Goal: Contribute content: Contribute content

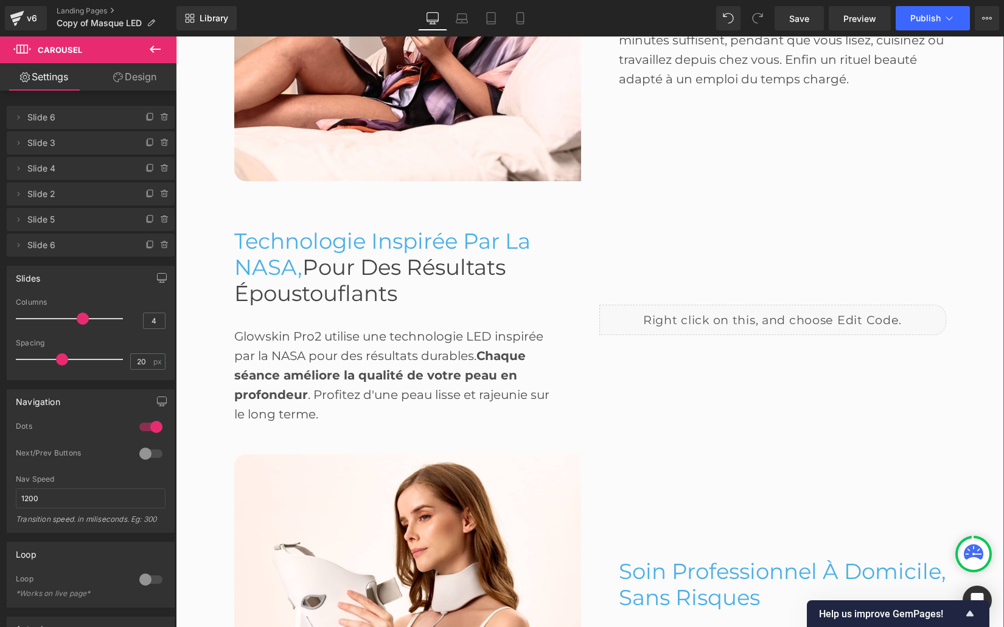
scroll to position [1127, 0]
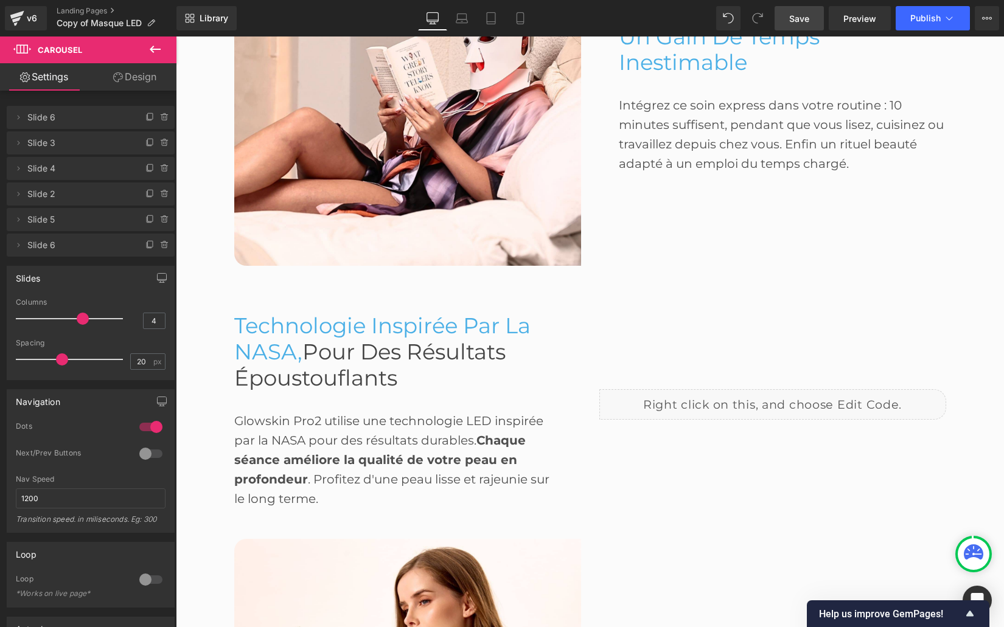
click at [786, 18] on link "Save" at bounding box center [798, 18] width 49 height 24
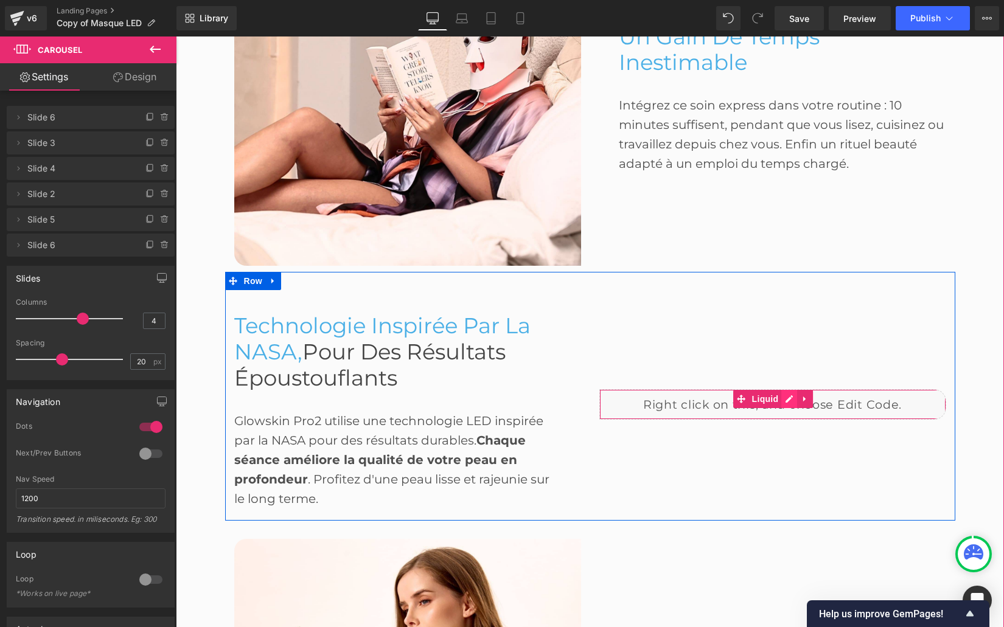
click at [787, 399] on div "Liquid" at bounding box center [772, 404] width 347 height 30
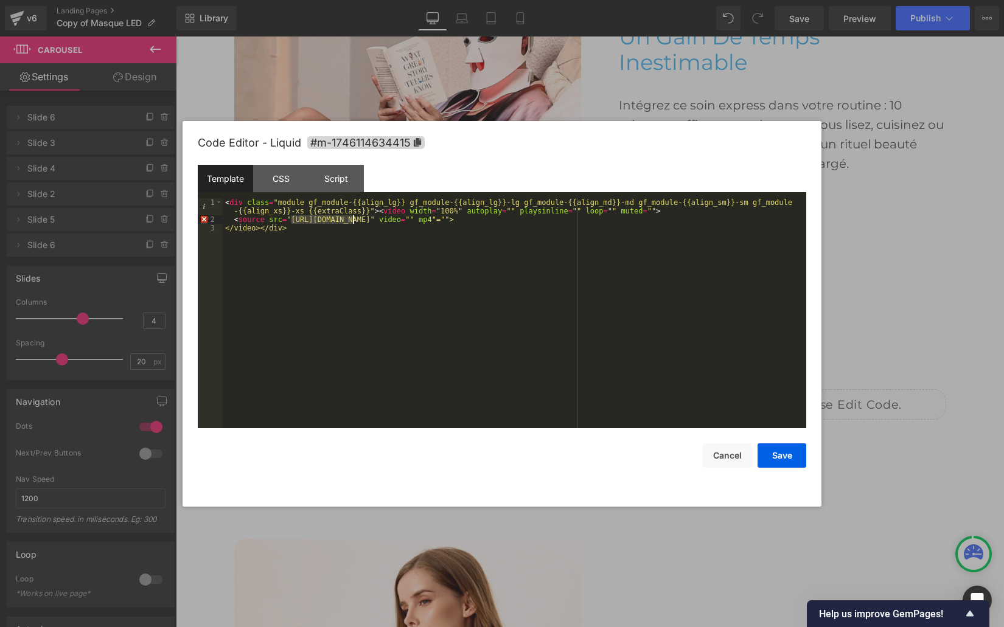
drag, startPoint x: 291, startPoint y: 220, endPoint x: 353, endPoint y: 221, distance: 61.5
click at [353, 221] on div "< div class = "module gf_module-{{align_lg}} gf_module-{{align_lg}}-lg gf_modul…" at bounding box center [514, 326] width 583 height 256
click at [298, 218] on div "< div class = "module gf_module-{{align_lg}} gf_module-{{align_lg}}-lg gf_modul…" at bounding box center [514, 326] width 583 height 256
click at [291, 219] on div "< div class = "module gf_module-{{align_lg}} gf_module-{{align_lg}}-lg gf_modul…" at bounding box center [514, 326] width 583 height 256
drag, startPoint x: 291, startPoint y: 219, endPoint x: 612, endPoint y: 219, distance: 320.6
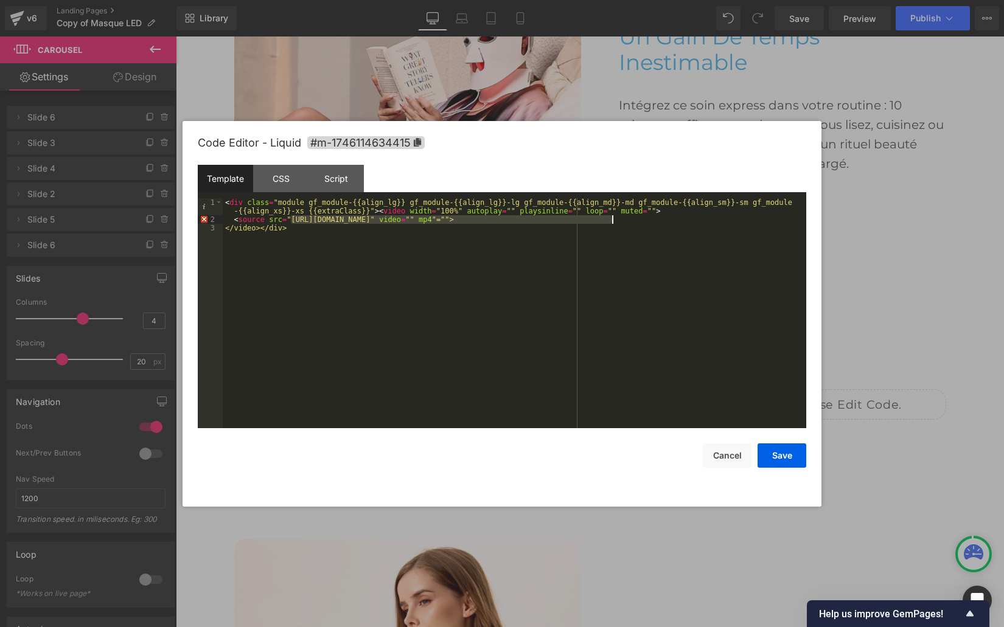
click at [612, 219] on div "< div class = "module gf_module-{{align_lg}} gf_module-{{align_lg}}-lg gf_modul…" at bounding box center [514, 326] width 583 height 256
click at [768, 448] on button "Save" at bounding box center [781, 455] width 49 height 24
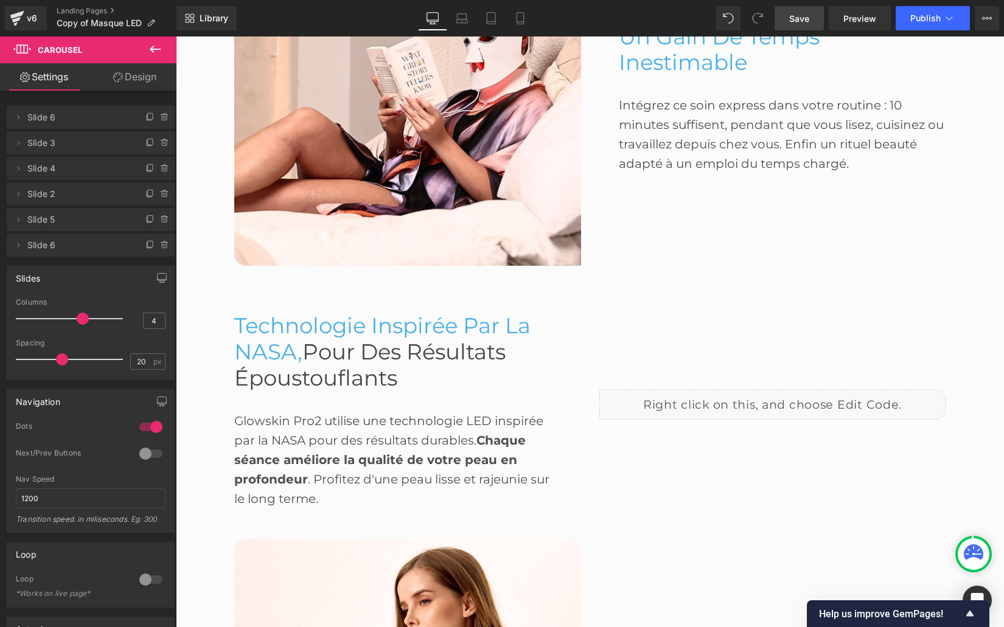
click at [793, 25] on link "Save" at bounding box center [798, 18] width 49 height 24
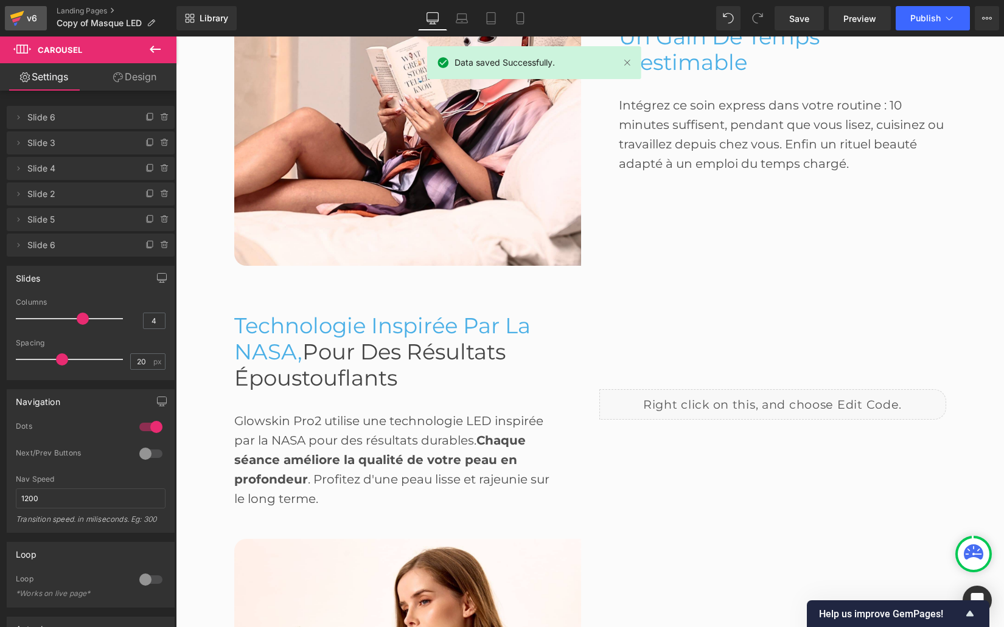
click at [32, 17] on div "v6" at bounding box center [31, 18] width 15 height 16
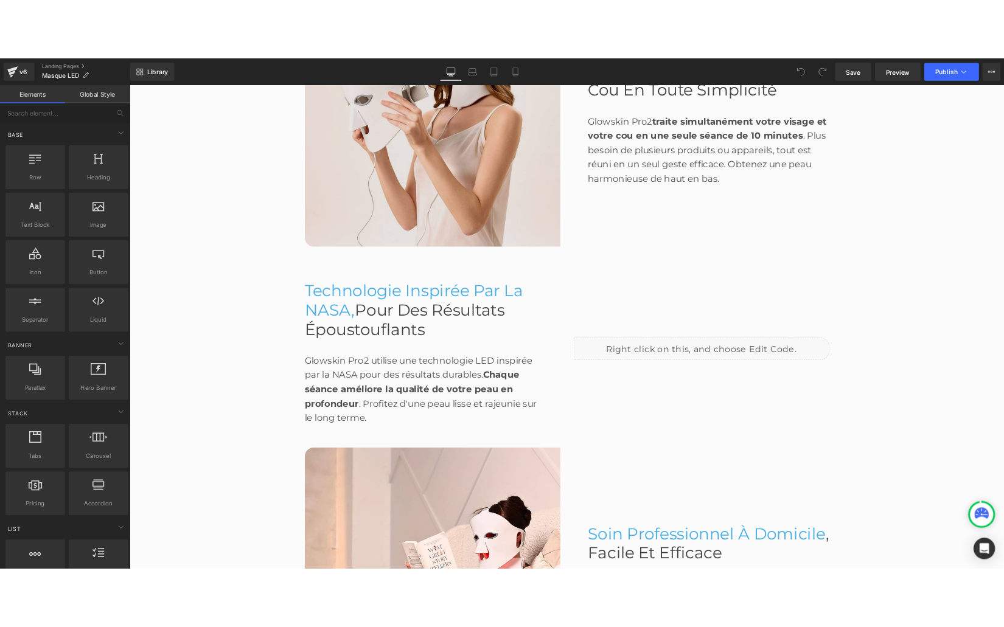
scroll to position [1233, 0]
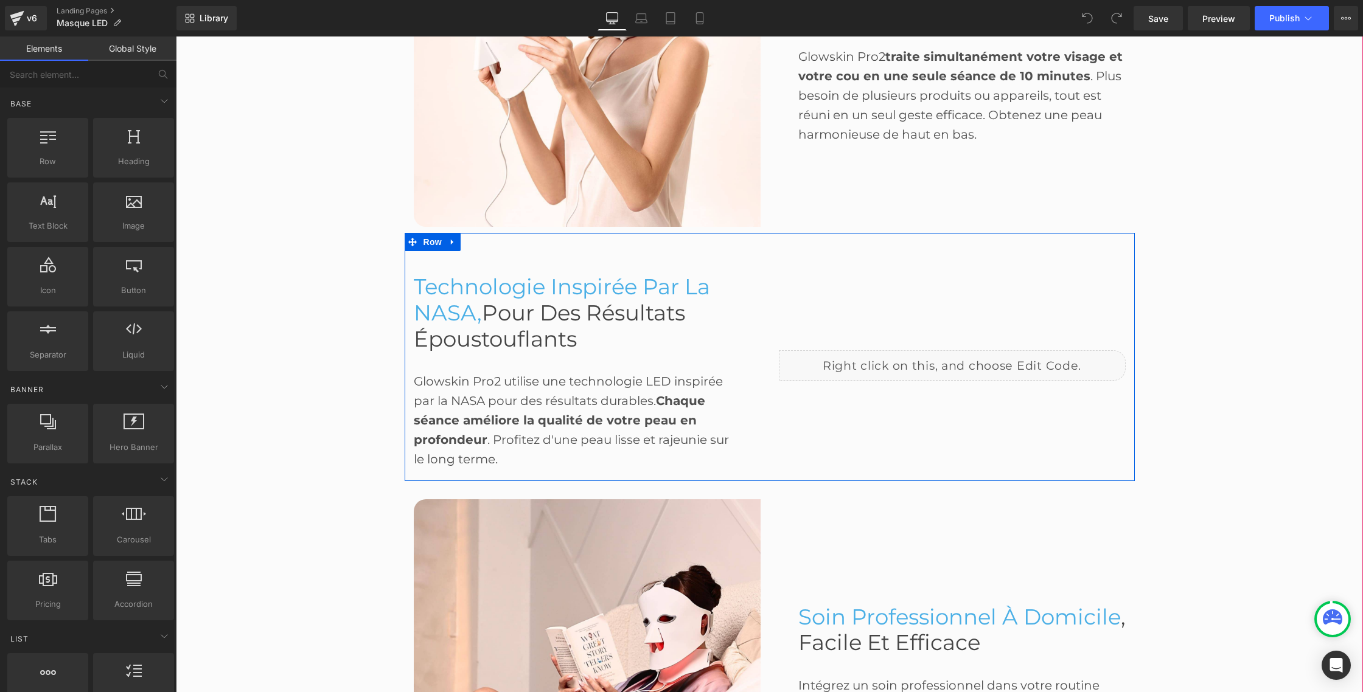
click at [967, 357] on div "Liquid" at bounding box center [952, 365] width 347 height 30
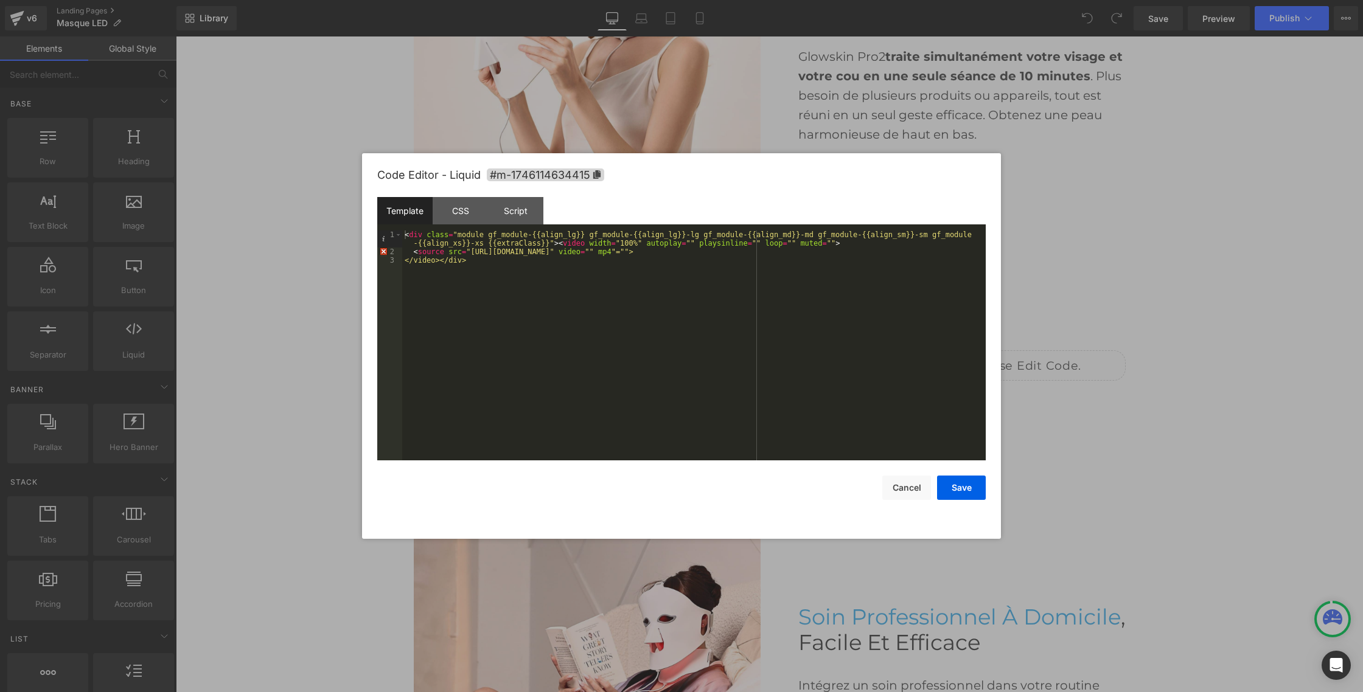
click at [470, 251] on div "< div class = "module gf_module-{{align_lg}} gf_module-{{align_lg}}-lg gf_modul…" at bounding box center [693, 359] width 583 height 256
drag, startPoint x: 470, startPoint y: 251, endPoint x: 791, endPoint y: 262, distance: 321.4
click at [791, 251] on div "< div class = "module gf_module-{{align_lg}} gf_module-{{align_lg}}-lg gf_modul…" at bounding box center [693, 359] width 583 height 256
click at [947, 484] on button "Save" at bounding box center [961, 488] width 49 height 24
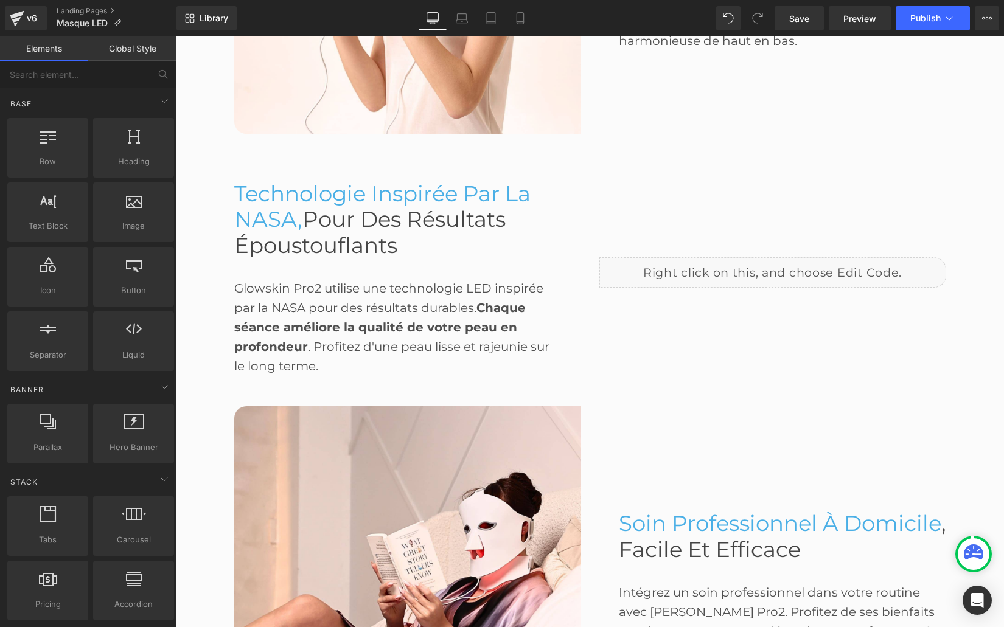
click at [370, 200] on span "Technologie Inspirée par la NASA," at bounding box center [382, 207] width 296 height 52
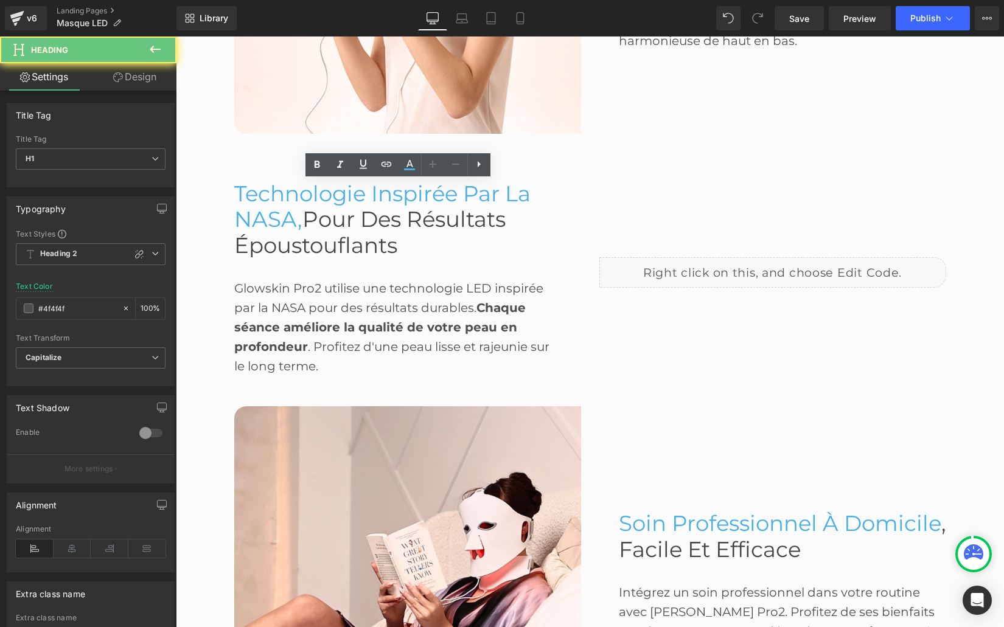
click at [370, 200] on span "Technologie Inspirée par la NASA," at bounding box center [382, 207] width 296 height 52
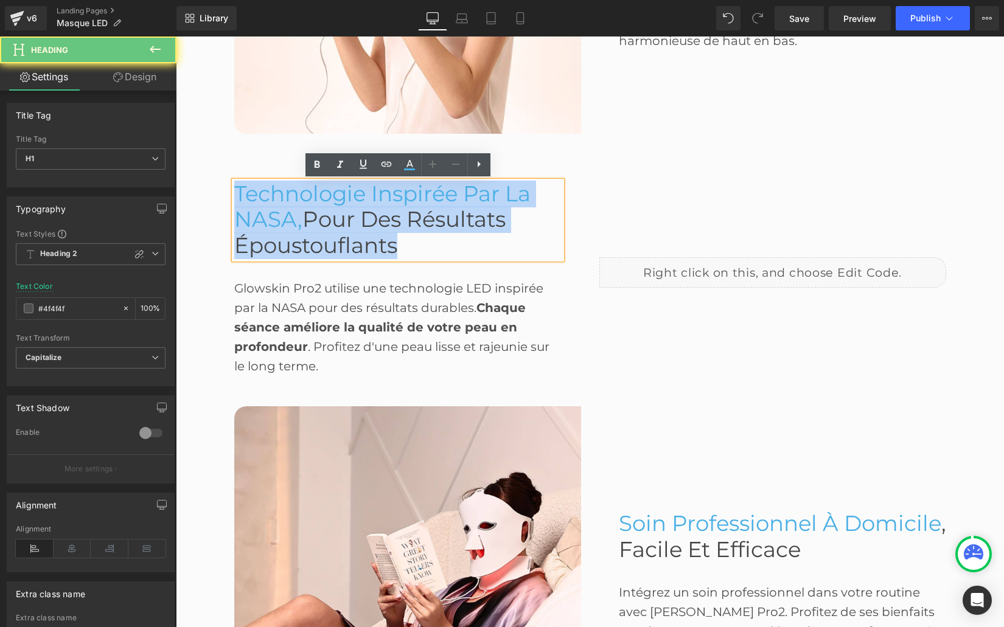
click at [370, 200] on span "Technologie Inspirée par la NASA," at bounding box center [382, 207] width 296 height 52
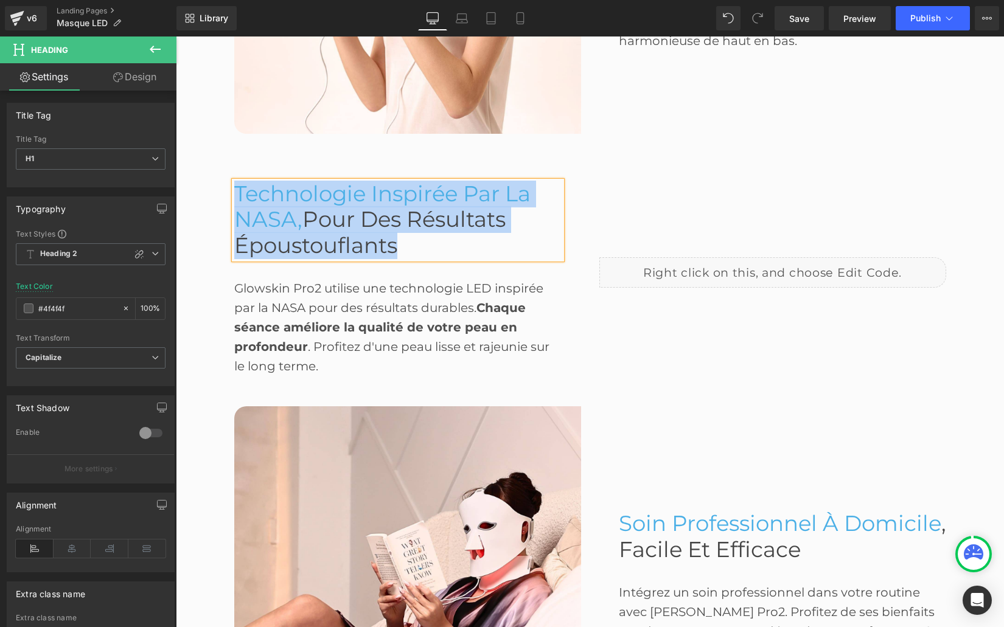
paste div
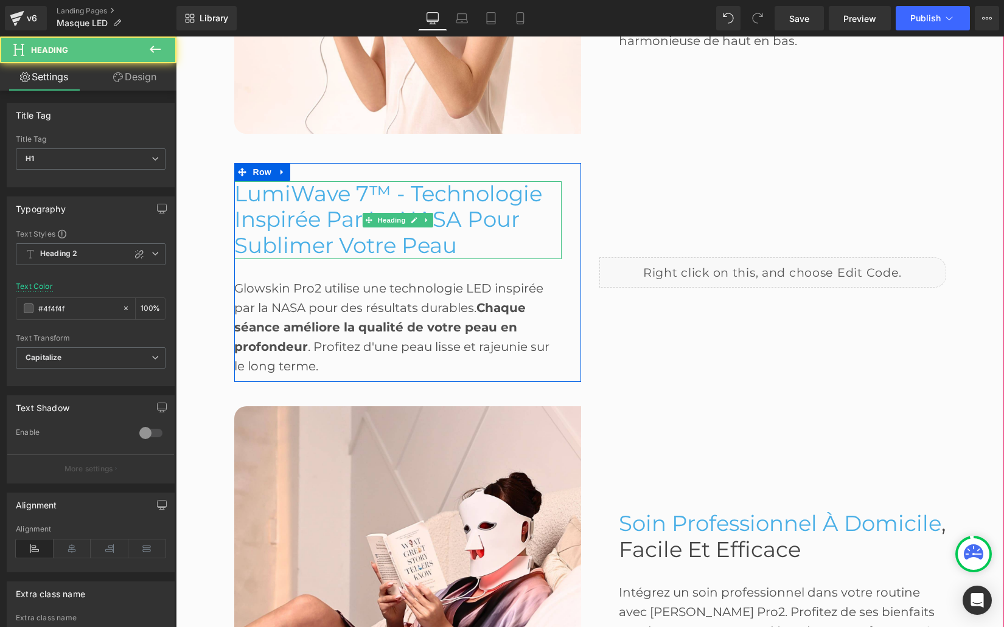
click at [339, 242] on span "LumiWave 7™ - Technologie Inspirée par la NASA pour Sublimer Votre Peau" at bounding box center [388, 220] width 308 height 78
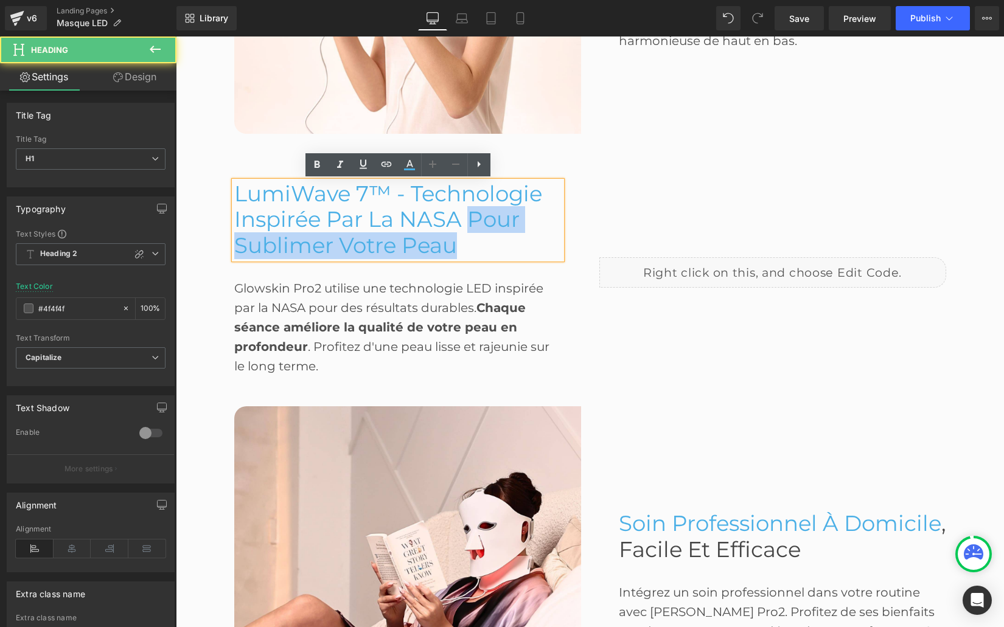
drag, startPoint x: 469, startPoint y: 220, endPoint x: 490, endPoint y: 240, distance: 28.8
click at [490, 240] on h1 "LumiWave 7™ - Technologie Inspirée par la NASA pour Sublimer Votre Peau" at bounding box center [397, 220] width 327 height 78
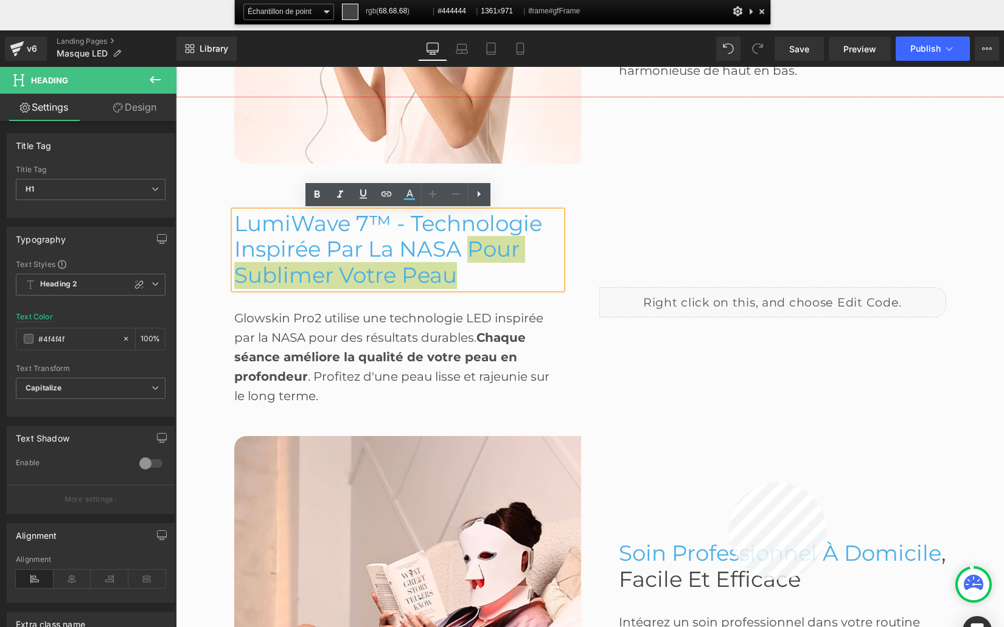
copy span "pour Sublimer Votre Peau"
click at [729, 580] on div at bounding box center [590, 392] width 828 height 591
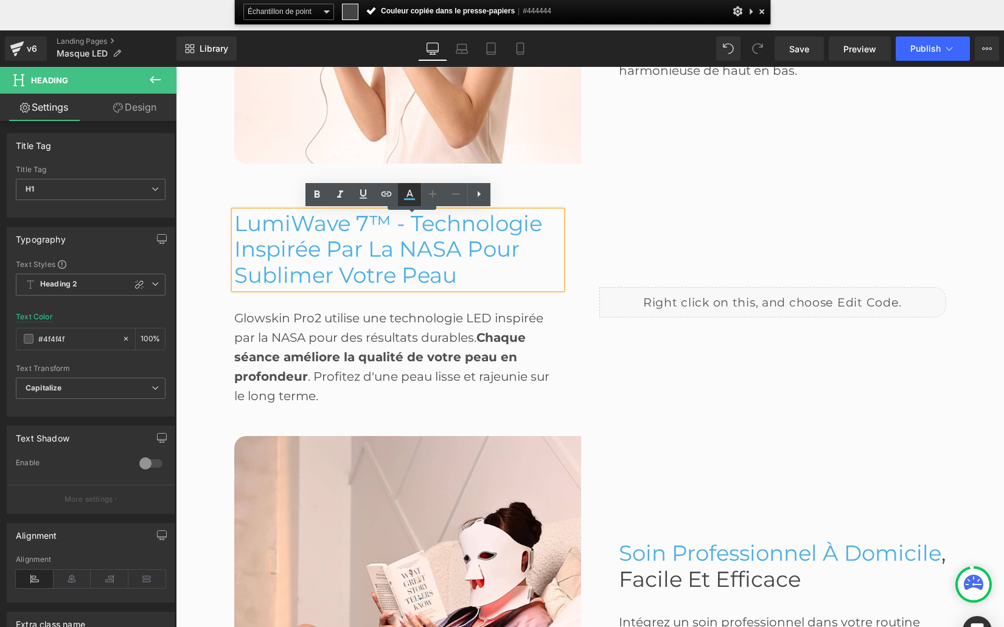
click at [406, 221] on span "LumiWave 7™ - Technologie Inspirée par la NASA pour Sublimer Votre Peau" at bounding box center [388, 249] width 308 height 78
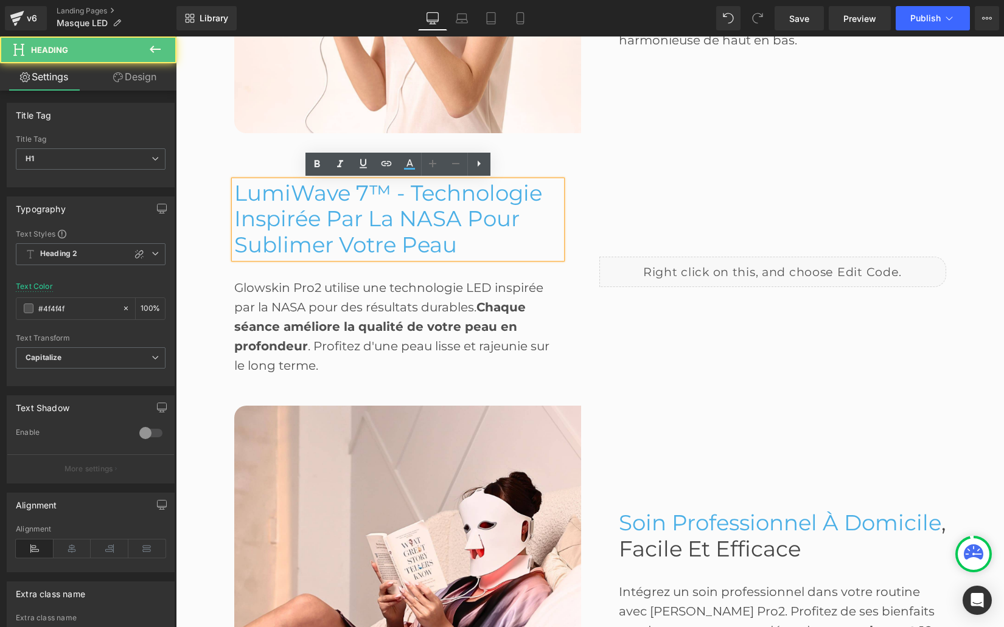
click at [403, 223] on span "LumiWave 7™ - Technologie Inspirée par la NASA pour Sublimer Votre Peau" at bounding box center [388, 219] width 308 height 78
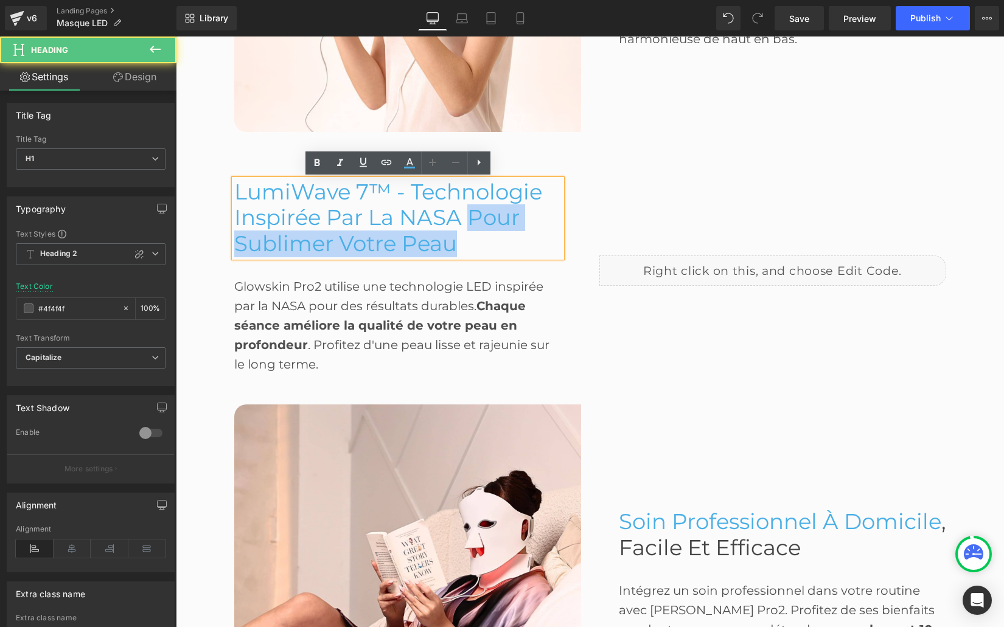
drag, startPoint x: 469, startPoint y: 217, endPoint x: 474, endPoint y: 235, distance: 18.3
click at [474, 235] on h1 "LumiWave 7™ - Technologie Inspirée par la NASA pour Sublimer Votre Peau" at bounding box center [397, 218] width 327 height 78
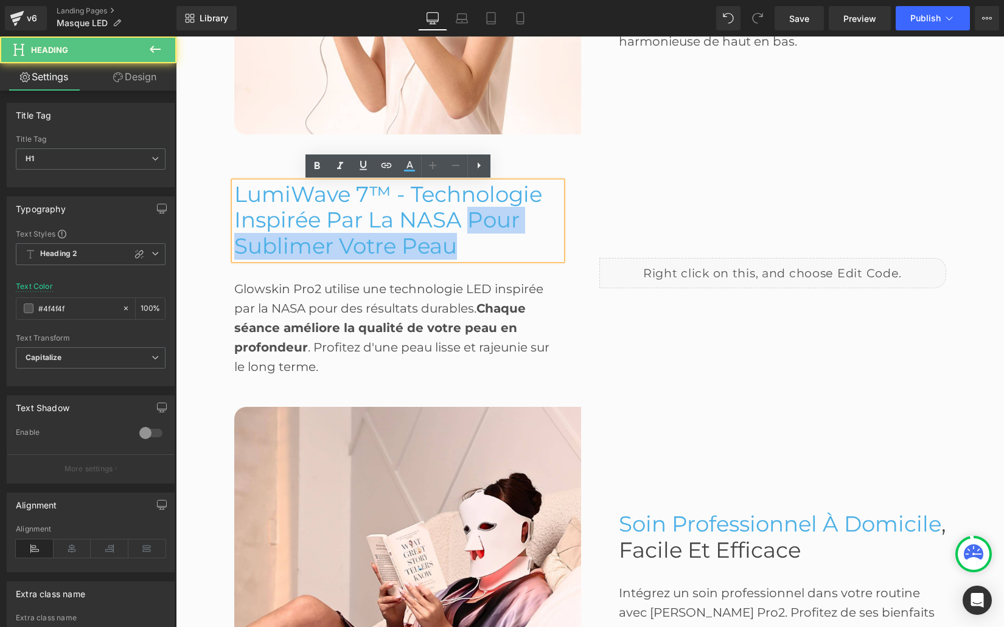
scroll to position [1232, 0]
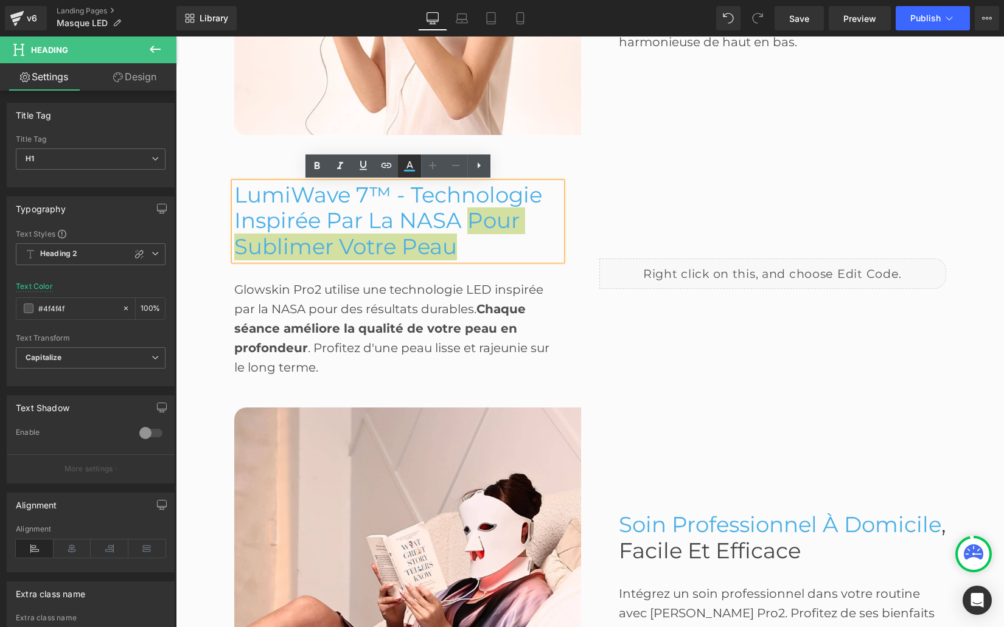
click at [410, 161] on icon at bounding box center [409, 166] width 15 height 15
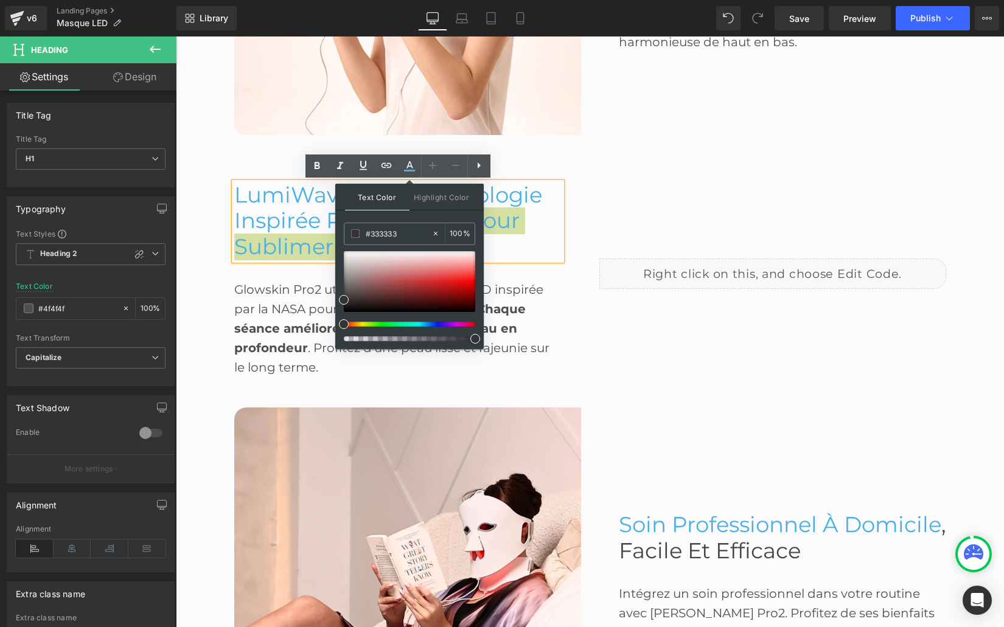
drag, startPoint x: 530, startPoint y: 270, endPoint x: 294, endPoint y: 232, distance: 239.6
paste input "444444"
type input "#444444"
click at [386, 196] on span "Text Color" at bounding box center [377, 197] width 64 height 27
click at [387, 200] on span "Text Color" at bounding box center [377, 197] width 64 height 27
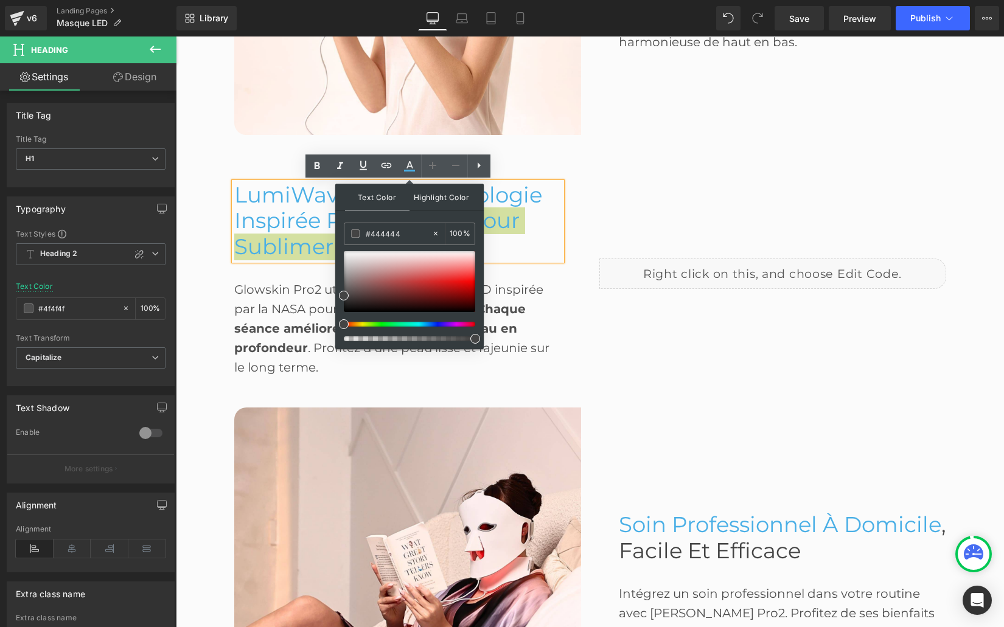
click at [418, 198] on span "Highlight Color" at bounding box center [441, 197] width 64 height 26
click at [362, 198] on span "Text Color" at bounding box center [377, 197] width 64 height 26
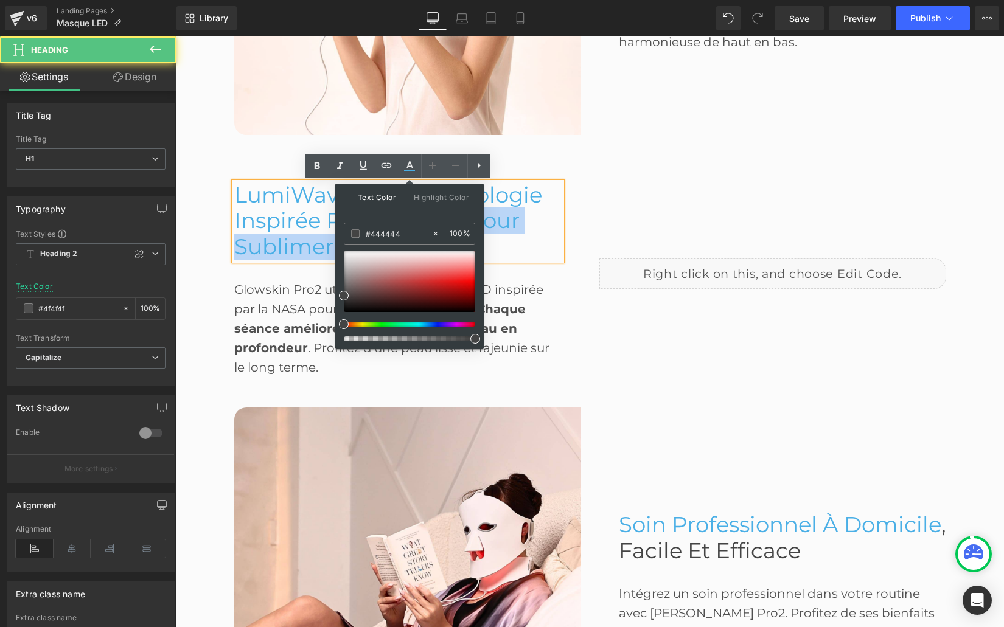
click at [529, 244] on h1 "LumiWave 7™ - Technologie Inspirée par la NASA pour Sublimer Votre Peau" at bounding box center [397, 222] width 327 height 78
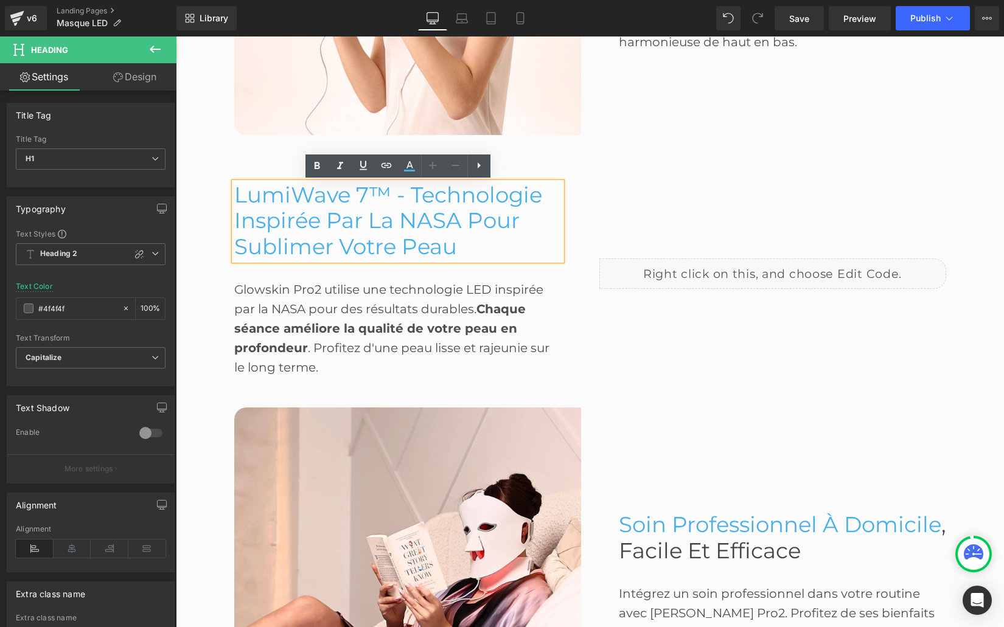
click at [473, 224] on span "LumiWave 7™ - Technologie Inspirée par la NASA pour Sublimer Votre Peau" at bounding box center [388, 221] width 308 height 78
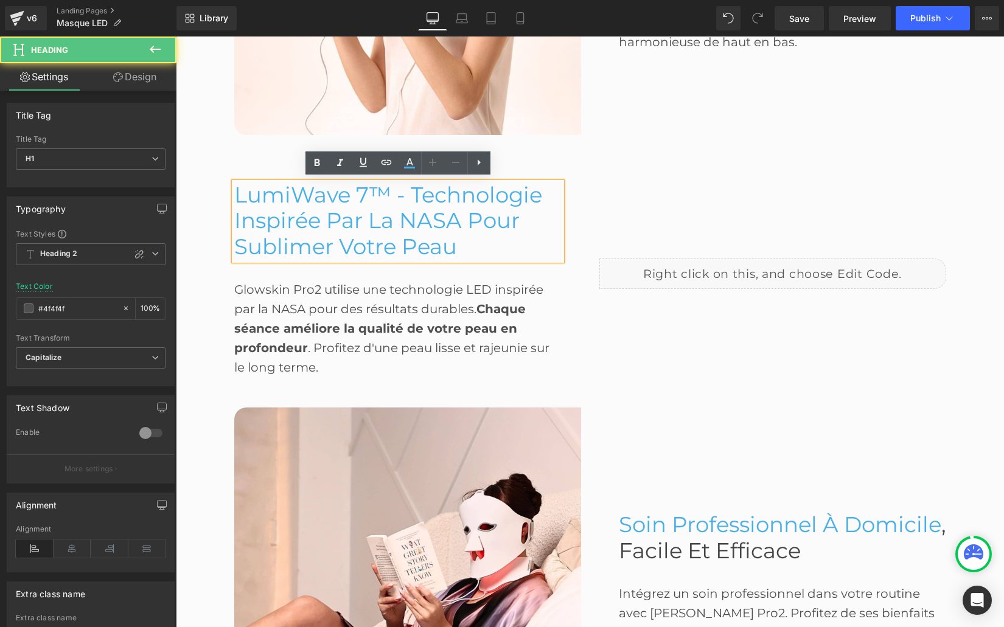
scroll to position [1235, 0]
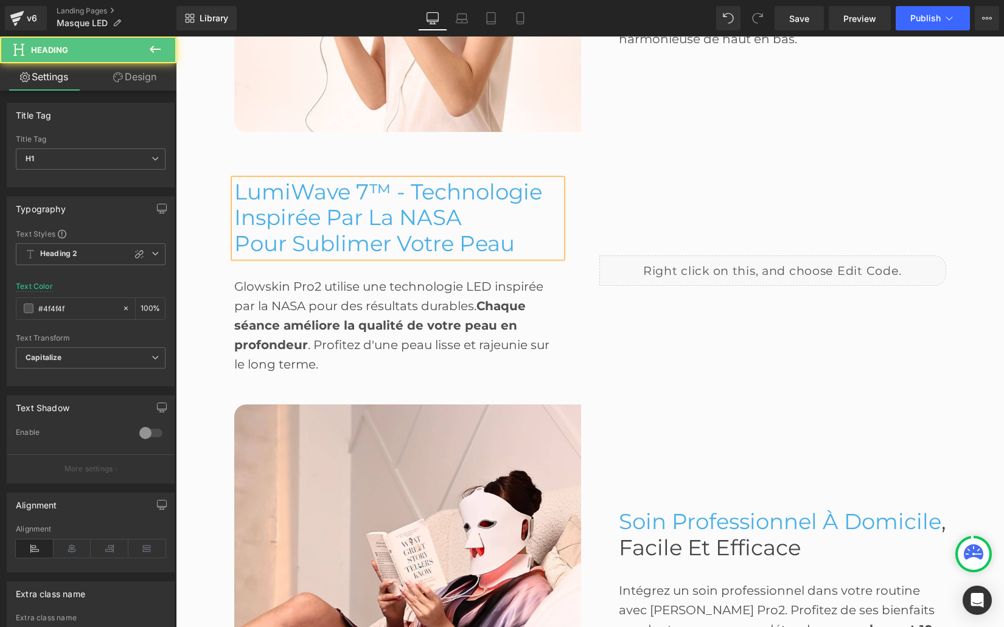
click at [256, 243] on span "pour Sublimer Votre Peau" at bounding box center [374, 244] width 280 height 26
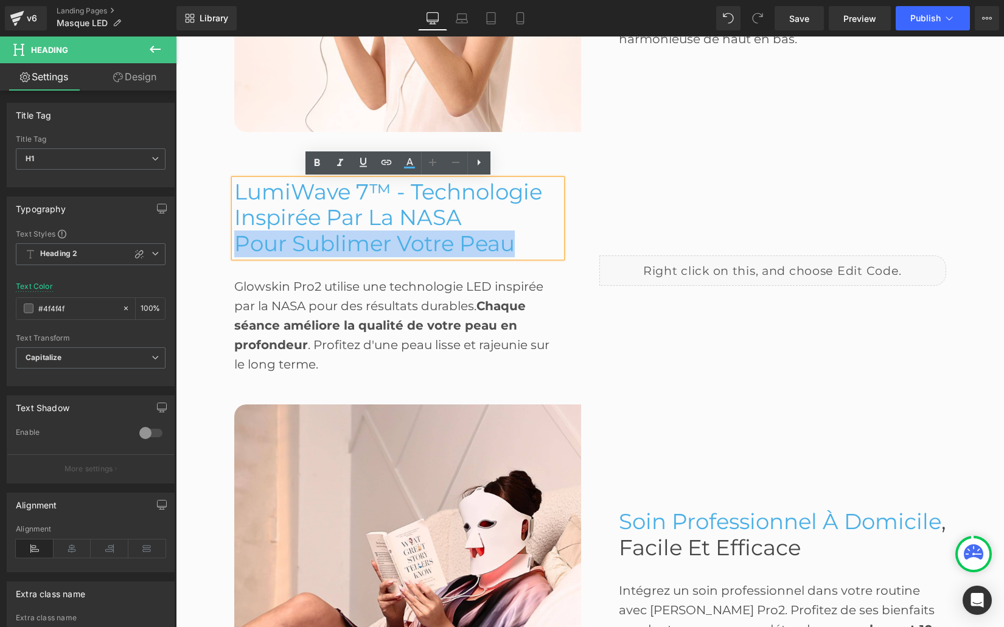
drag, startPoint x: 235, startPoint y: 243, endPoint x: 500, endPoint y: 231, distance: 265.5
click at [513, 240] on span "pour Sublimer Votre Peau" at bounding box center [374, 244] width 280 height 26
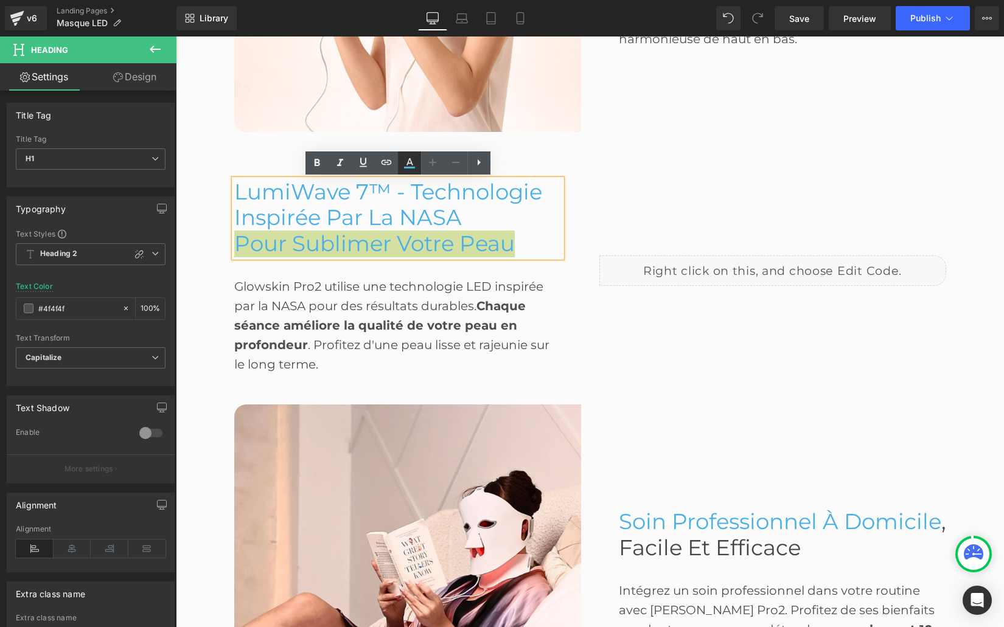
click at [413, 165] on icon at bounding box center [409, 163] width 15 height 15
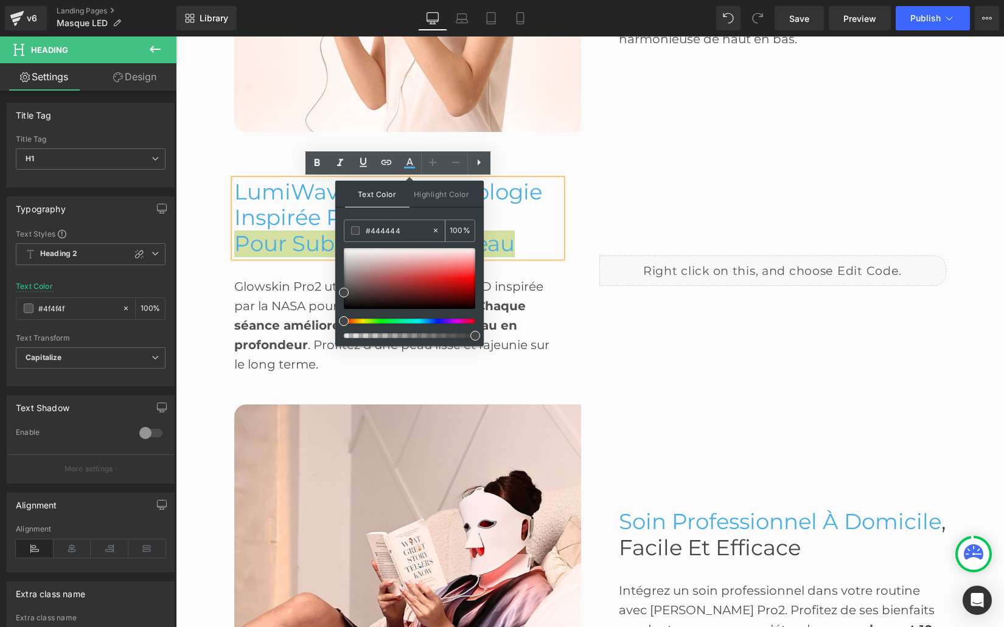
drag, startPoint x: 403, startPoint y: 229, endPoint x: 361, endPoint y: 228, distance: 41.4
click at [361, 228] on div "#444444" at bounding box center [387, 230] width 87 height 21
click at [390, 204] on span "Text Color" at bounding box center [377, 194] width 64 height 27
click at [389, 197] on span "Text Color" at bounding box center [377, 194] width 64 height 27
click at [444, 197] on span "Highlight Color" at bounding box center [441, 194] width 64 height 26
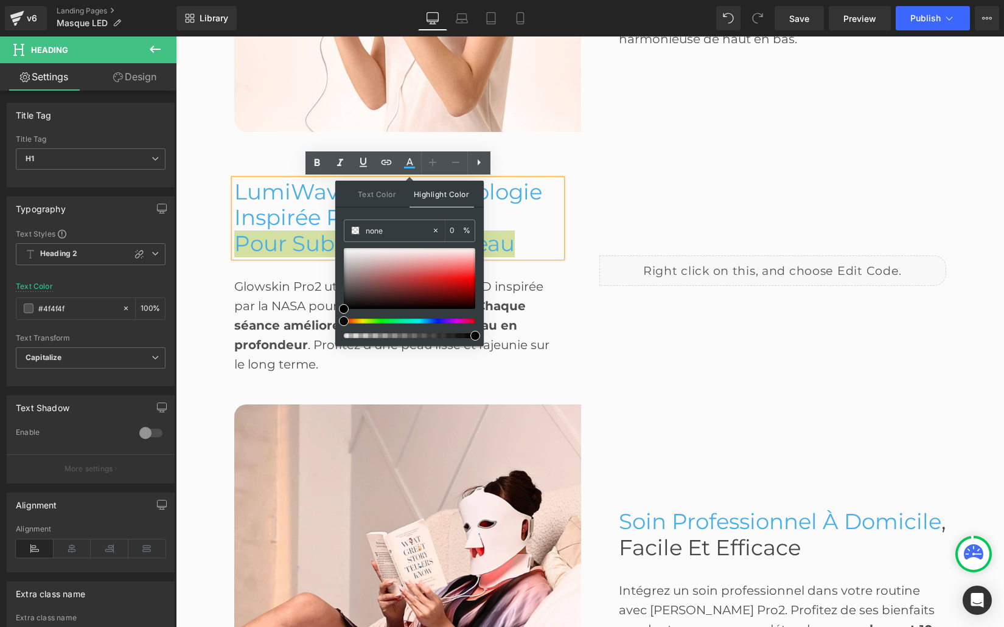
click at [444, 197] on span "Highlight Color" at bounding box center [441, 194] width 64 height 27
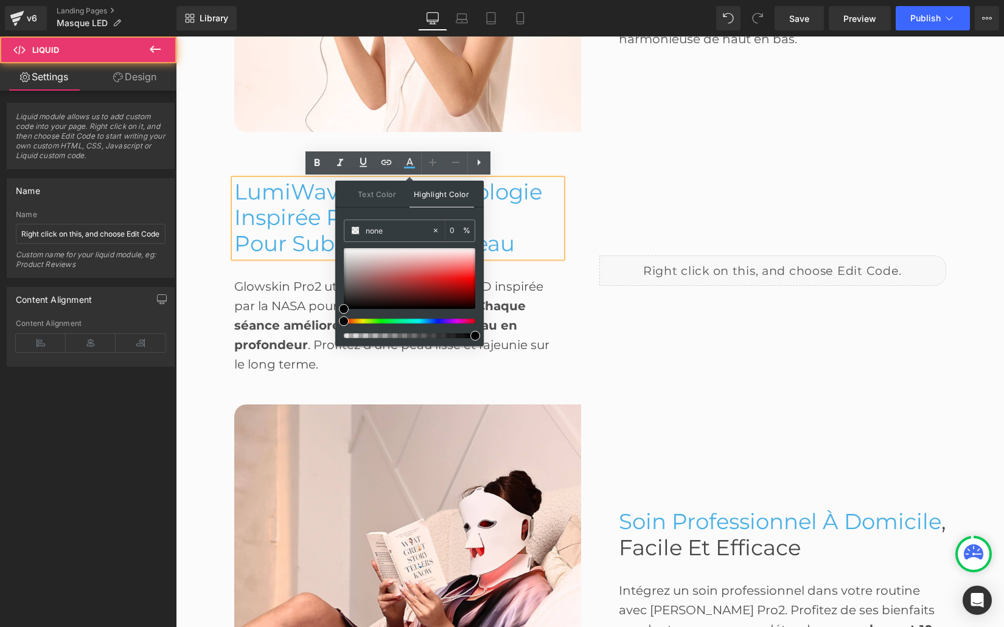
click at [645, 277] on div "Liquid" at bounding box center [772, 271] width 347 height 30
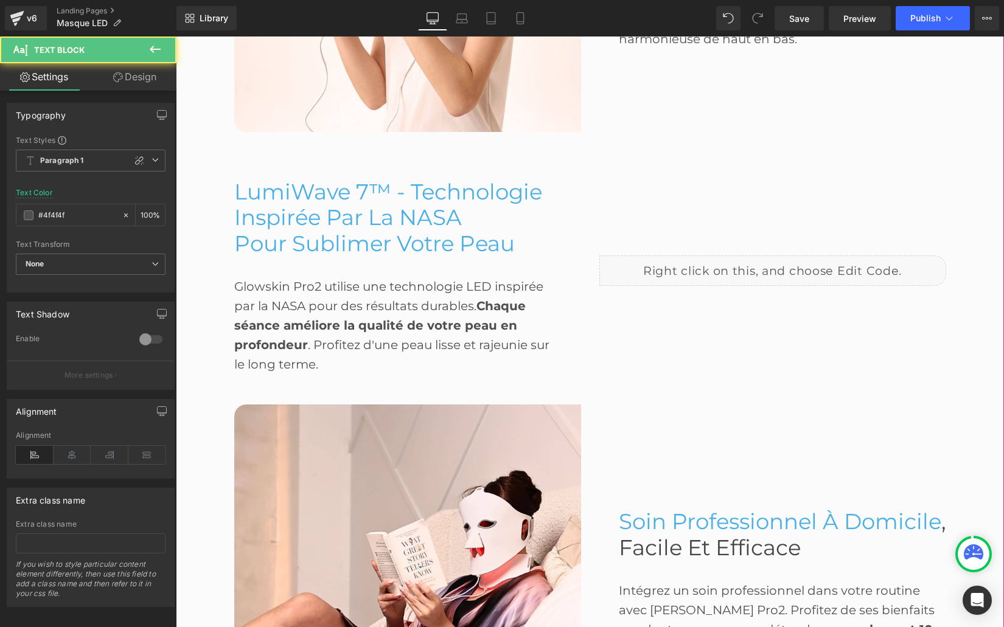
click at [256, 290] on div "Glowskin Pro2 utilise une technologie LED inspirée par la NASA pour des résulta…" at bounding box center [397, 315] width 327 height 117
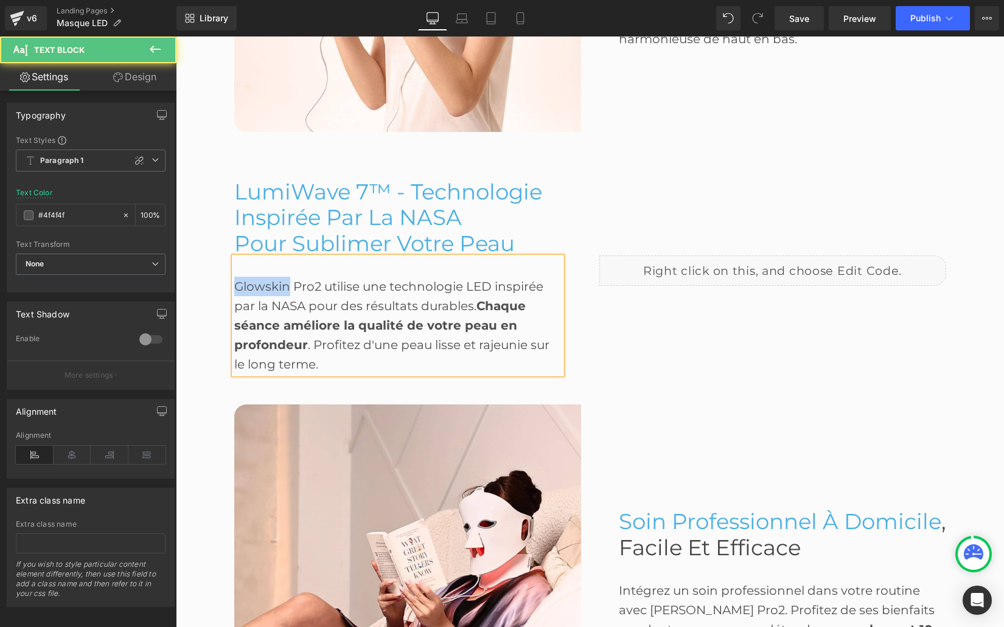
click at [256, 290] on div "Glowskin Pro2 utilise une technologie LED inspirée par la NASA pour des résulta…" at bounding box center [397, 315] width 327 height 117
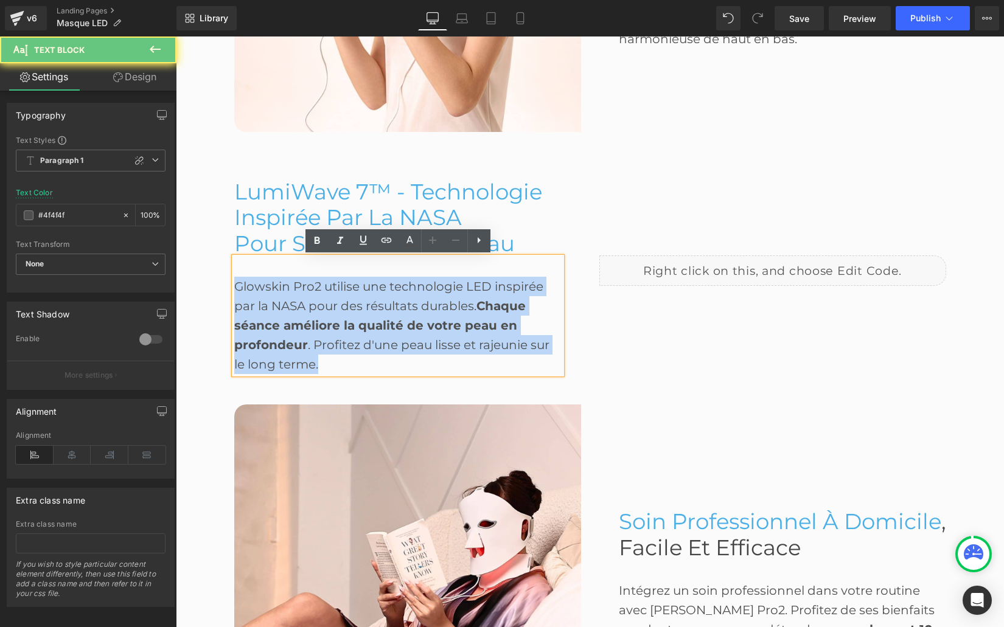
click at [256, 290] on div "Glowskin Pro2 utilise une technologie LED inspirée par la NASA pour des résulta…" at bounding box center [397, 315] width 327 height 117
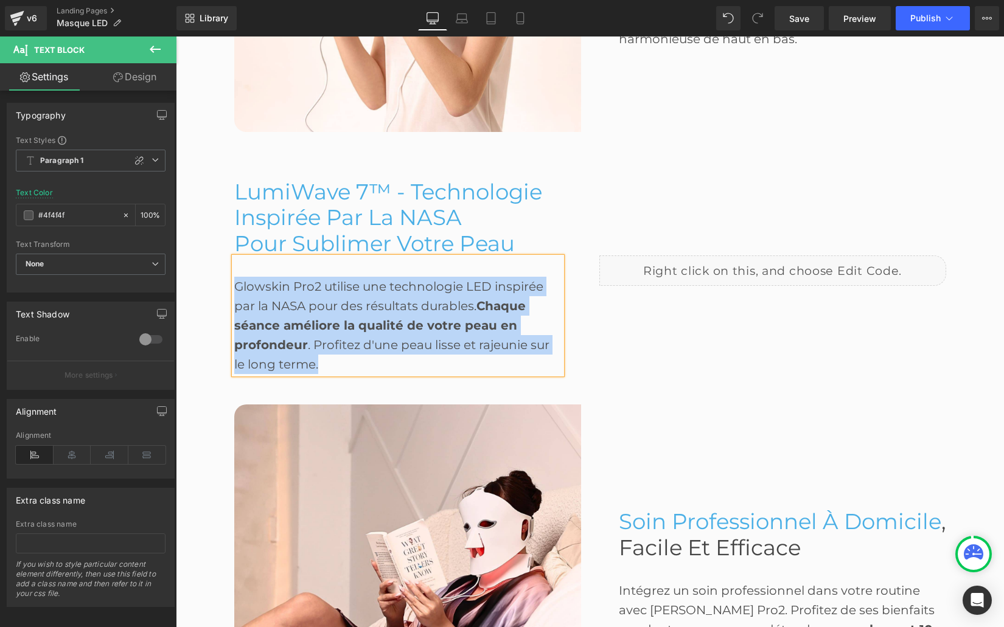
paste div
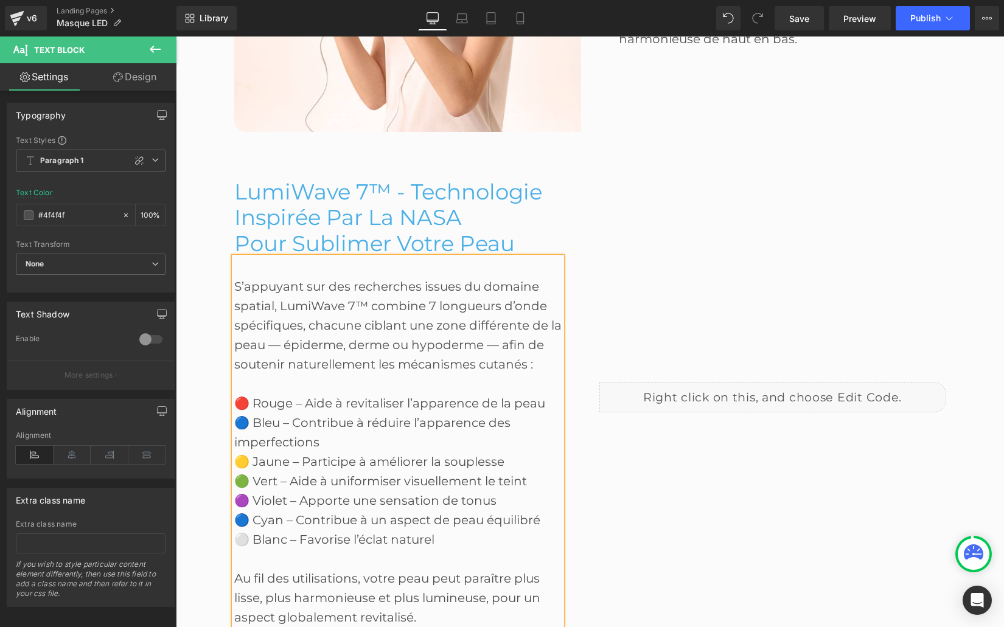
click at [384, 357] on div "S’appuyant sur des recherches issues du domaine spatial, LumiWave 7™ combine 7 …" at bounding box center [397, 442] width 327 height 370
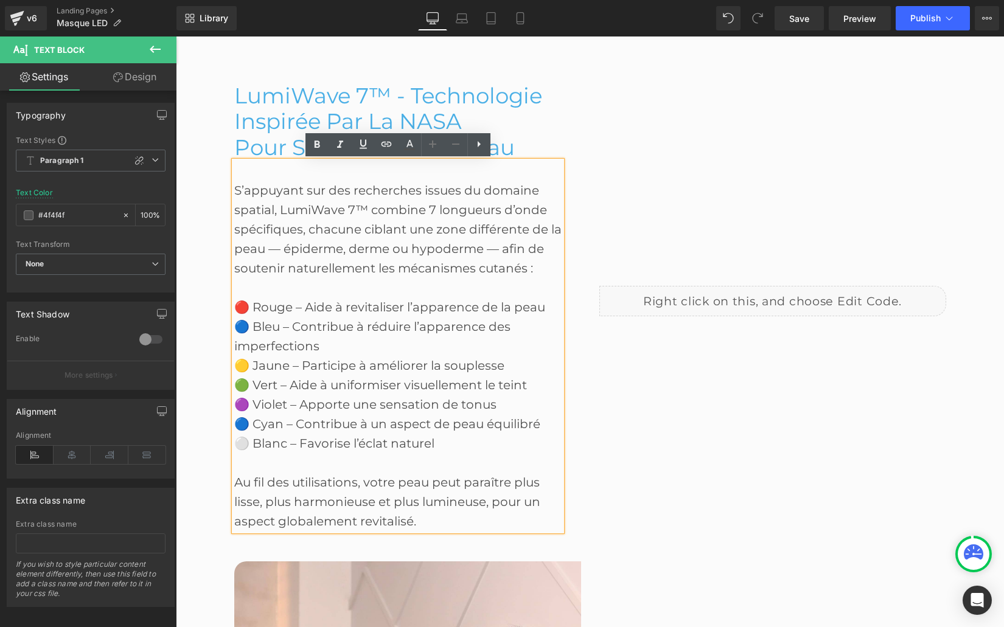
scroll to position [1332, 0]
drag, startPoint x: 280, startPoint y: 207, endPoint x: 302, endPoint y: 223, distance: 26.7
click at [301, 224] on div "S’appuyant sur des recherches issues du domaine spatial, LumiWave 7™ combine 7 …" at bounding box center [397, 346] width 327 height 370
click at [314, 146] on icon at bounding box center [317, 144] width 15 height 15
click at [339, 276] on div "S’appuyant sur des recherches issues du domaine spatial, LumiWave 7™ combine 7 …" at bounding box center [397, 346] width 327 height 370
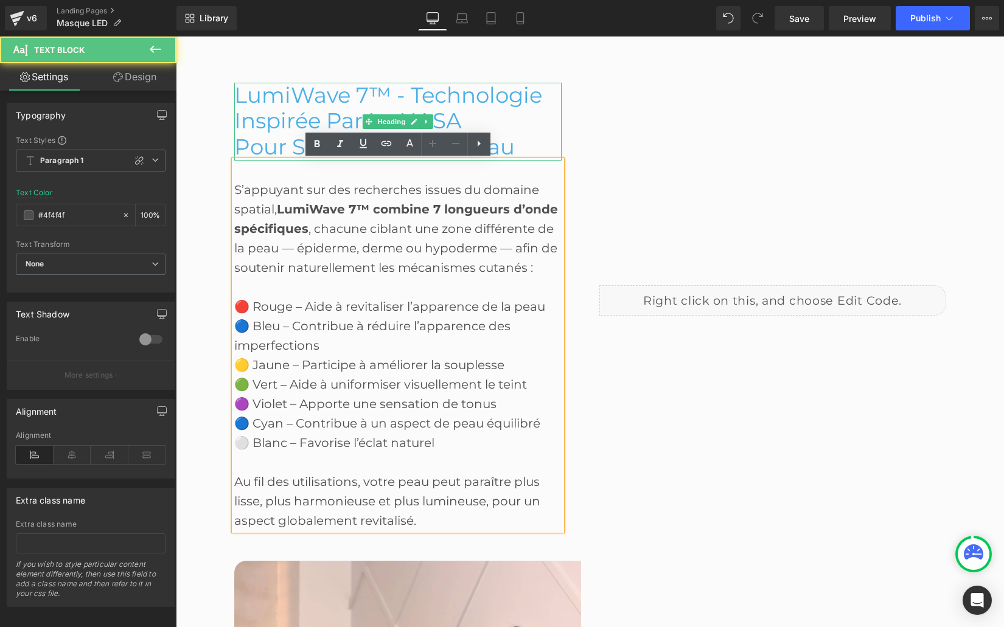
click at [272, 125] on span "LumiWave 7™ - Technologie Inspirée par la NASA" at bounding box center [388, 108] width 308 height 52
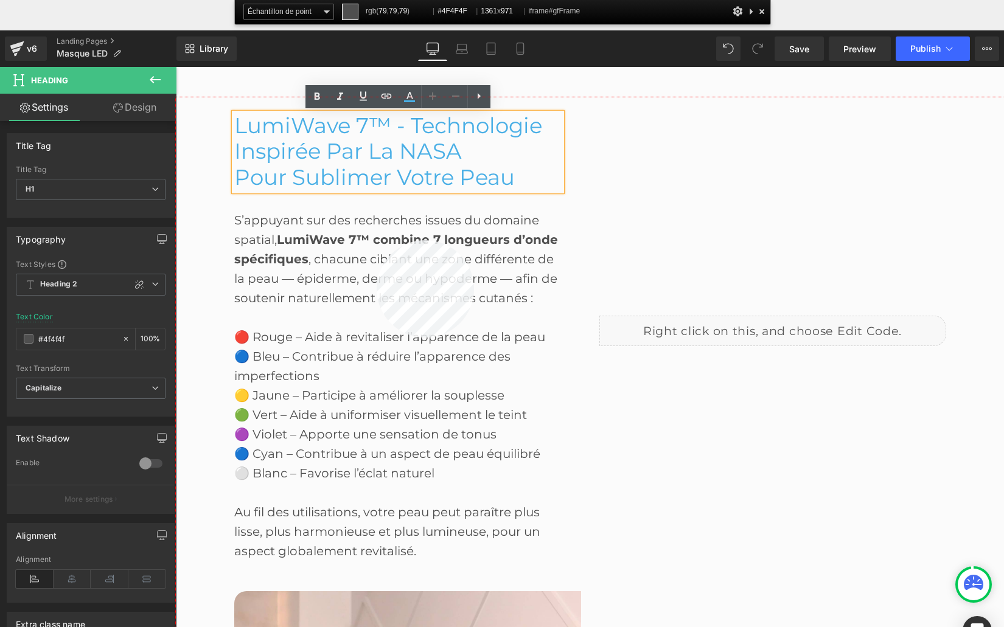
click at [377, 240] on div at bounding box center [590, 392] width 828 height 591
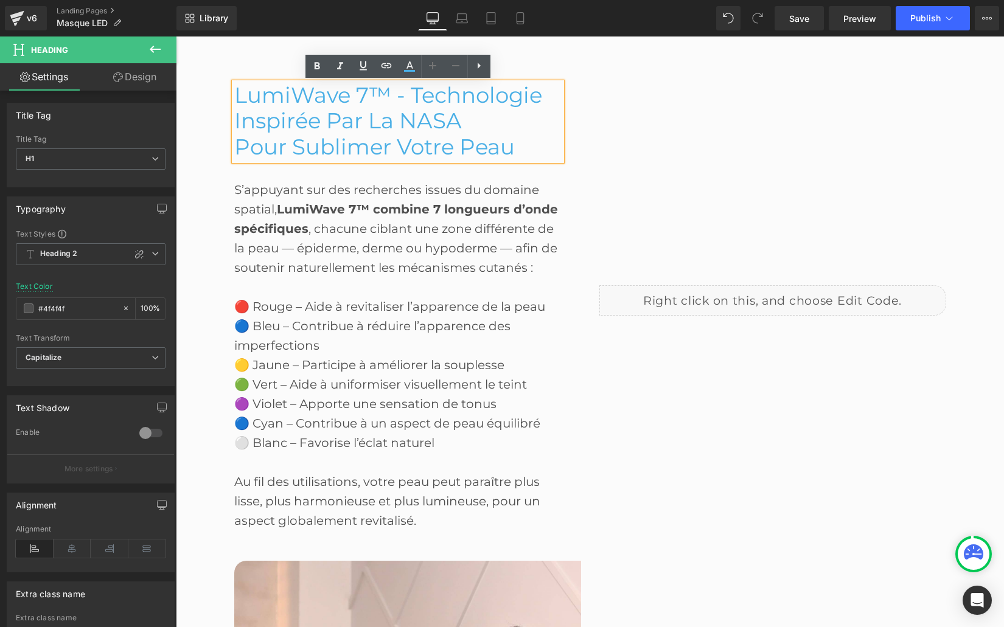
click at [263, 150] on span "pour Sublimer Votre Peau" at bounding box center [374, 147] width 280 height 26
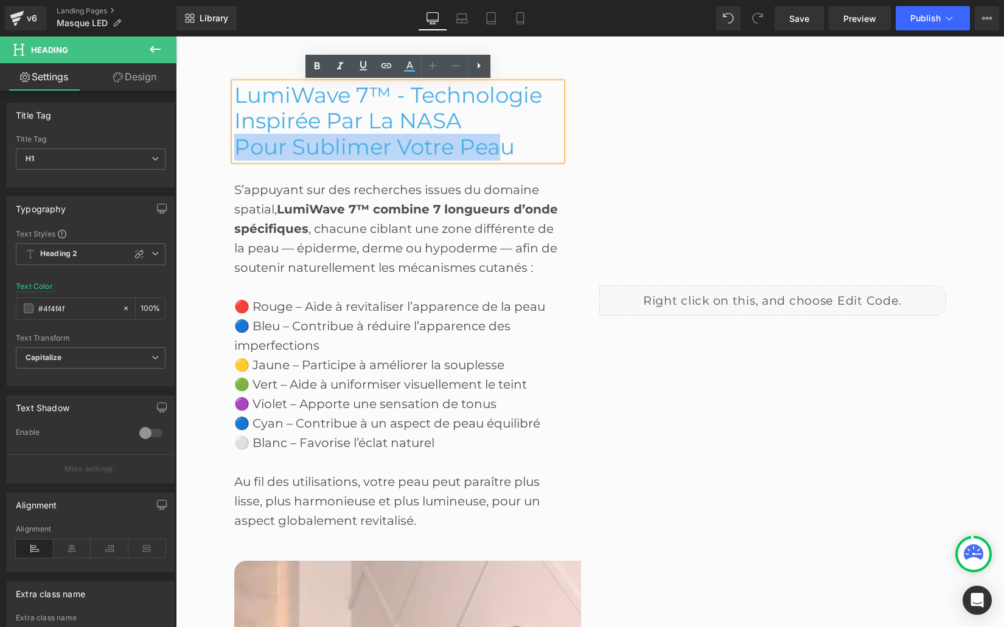
drag, startPoint x: 237, startPoint y: 148, endPoint x: 504, endPoint y: 151, distance: 267.7
click at [504, 151] on span "pour Sublimer Votre Peau" at bounding box center [374, 147] width 280 height 26
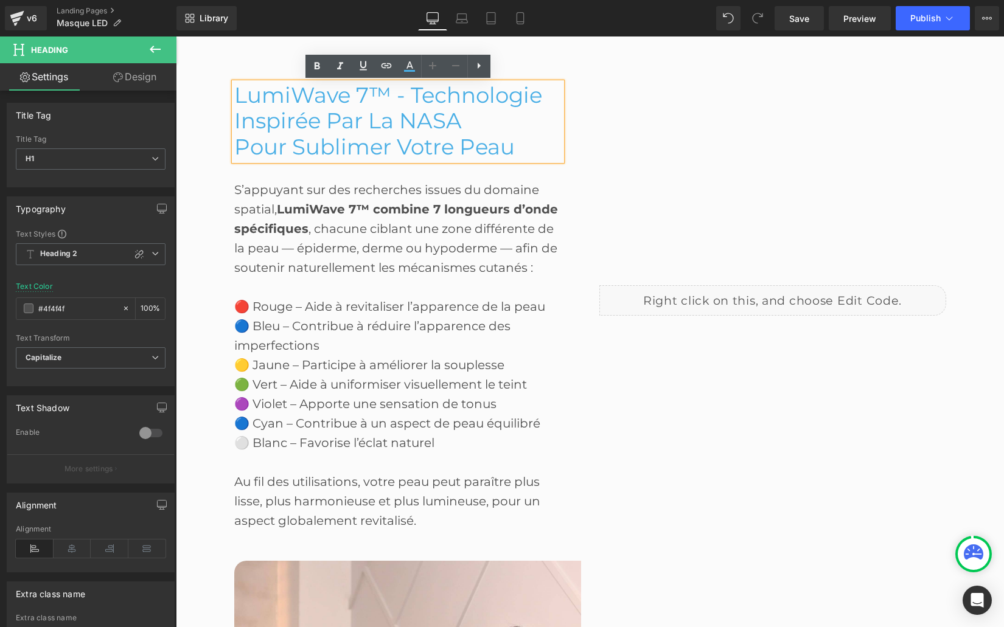
click at [524, 150] on h1 "pour Sublimer Votre Peau" at bounding box center [397, 147] width 327 height 26
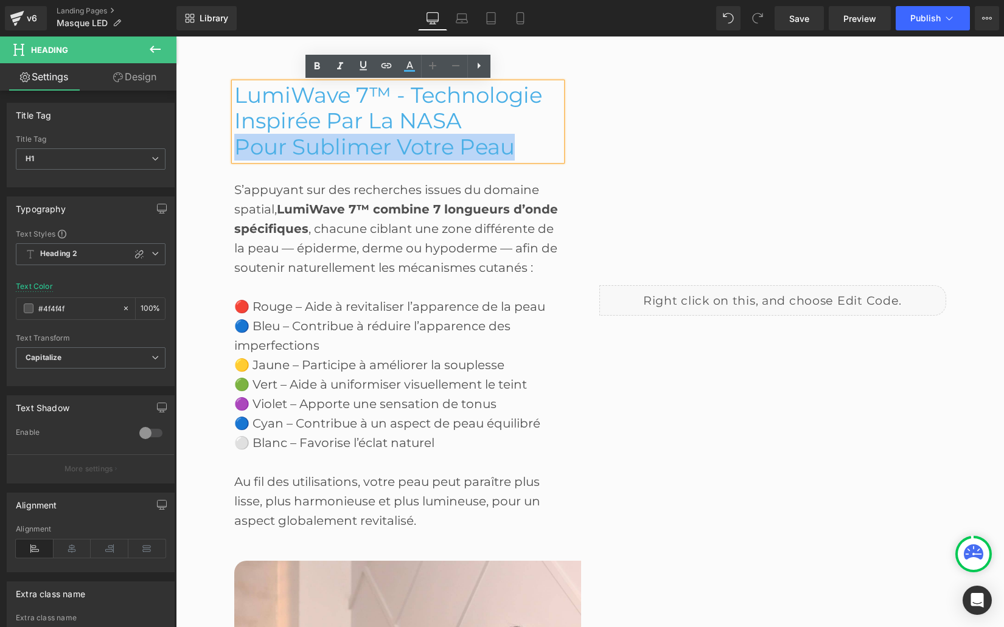
drag, startPoint x: 512, startPoint y: 149, endPoint x: 240, endPoint y: 145, distance: 272.0
click at [240, 145] on span "pour Sublimer Votre Peau" at bounding box center [374, 147] width 280 height 26
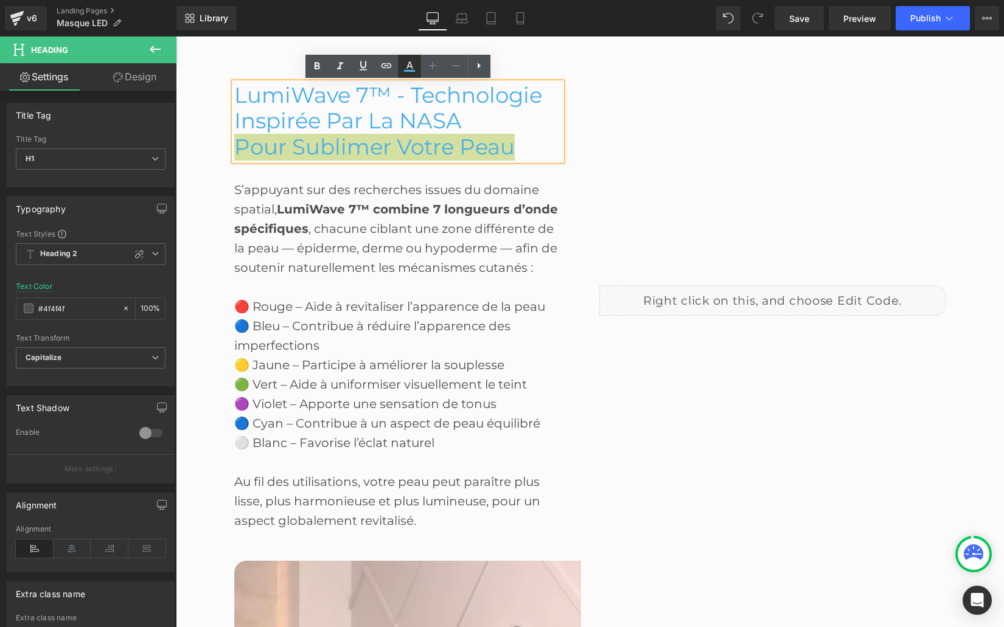
click at [406, 68] on icon at bounding box center [409, 66] width 15 height 15
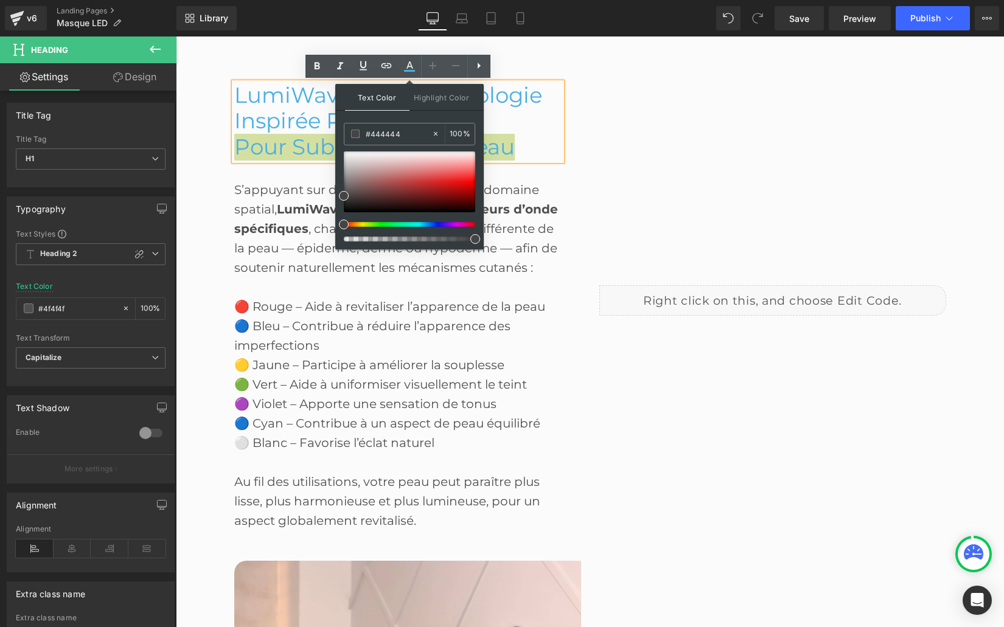
drag, startPoint x: 580, startPoint y: 170, endPoint x: 301, endPoint y: 123, distance: 283.0
paste input "F4F4F"
type input "#4F4F4F"
click at [384, 108] on span "Text Color" at bounding box center [377, 97] width 64 height 27
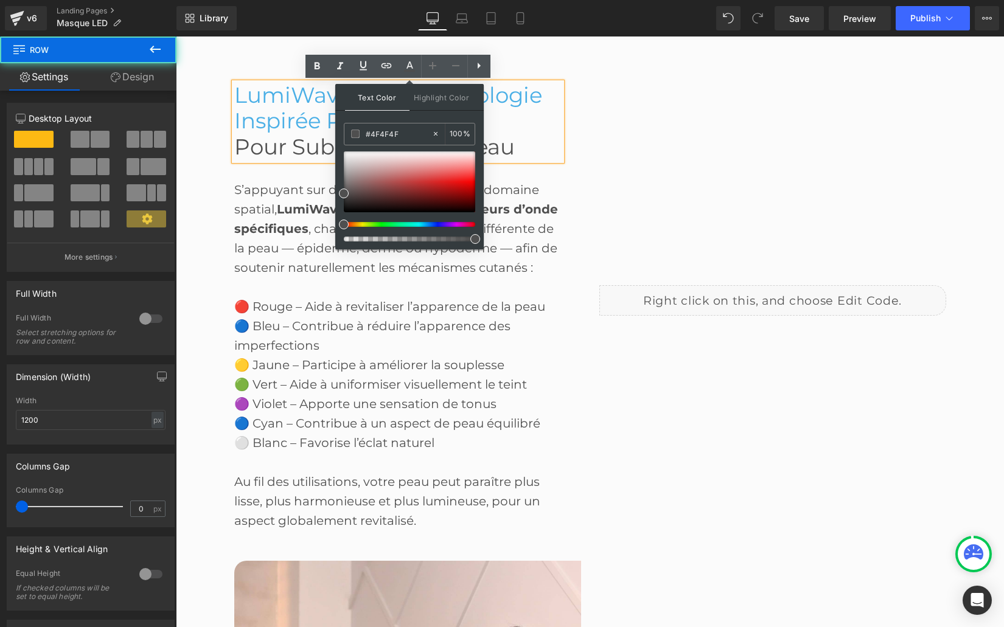
click at [575, 194] on div "LumiWave 7™ - Technologie Inspirée par la NASA pour Sublimer Votre Peau Heading…" at bounding box center [407, 300] width 347 height 472
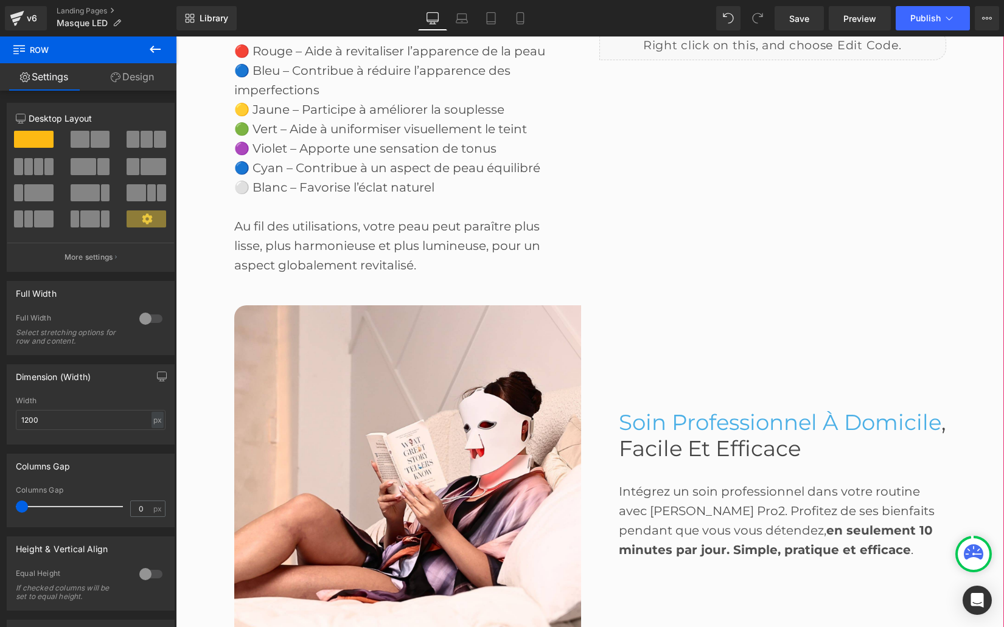
scroll to position [1590, 0]
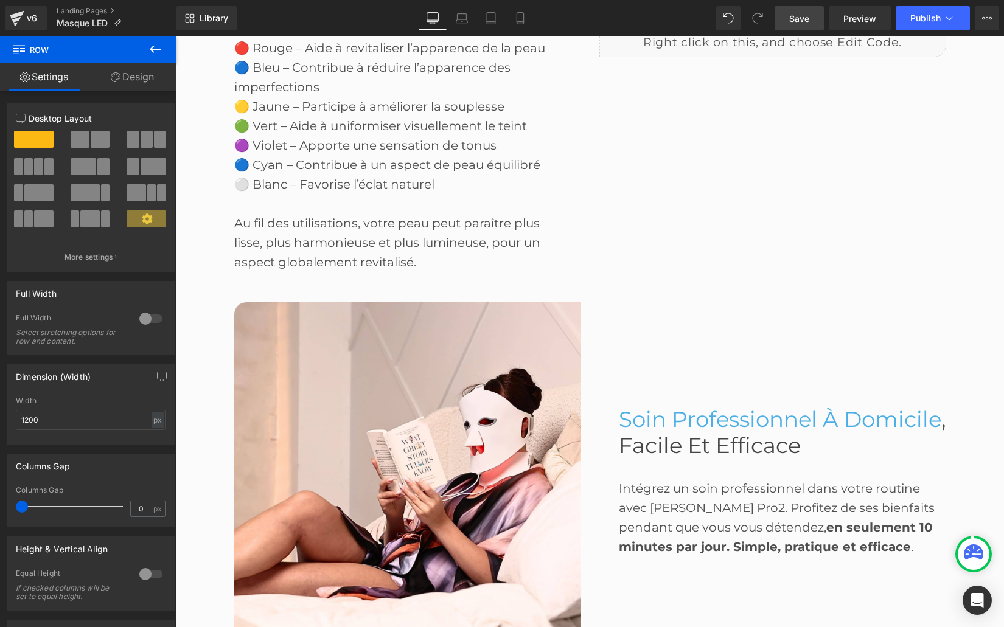
click at [802, 16] on span "Save" at bounding box center [799, 18] width 20 height 13
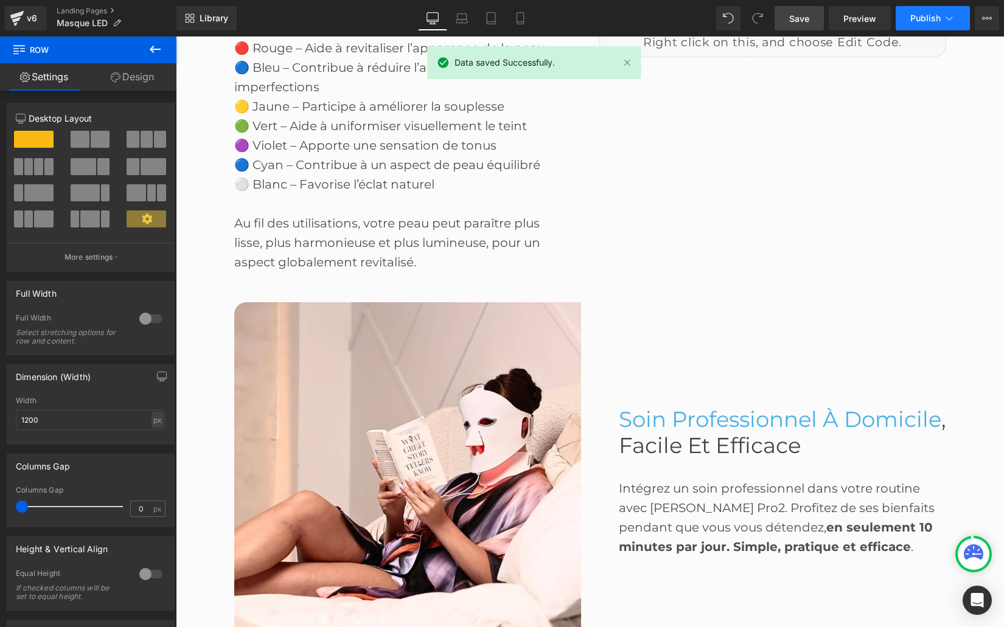
click at [916, 15] on span "Publish" at bounding box center [925, 18] width 30 height 10
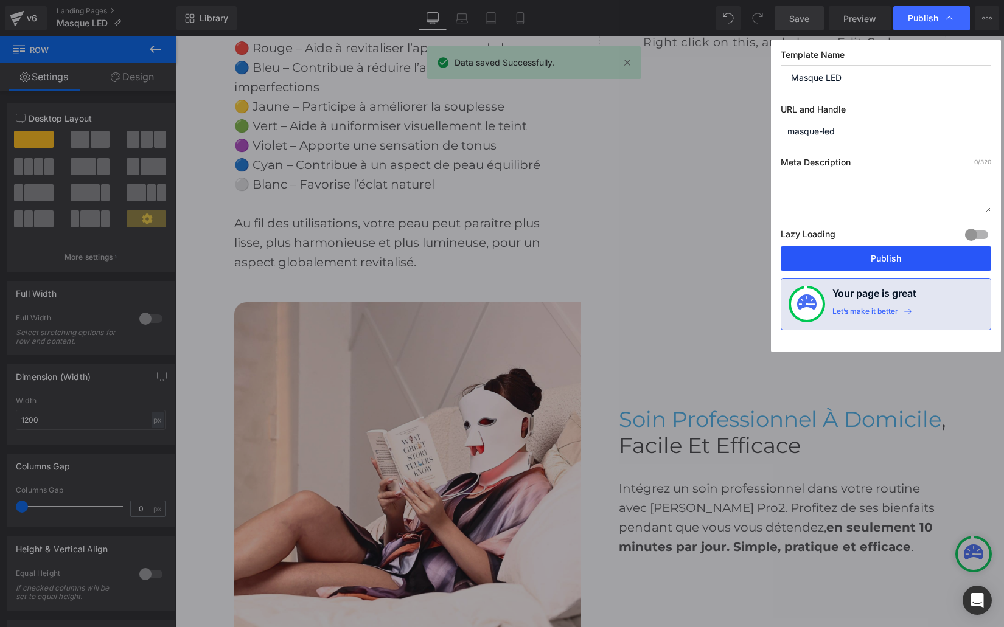
click at [876, 257] on button "Publish" at bounding box center [885, 258] width 210 height 24
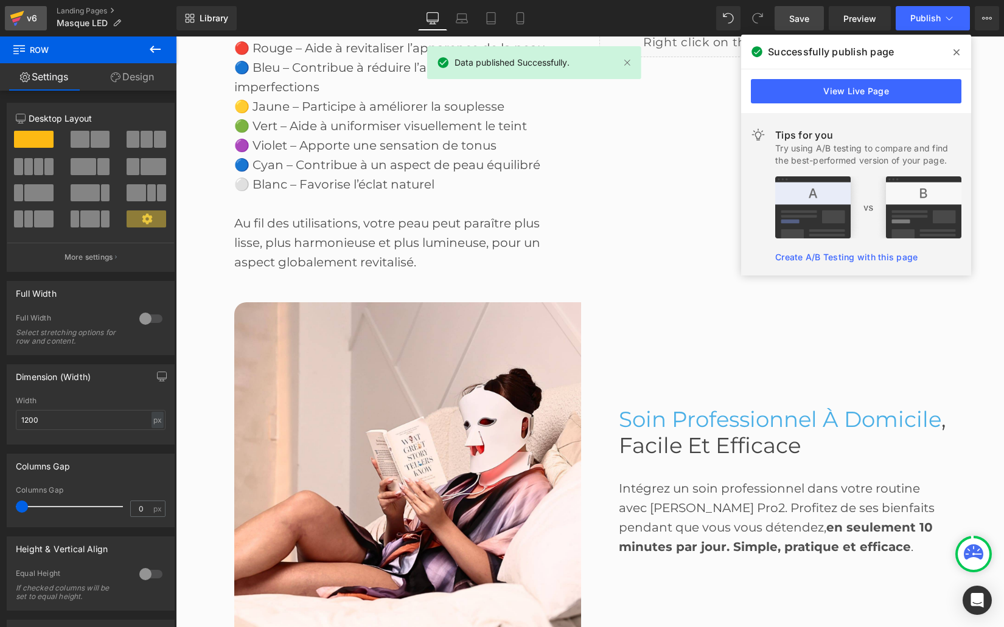
click at [24, 16] on icon at bounding box center [17, 18] width 15 height 30
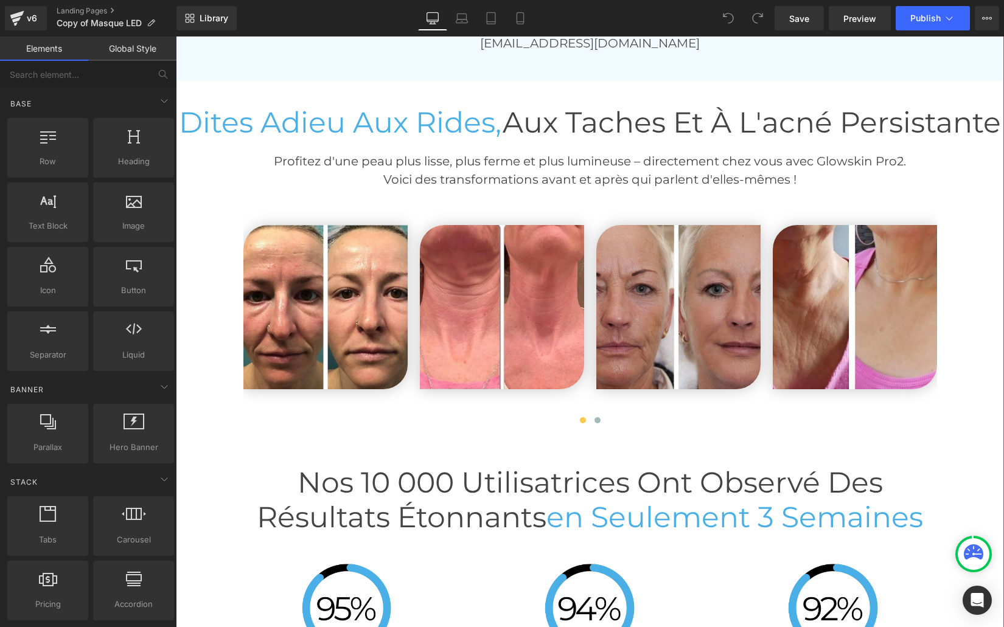
scroll to position [2615, 0]
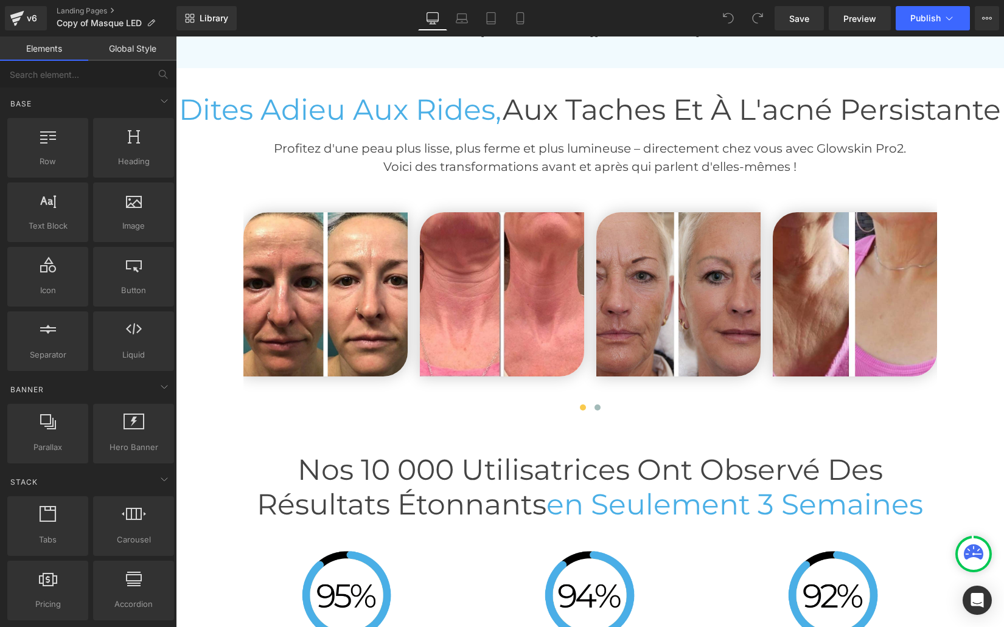
click at [502, 116] on span "Dites adieu aux rides," at bounding box center [341, 109] width 324 height 35
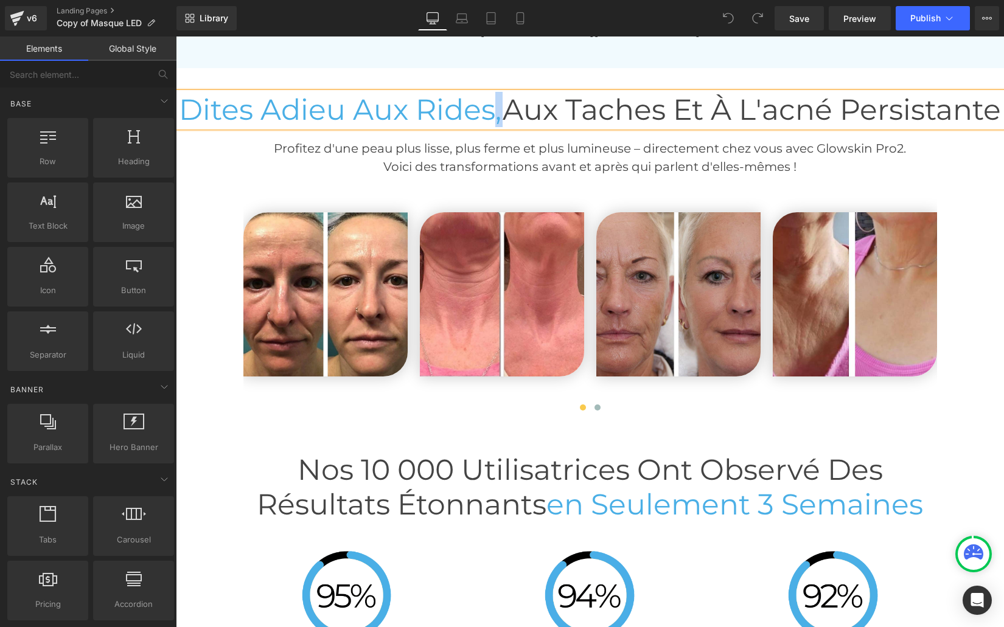
click at [502, 116] on span "Dites adieu aux rides," at bounding box center [341, 109] width 324 height 35
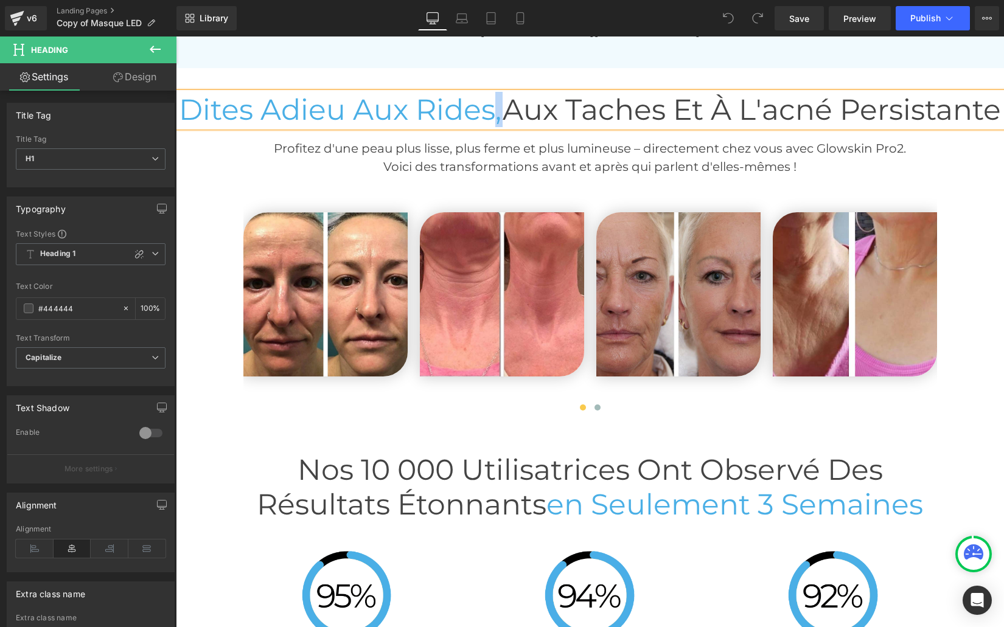
paste div
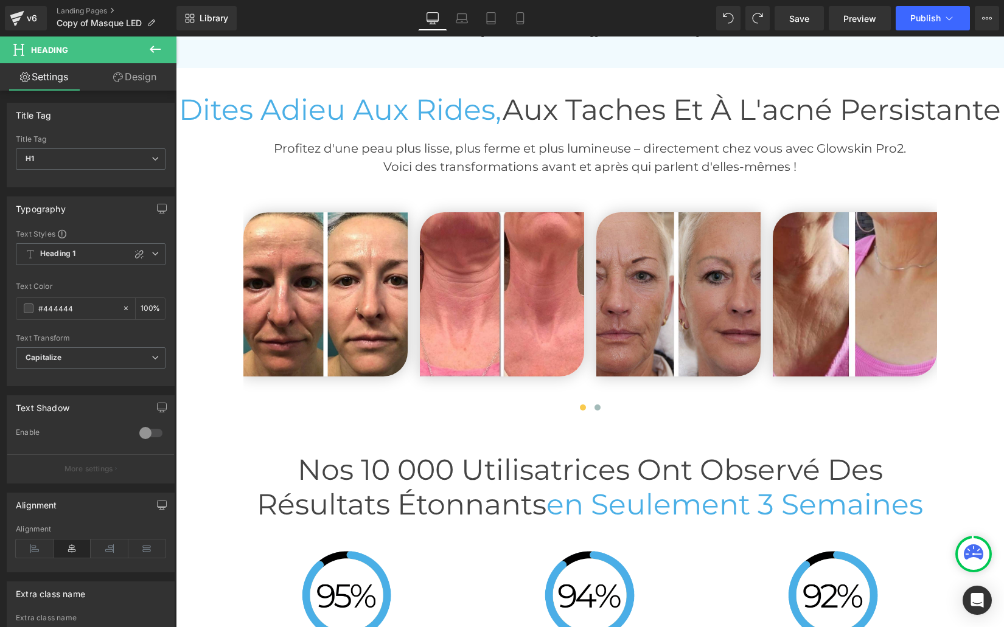
click at [467, 176] on p "Voici des transformations avant et après qui parlent d'elles-mêmes !" at bounding box center [590, 167] width 828 height 18
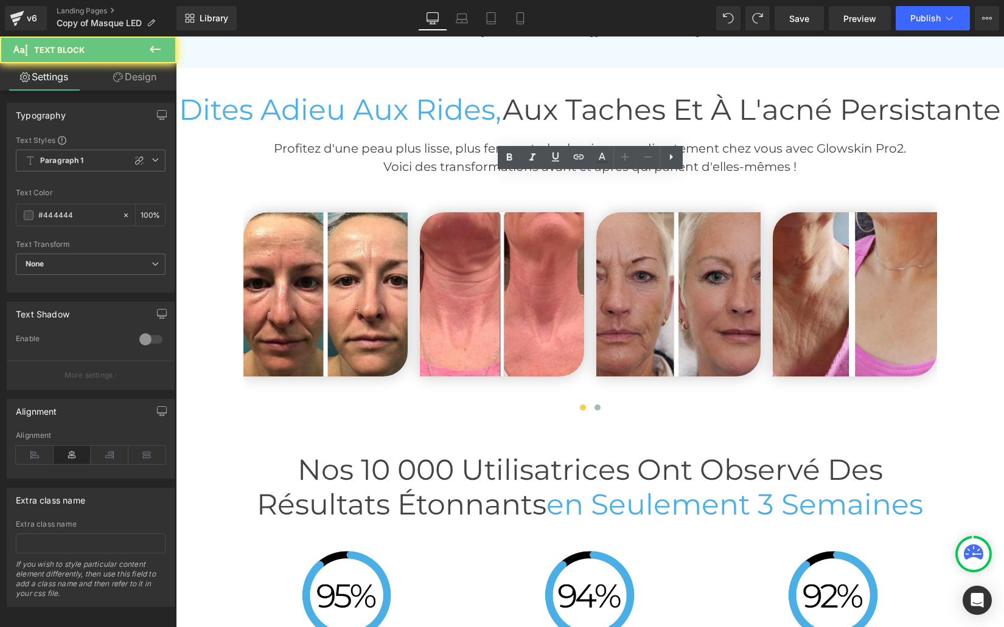
click at [467, 176] on p "Voici des transformations avant et après qui parlent d'elles-mêmes !" at bounding box center [590, 167] width 828 height 18
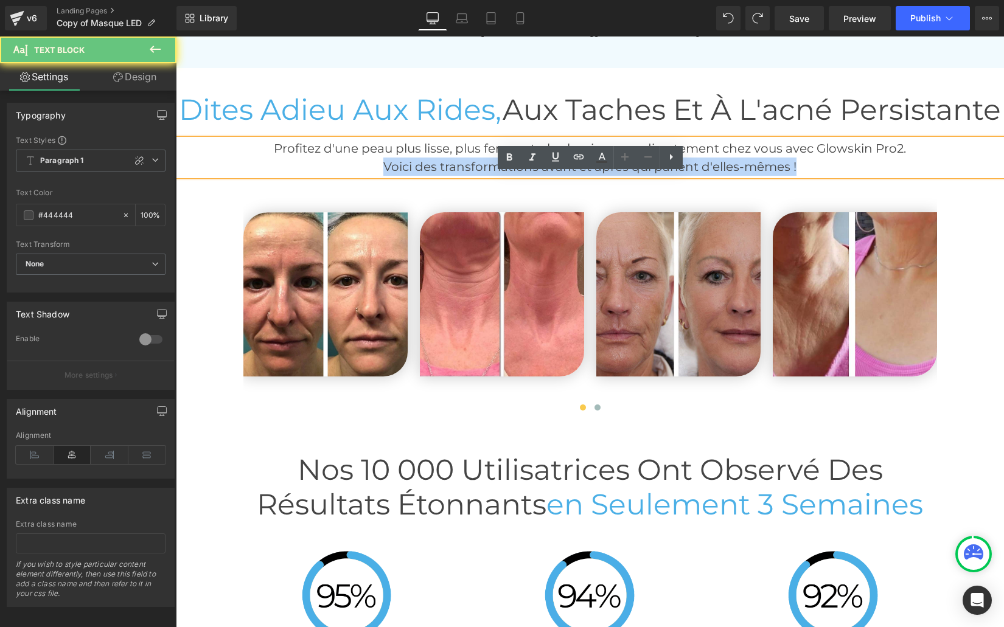
click at [467, 176] on p "Voici des transformations avant et après qui parlent d'elles-mêmes !" at bounding box center [590, 167] width 828 height 18
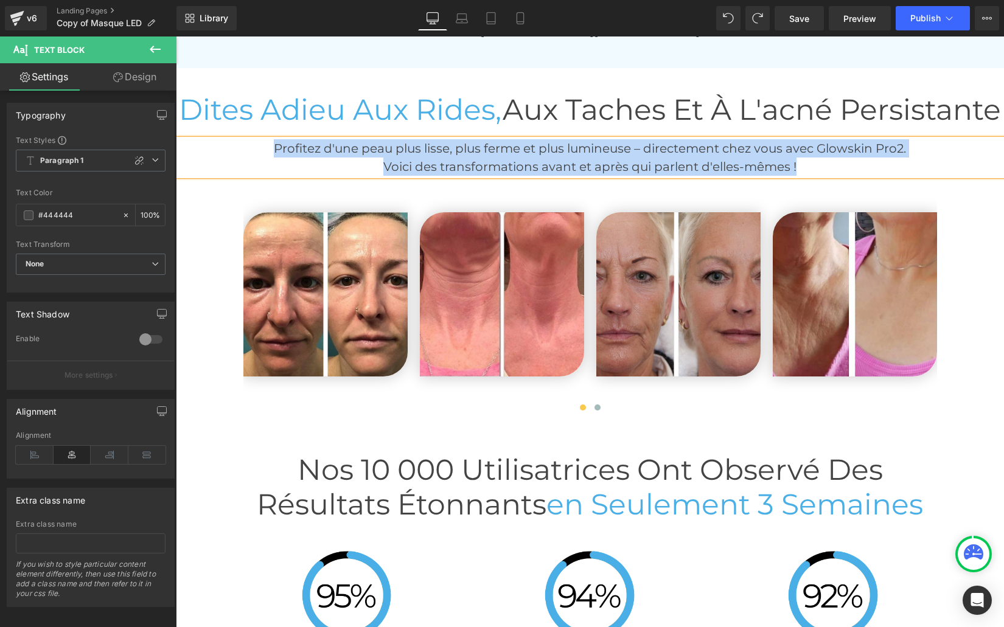
paste div
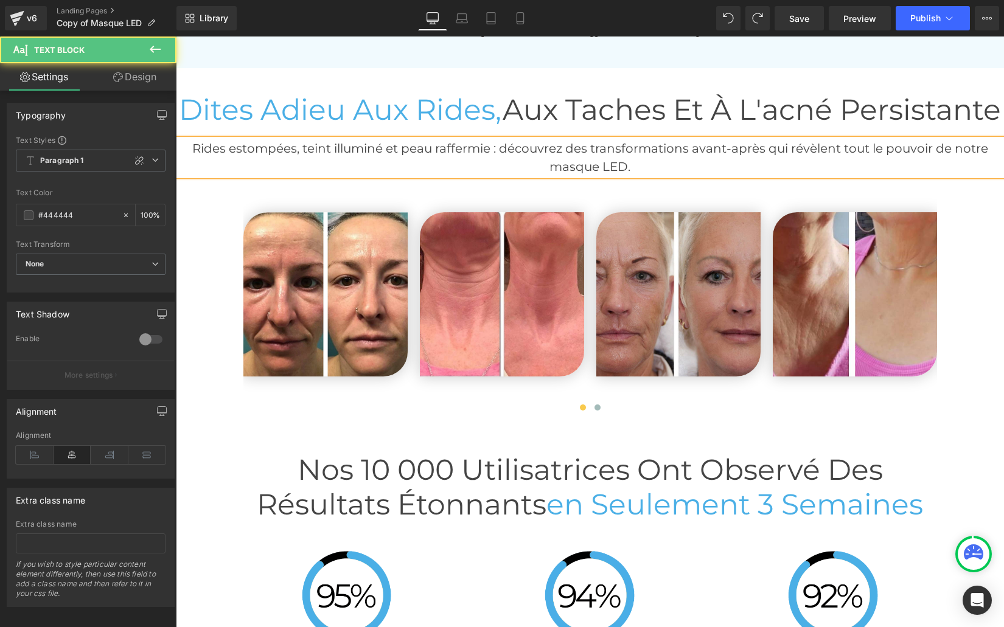
click at [695, 176] on p "Rides estompées, teint illuminé et peau raffermie : découvrez des transformatio…" at bounding box center [590, 157] width 828 height 37
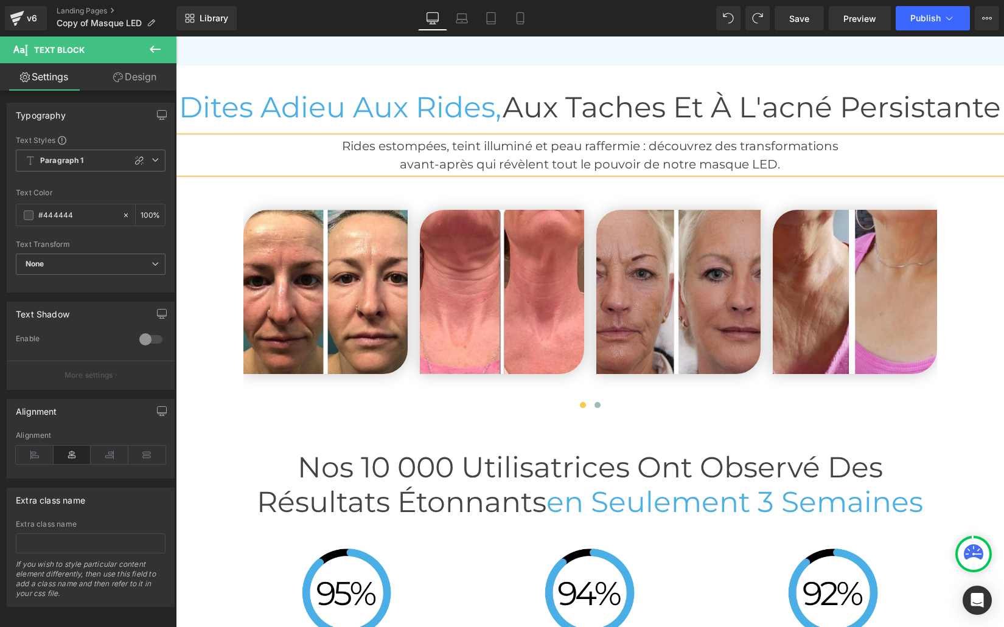
scroll to position [2626, 0]
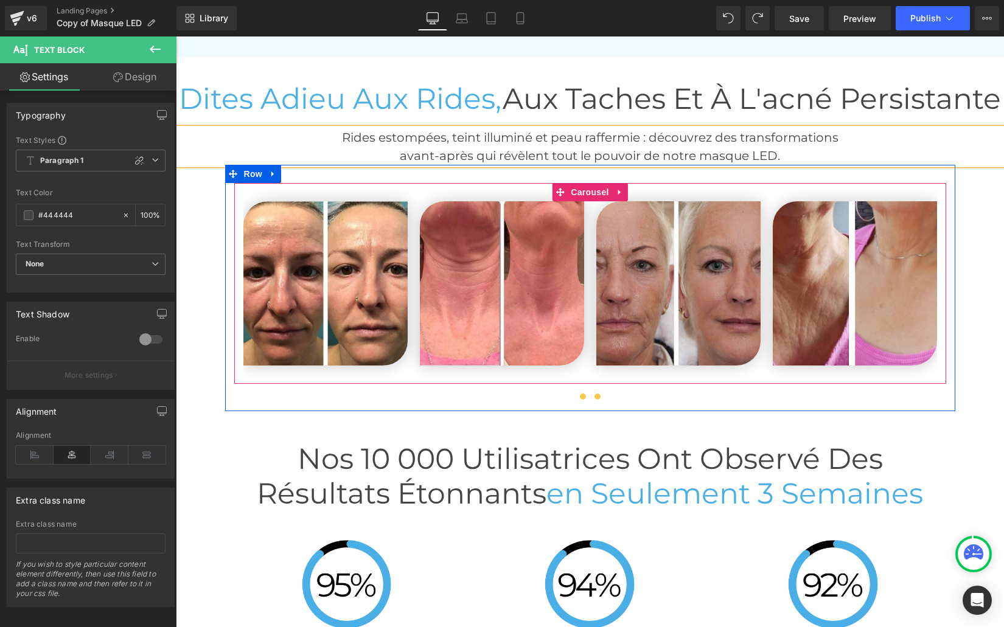
click at [593, 403] on button at bounding box center [597, 397] width 15 height 12
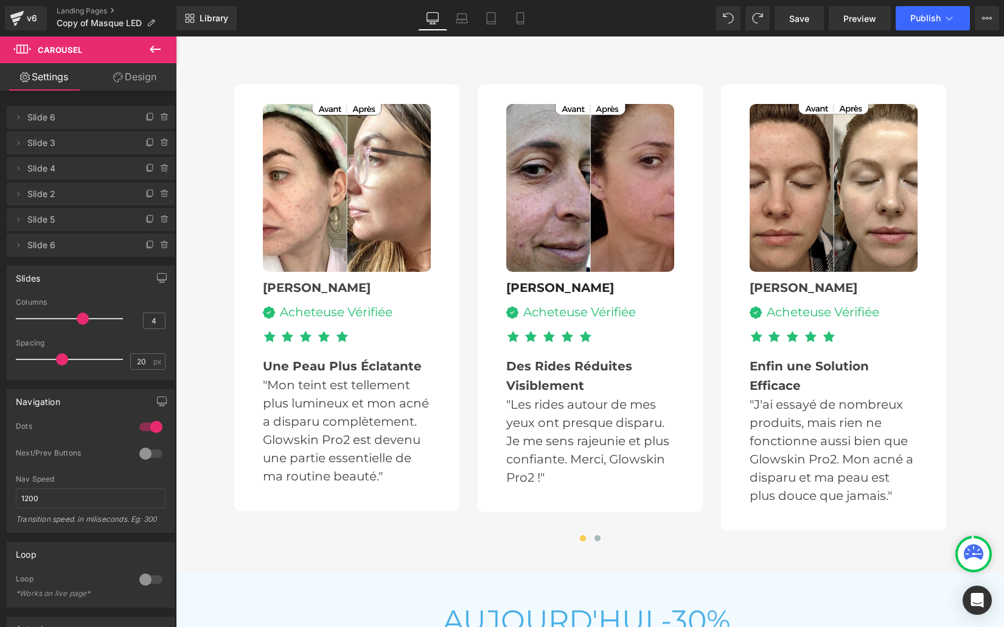
scroll to position [3426, 0]
click at [597, 542] on span at bounding box center [597, 539] width 6 height 6
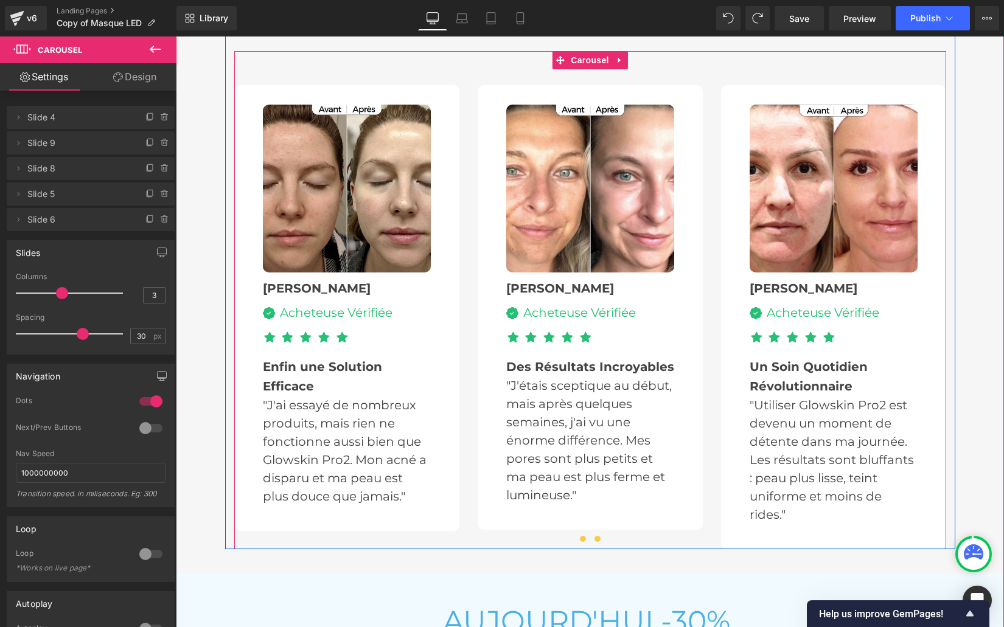
click at [585, 545] on button at bounding box center [582, 539] width 15 height 12
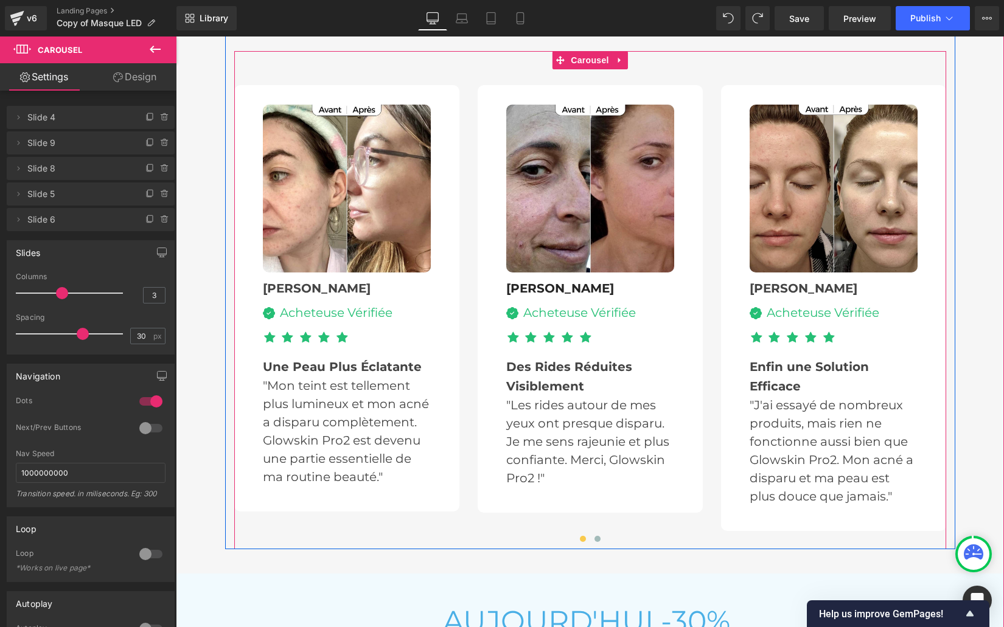
click at [585, 545] on button at bounding box center [582, 539] width 15 height 12
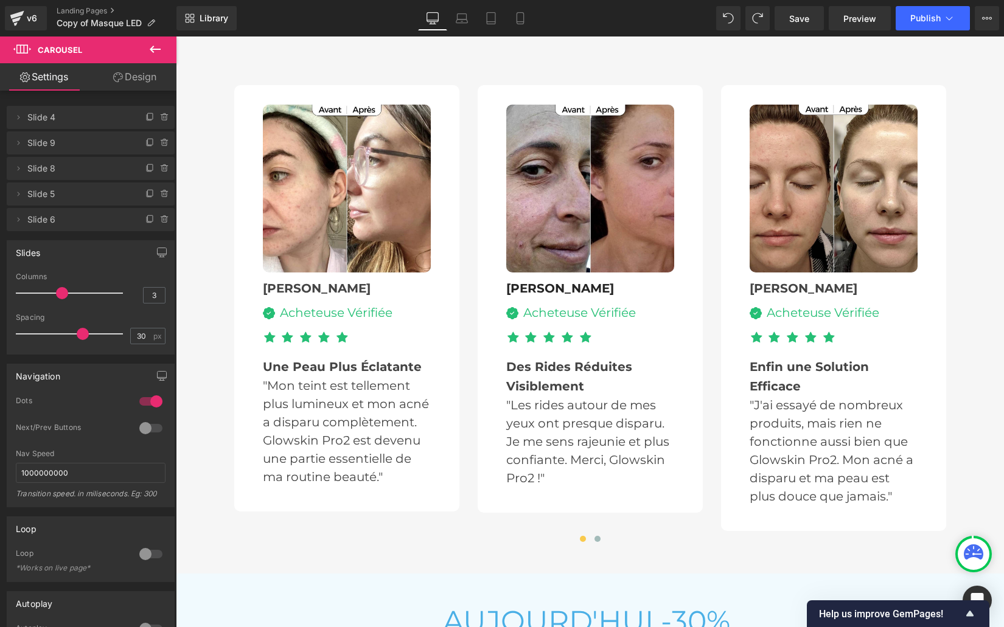
click at [282, 374] on b "Une Peau Plus Éclatante" at bounding box center [342, 367] width 159 height 15
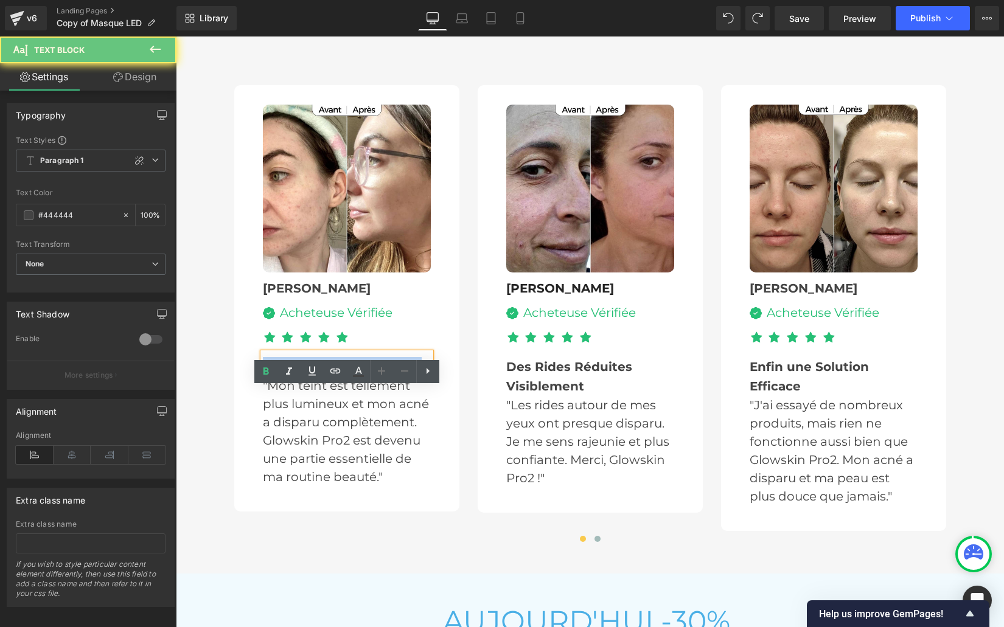
click at [282, 374] on b "Une Peau Plus Éclatante" at bounding box center [342, 367] width 159 height 15
paste div
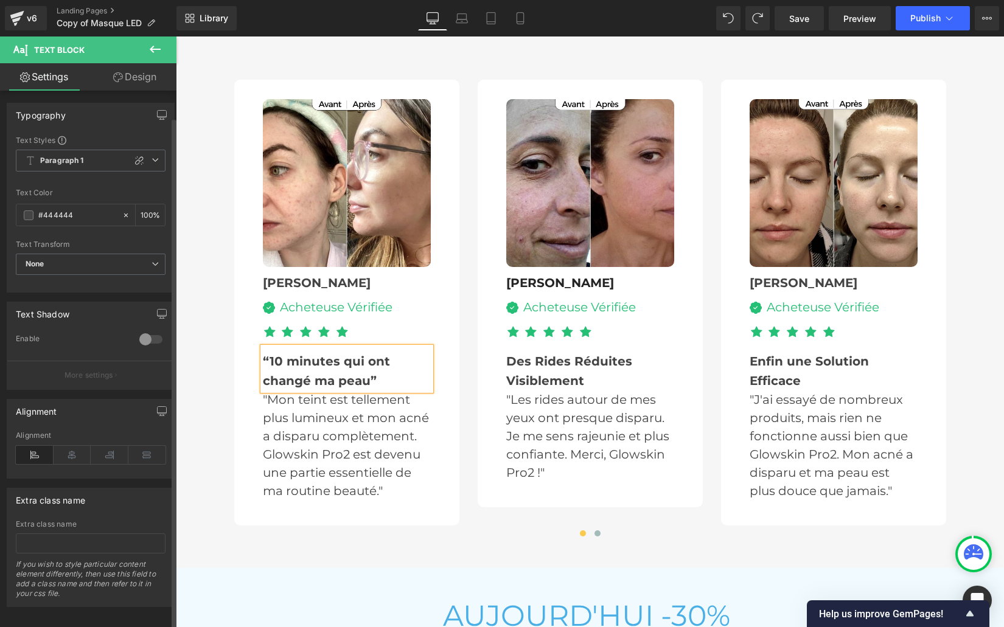
scroll to position [14, 0]
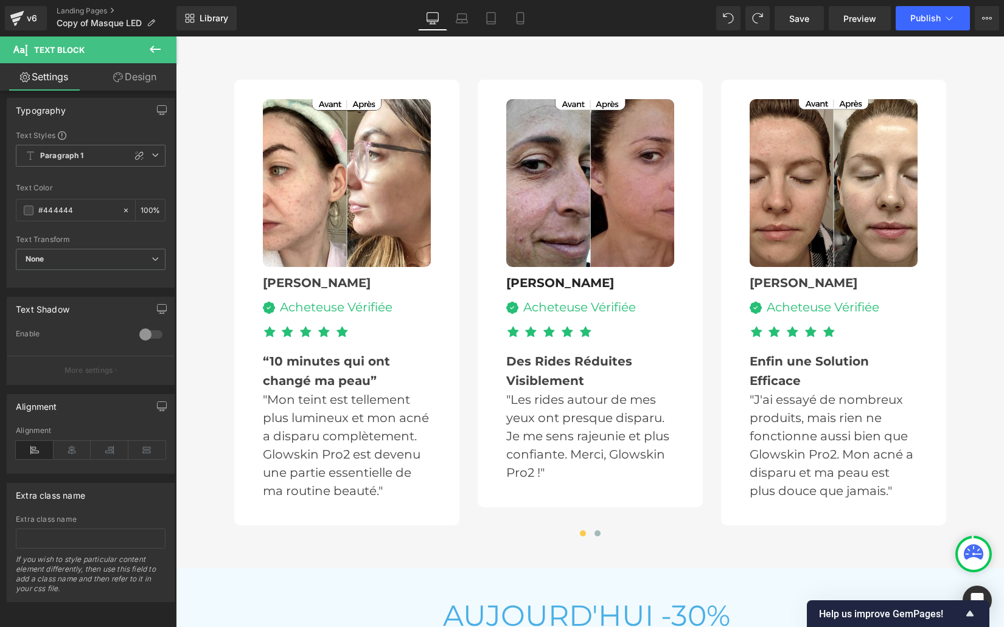
click at [308, 490] on p ""Mon teint est tellement plus lumineux et mon acné a disparu complètement. Glow…" at bounding box center [347, 446] width 168 height 110
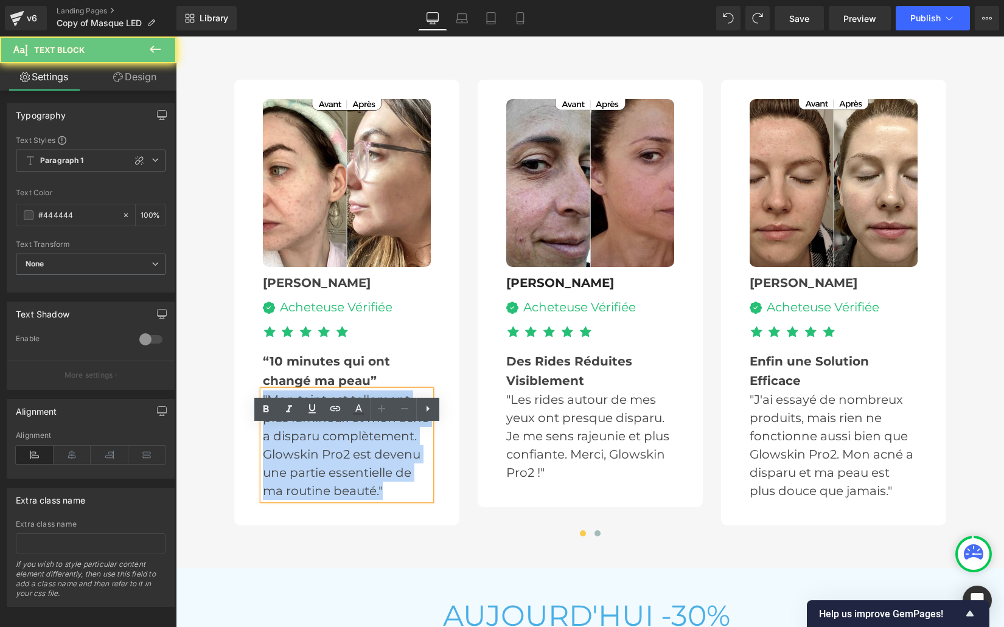
click at [308, 490] on p ""Mon teint est tellement plus lumineux et mon acné a disparu complètement. Glow…" at bounding box center [347, 446] width 168 height 110
paste div
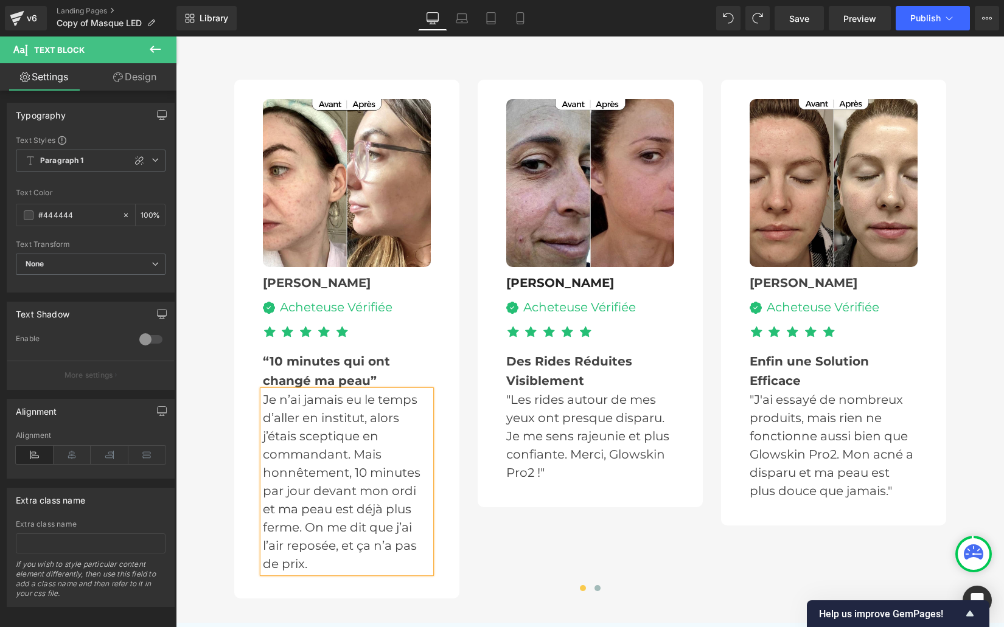
scroll to position [3432, 0]
click at [263, 436] on p "Je n’ai jamais eu le temps d’aller en institut, alors j’étais sceptique en comm…" at bounding box center [347, 481] width 168 height 183
click at [316, 572] on p ""Je n’ai jamais eu le temps d’aller en institut, alors j’étais sceptique en com…" at bounding box center [347, 481] width 168 height 183
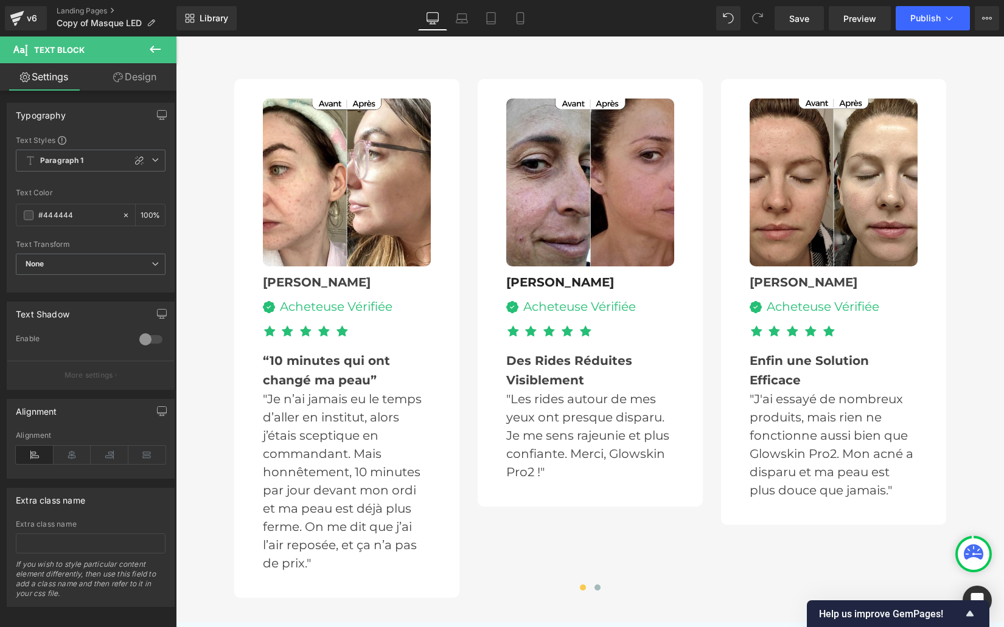
click at [540, 388] on b "Des Rides Réduites Visiblement" at bounding box center [569, 370] width 126 height 34
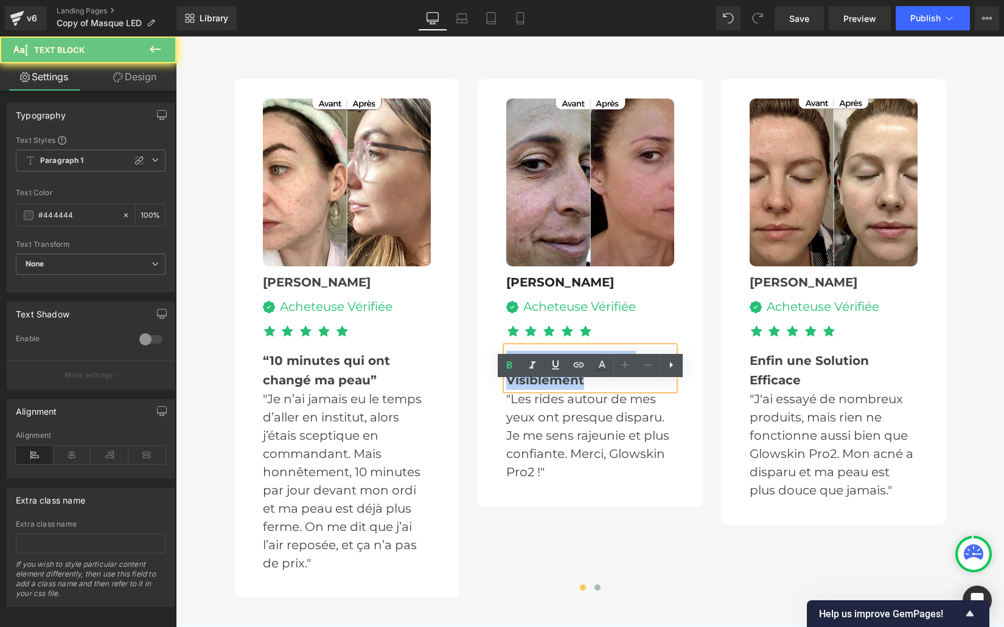
click at [540, 388] on b "Des Rides Réduites Visiblement" at bounding box center [569, 370] width 126 height 34
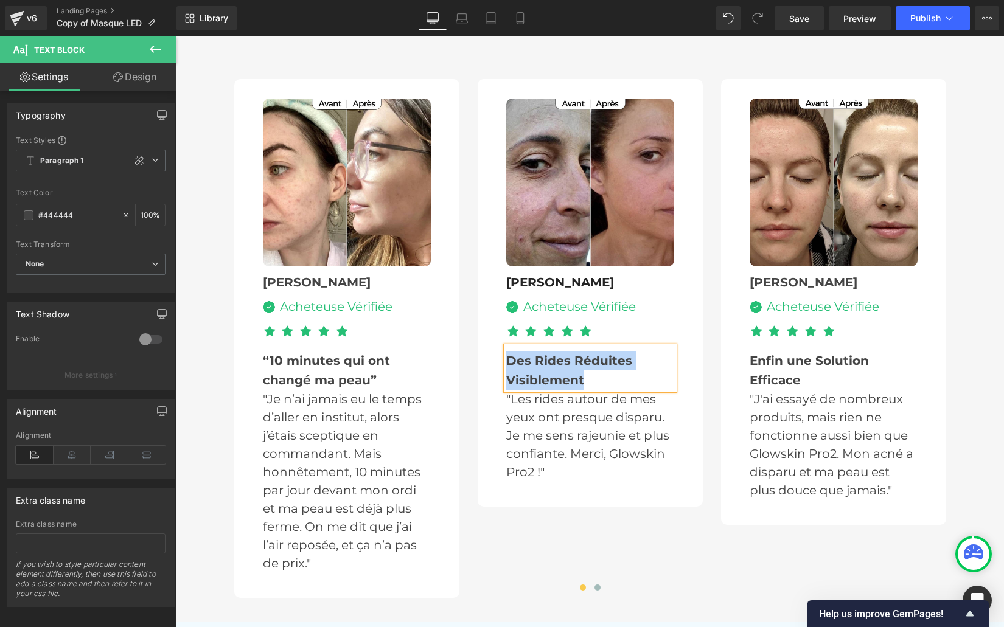
paste div
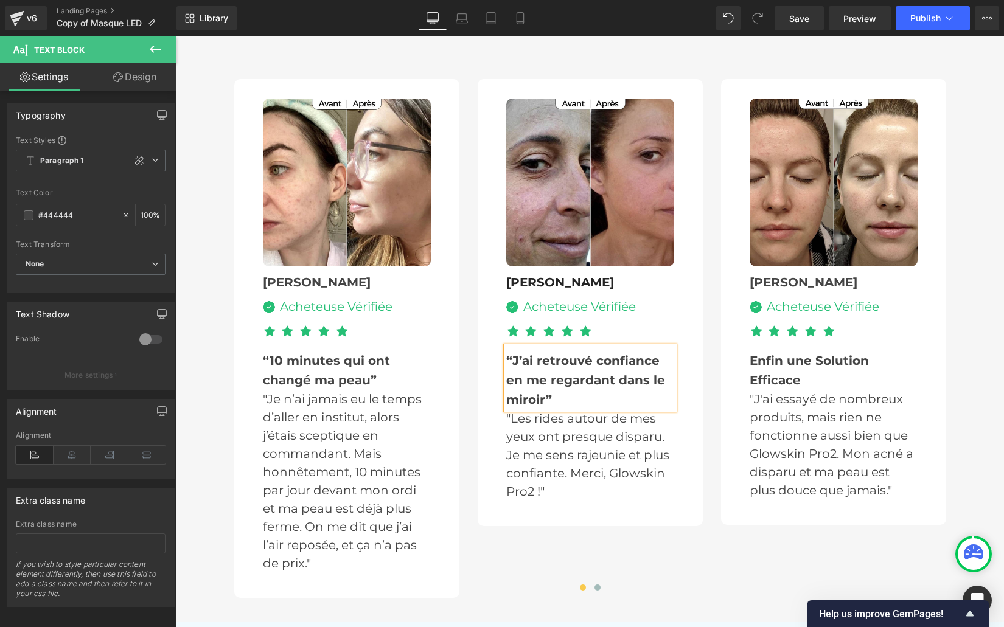
click at [508, 396] on b "“J’ai retrouvé confiance en me regardant dans le miroir”" at bounding box center [585, 380] width 159 height 54
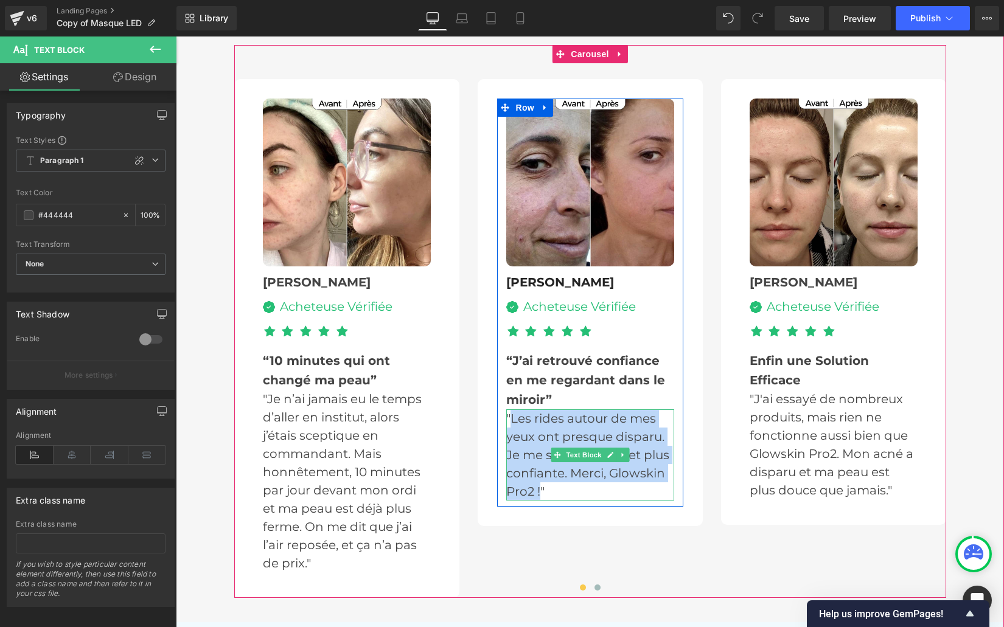
drag, startPoint x: 512, startPoint y: 454, endPoint x: 541, endPoint y: 523, distance: 75.2
click at [541, 501] on p ""Les rides autour de mes yeux ont presque disparu. Je me sens rajeunie et plus …" at bounding box center [590, 454] width 168 height 91
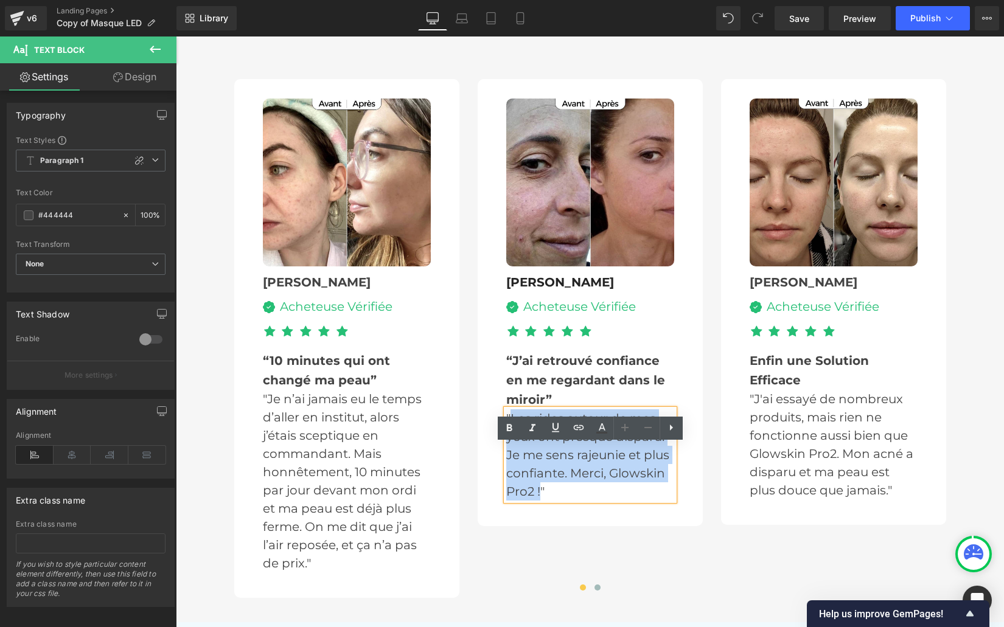
paste div
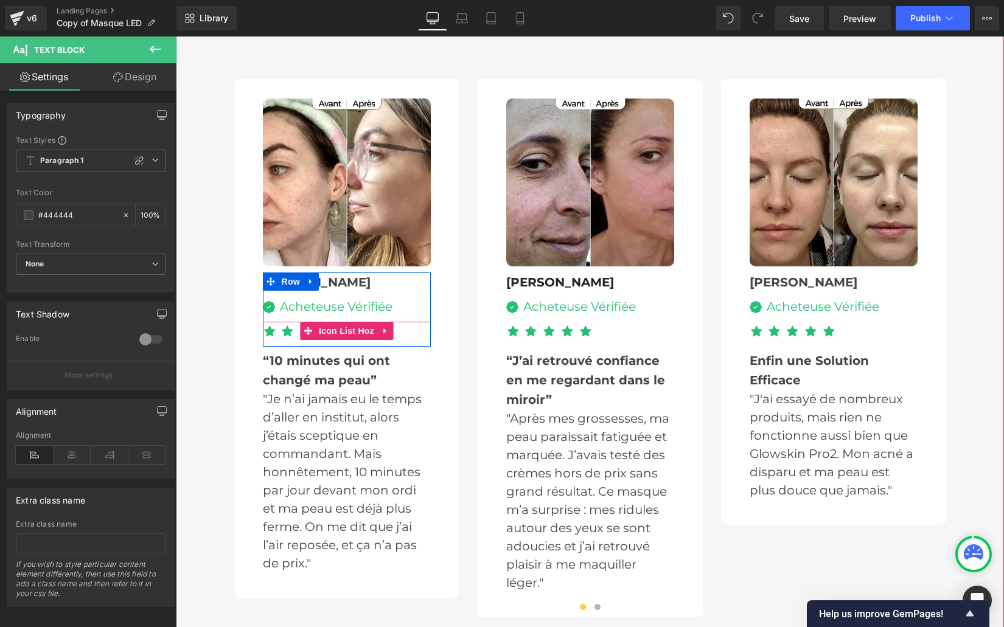
scroll to position [3432, 0]
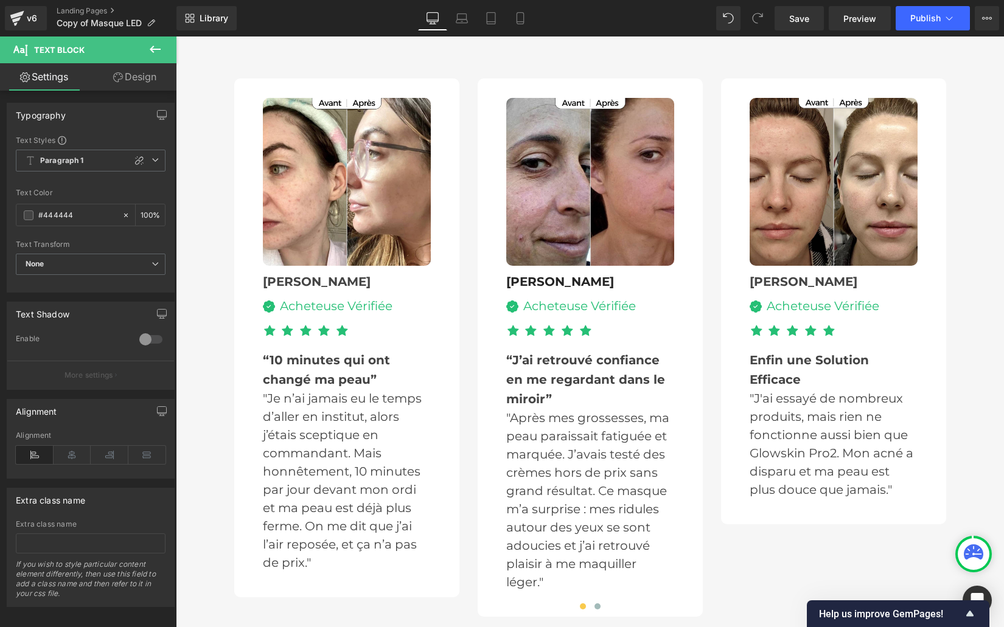
click at [779, 387] on b "Enfin une Solution Efficace" at bounding box center [808, 370] width 119 height 34
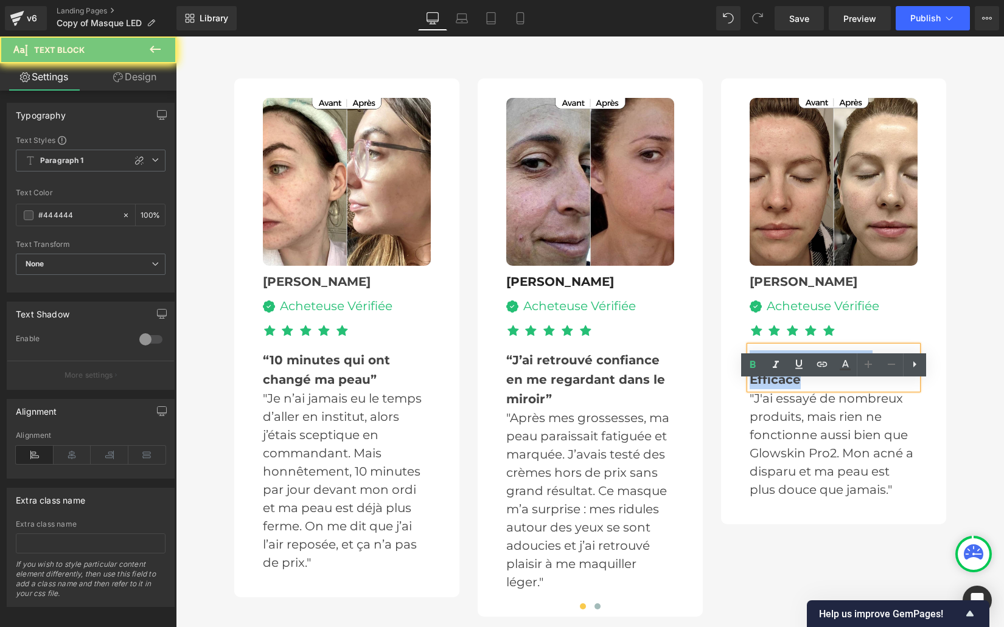
click at [779, 387] on b "Enfin une Solution Efficace" at bounding box center [808, 370] width 119 height 34
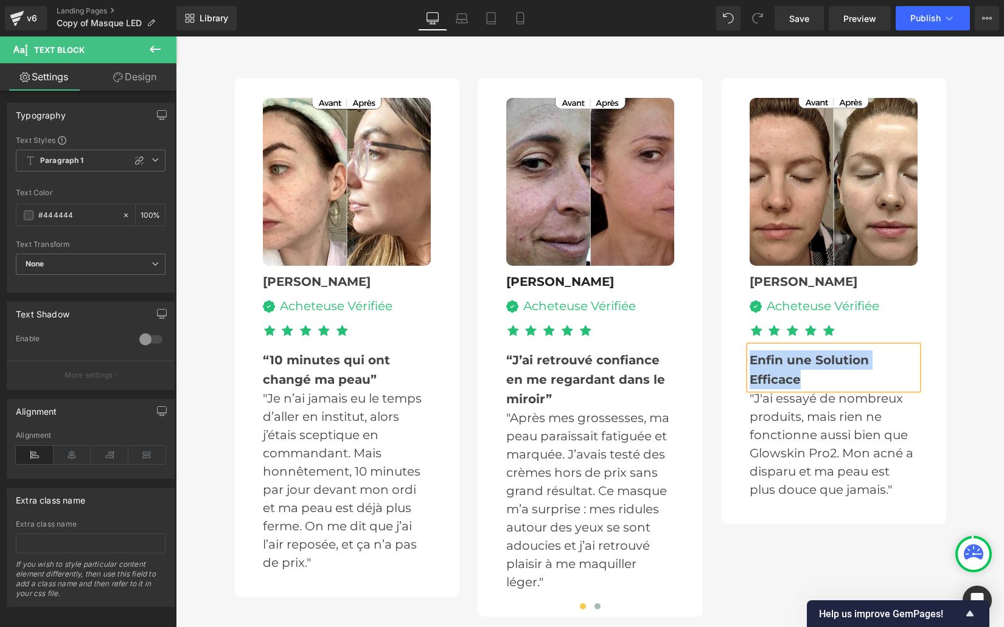
paste div
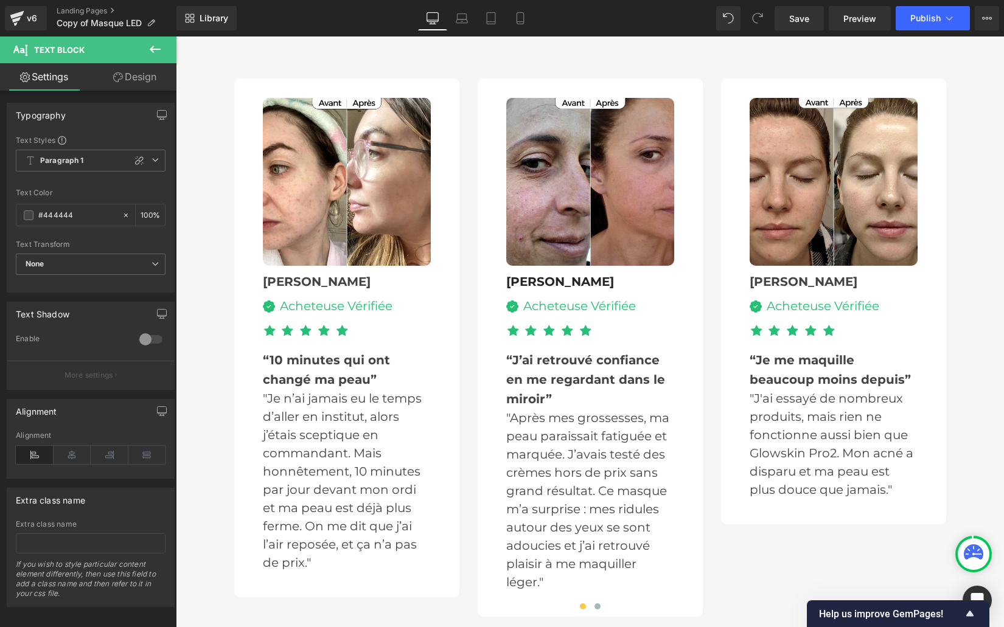
click at [768, 466] on p ""J'ai essayé de nombreux produits, mais rien ne fonctionne aussi bien que Glows…" at bounding box center [833, 444] width 168 height 110
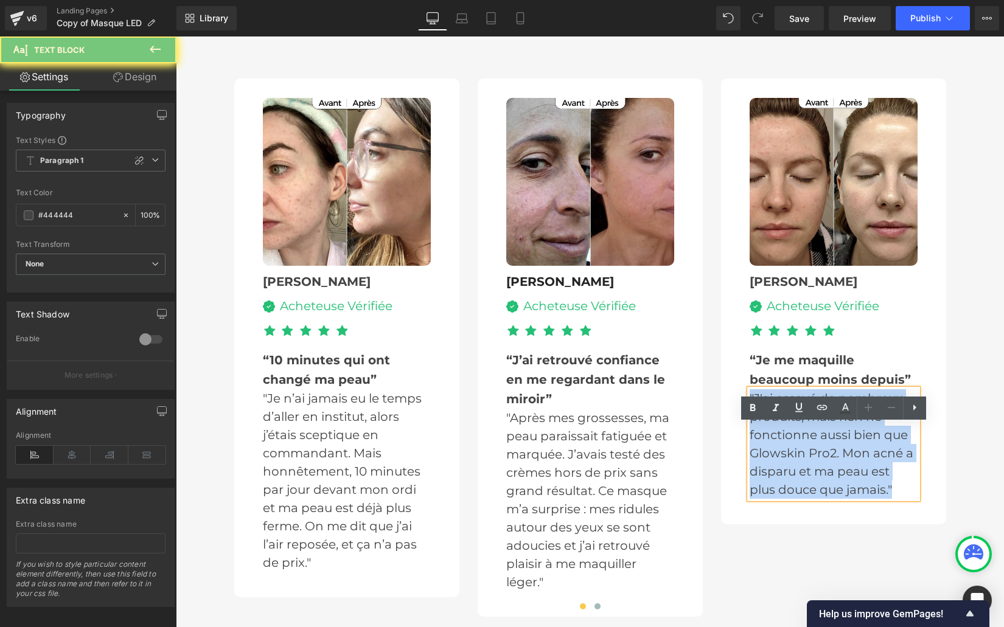
click at [768, 466] on p ""J'ai essayé de nombreux produits, mais rien ne fonctionne aussi bien que Glows…" at bounding box center [833, 444] width 168 height 110
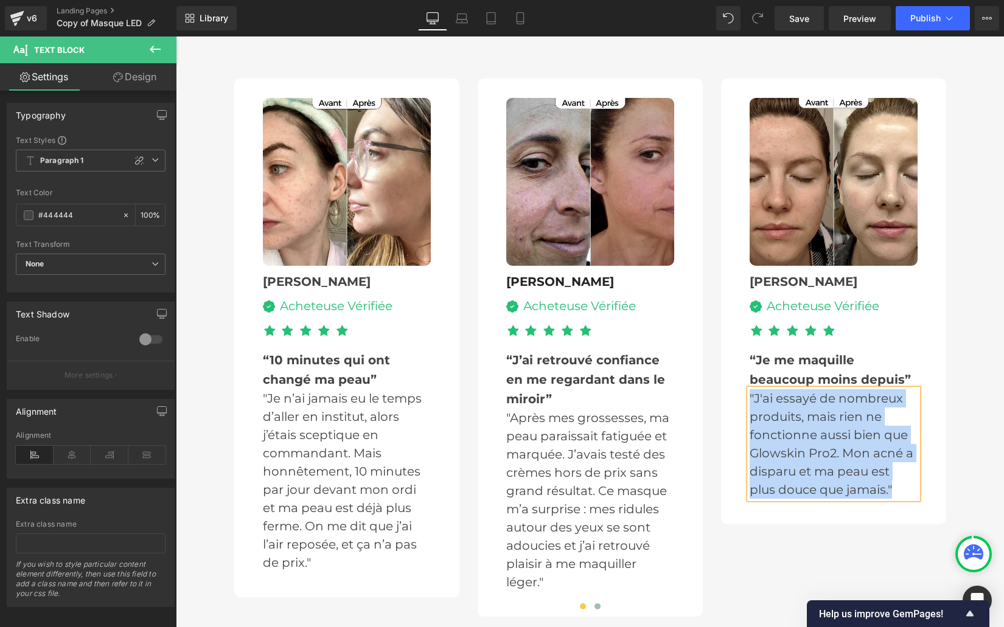
paste div
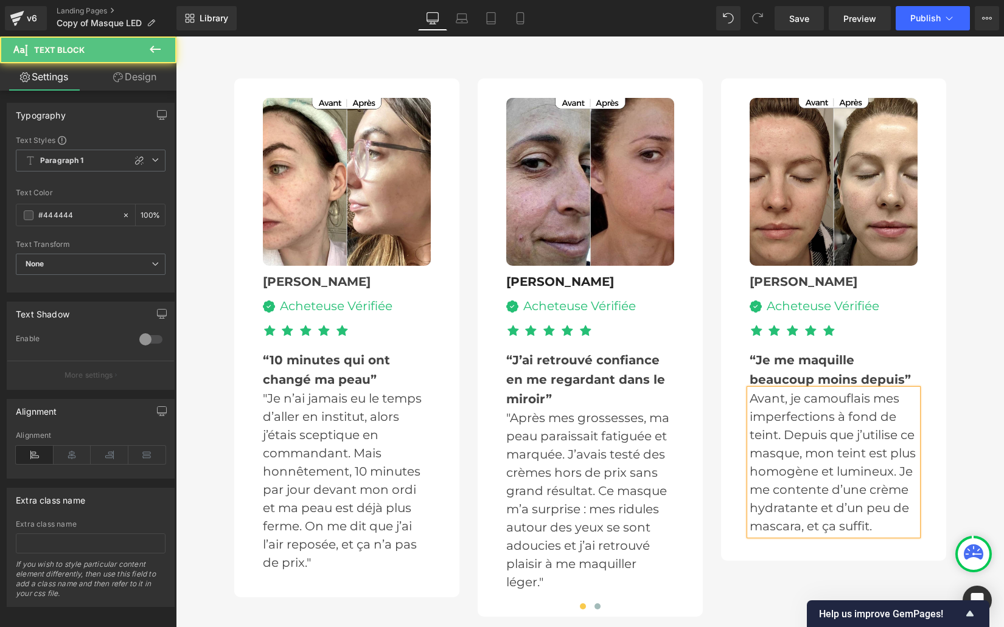
click at [750, 436] on p "Avant, je camouflais mes imperfections à fond de teint. Depuis que j’utilise ce…" at bounding box center [833, 462] width 168 height 146
click at [882, 535] on p ""Avant, je camouflais mes imperfections à fond de teint. Depuis que j’utilise c…" at bounding box center [833, 462] width 168 height 146
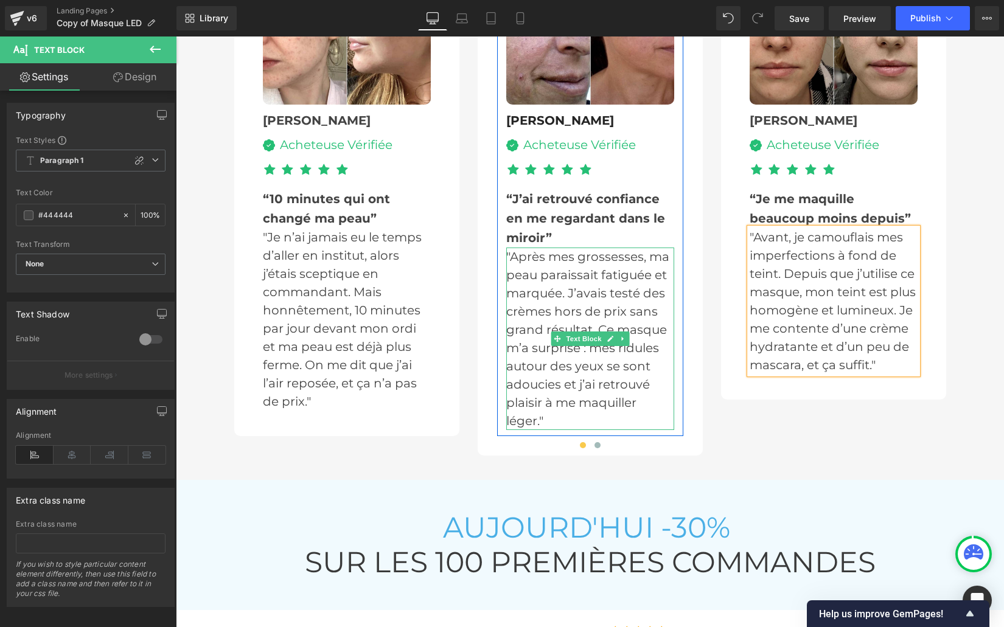
scroll to position [3640, 0]
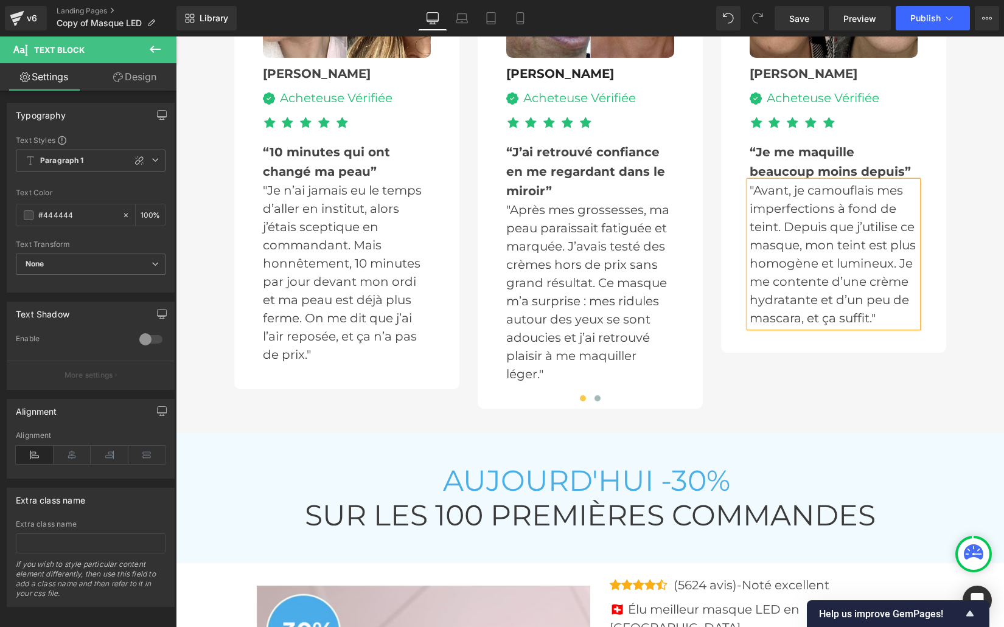
drag, startPoint x: 598, startPoint y: 434, endPoint x: 565, endPoint y: 432, distance: 32.9
click at [598, 402] on span at bounding box center [597, 398] width 6 height 6
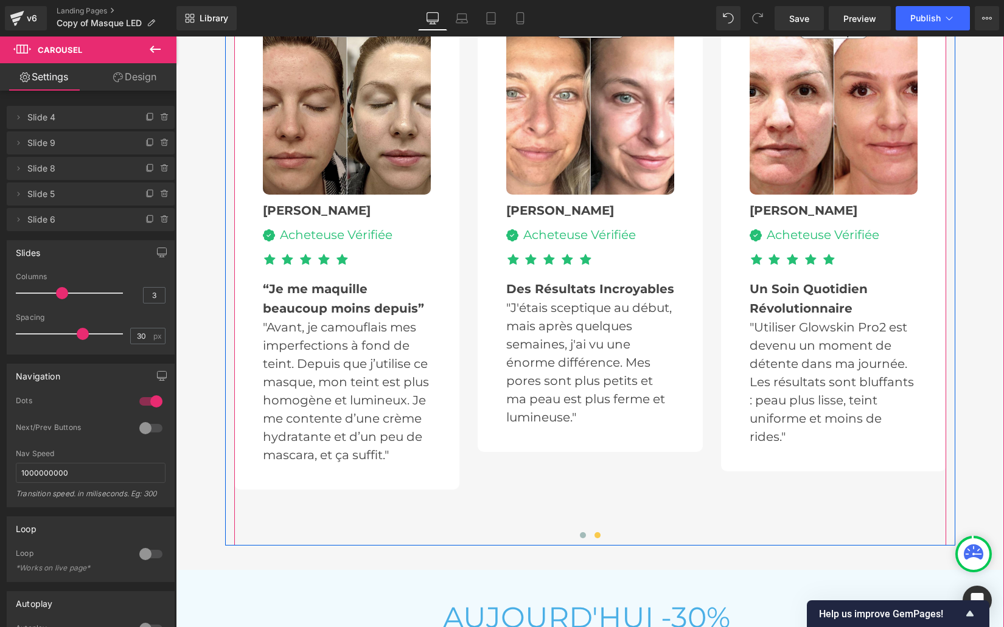
scroll to position [3455, 0]
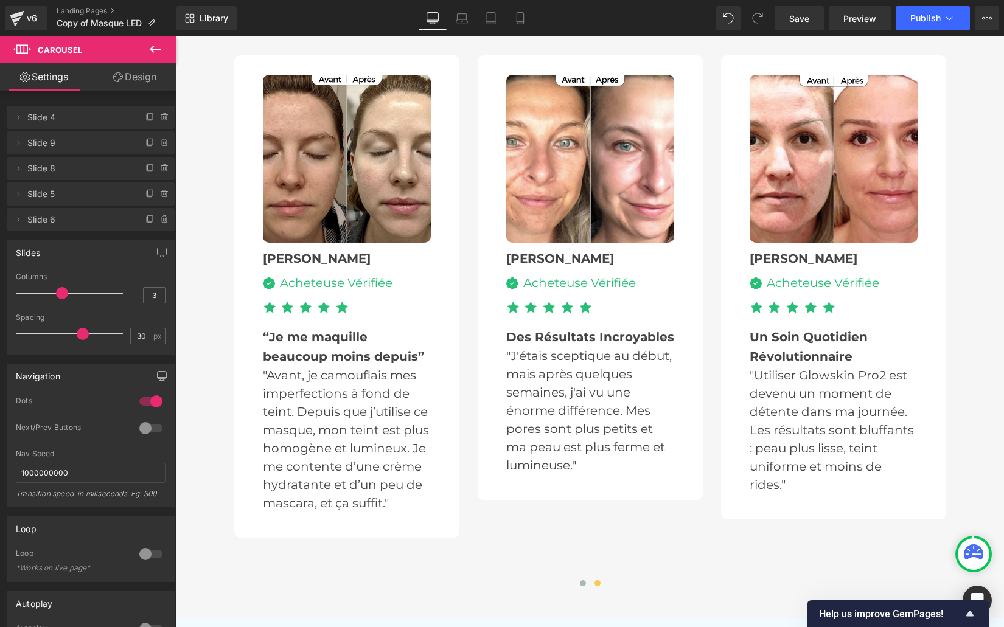
click at [562, 347] on div "Des Résultats Incroyables Text Block" at bounding box center [590, 335] width 168 height 24
click at [562, 344] on b "Des Résultats Incroyables" at bounding box center [590, 337] width 168 height 15
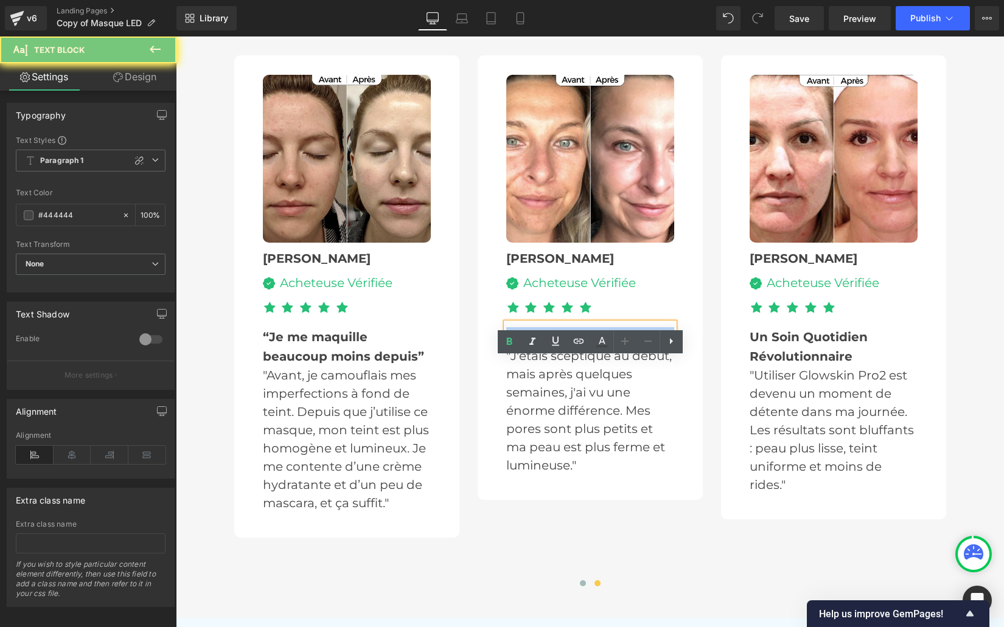
click at [562, 344] on b "Des Résultats Incroyables" at bounding box center [590, 337] width 168 height 15
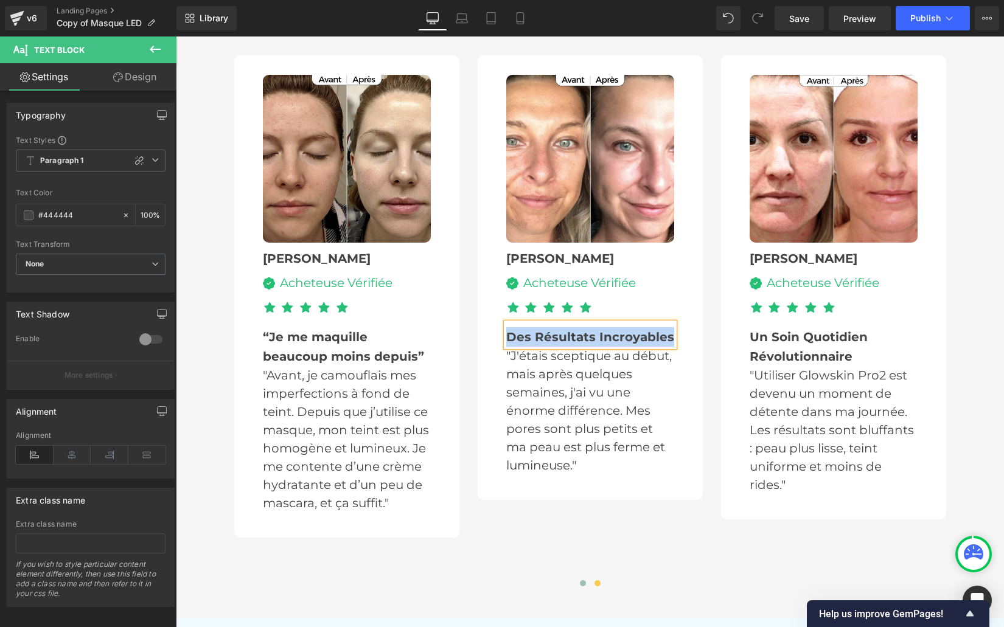
paste div
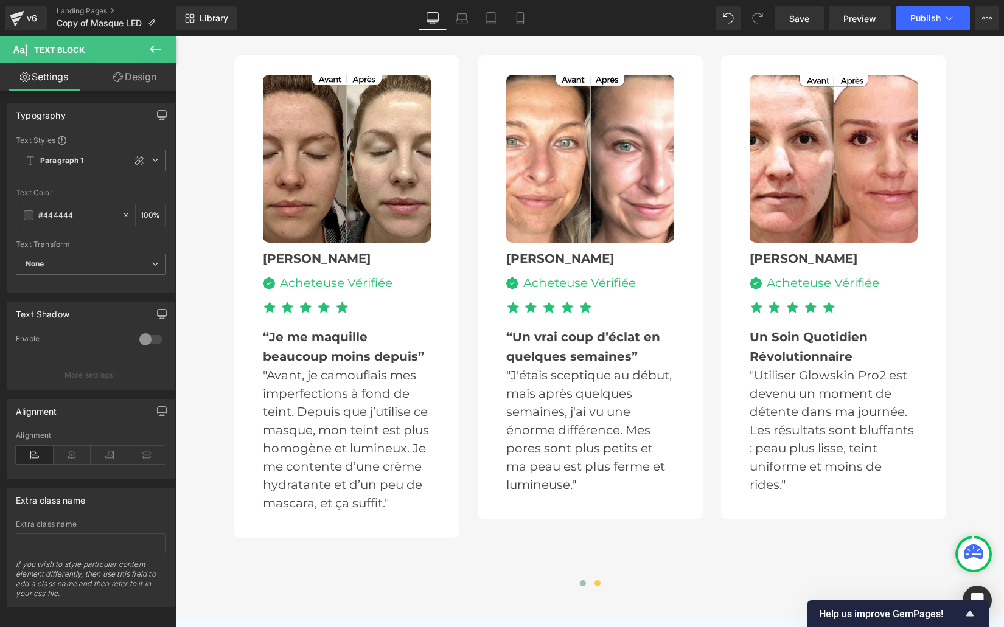
click at [551, 471] on div ""J'étais sceptique au début, mais après quelques semaines, j'ai vu une énorme d…" at bounding box center [590, 430] width 168 height 128
click at [551, 471] on p ""J'étais sceptique au début, mais après quelques semaines, j'ai vu une énorme d…" at bounding box center [590, 430] width 168 height 128
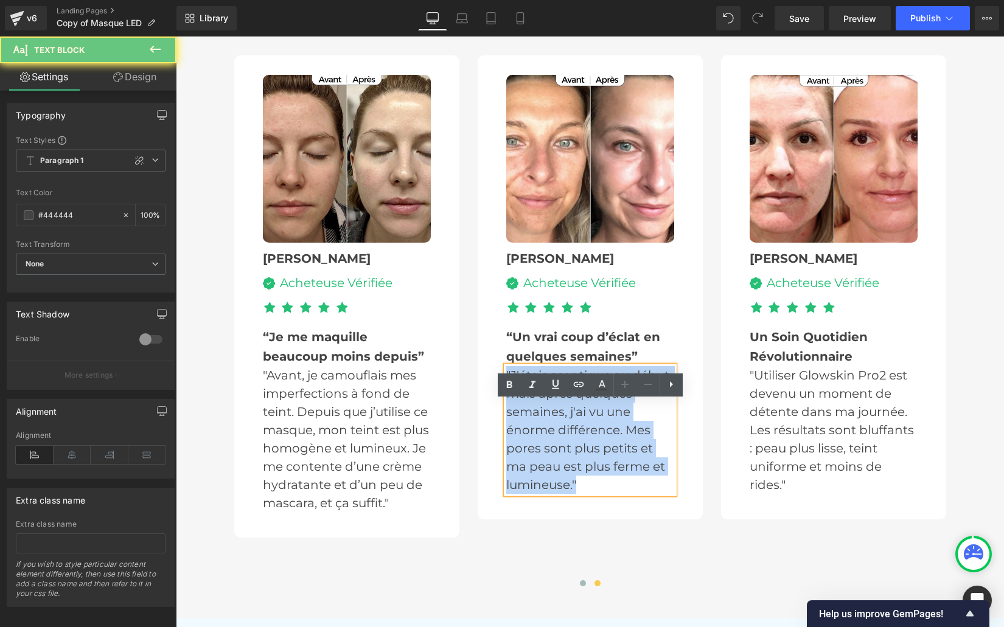
click at [551, 471] on p ""J'étais sceptique au début, mais après quelques semaines, j'ai vu une énorme d…" at bounding box center [590, 430] width 168 height 128
paste div
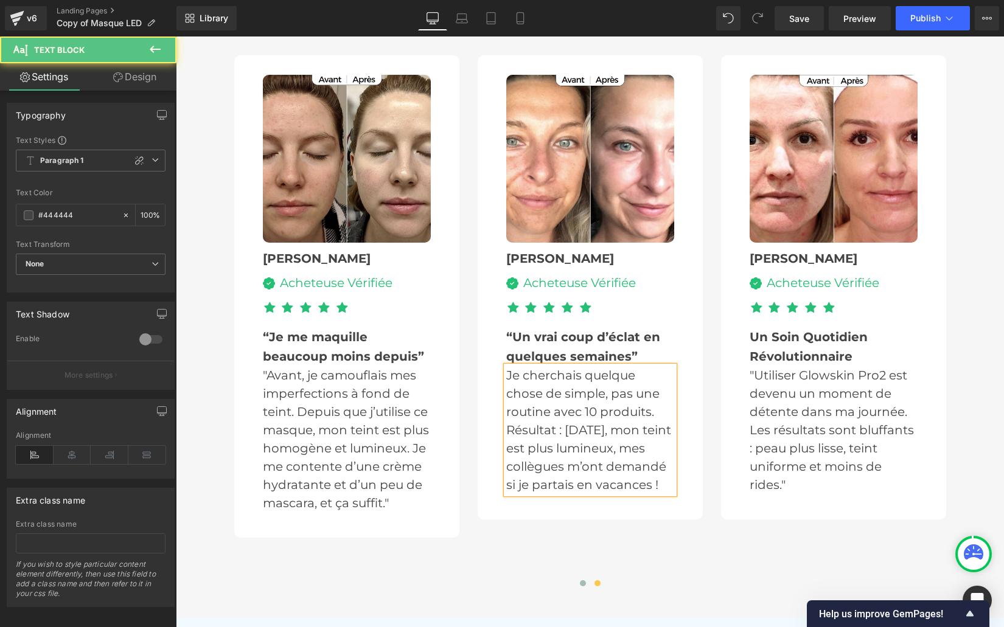
click at [507, 412] on p "Je cherchais quelque chose de simple, pas une routine avec 10 produits. Résulta…" at bounding box center [590, 430] width 168 height 128
click at [645, 494] on p ""Je cherchais quelque chose de simple, pas une routine avec 10 produits. Résult…" at bounding box center [590, 430] width 168 height 128
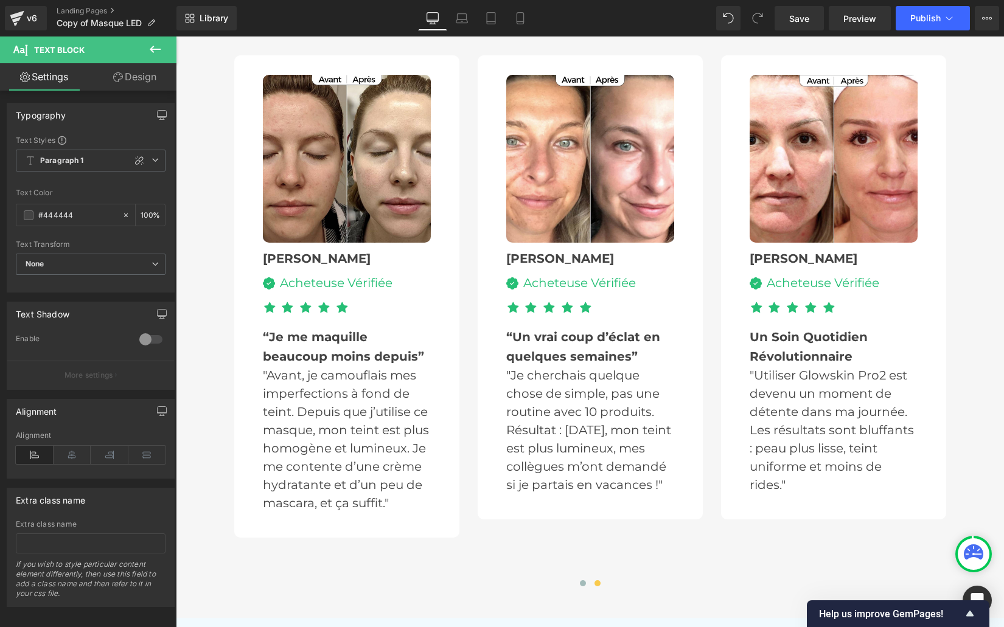
click at [802, 364] on b "Un Soin Quotidien Révolutionnaire" at bounding box center [808, 347] width 118 height 34
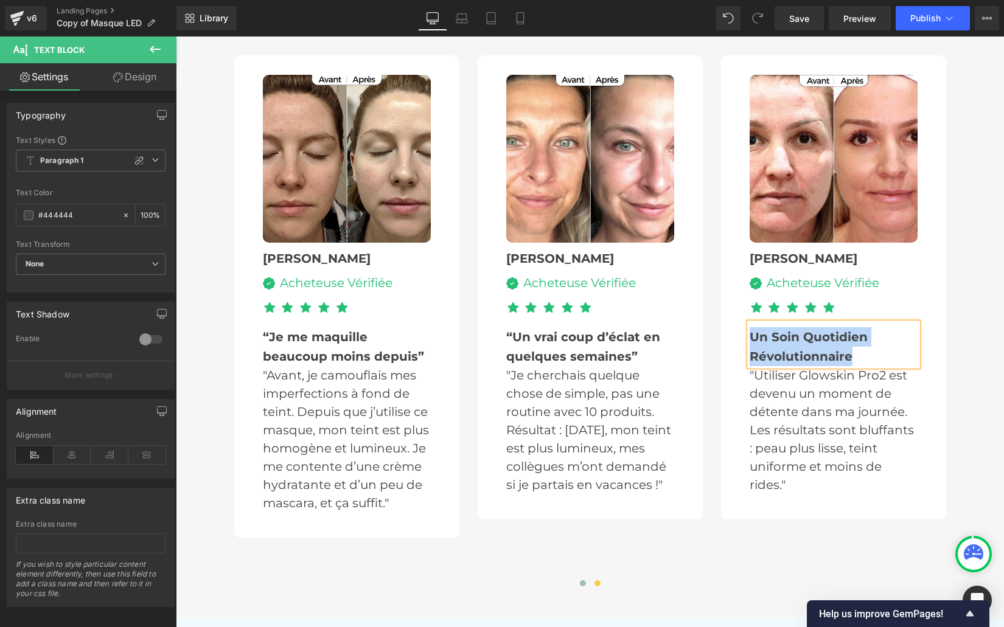
click at [802, 364] on b "Un Soin Quotidien Révolutionnaire" at bounding box center [808, 347] width 118 height 34
paste div
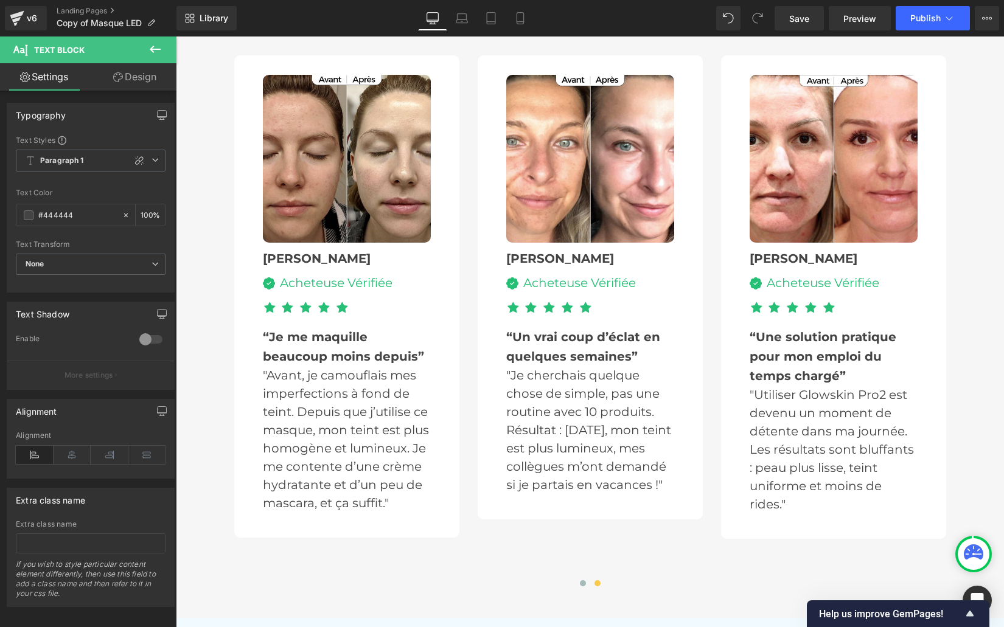
click at [785, 447] on p ""Utiliser Glowskin Pro2 est devenu un moment de détente dans ma journée. Les ré…" at bounding box center [833, 450] width 168 height 128
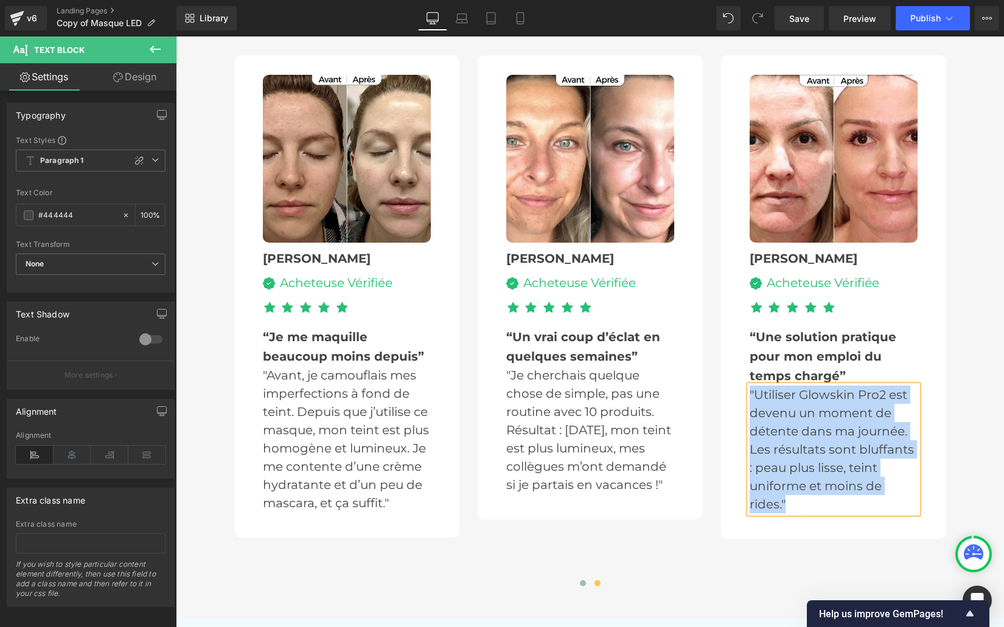
click at [785, 447] on p ""Utiliser Glowskin Pro2 est devenu un moment de détente dans ma journée. Les ré…" at bounding box center [833, 450] width 168 height 128
paste div
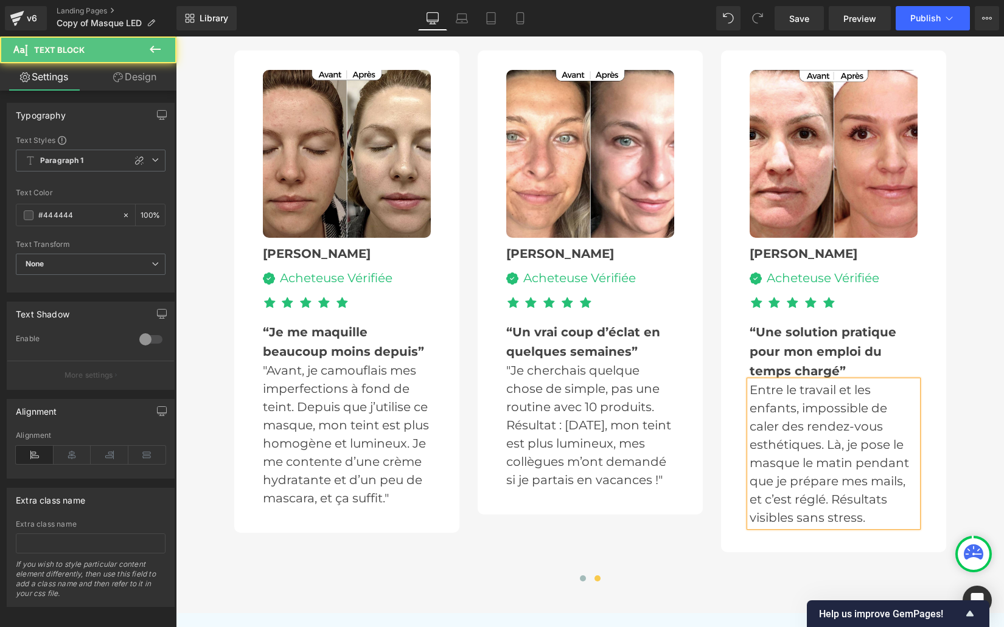
scroll to position [3462, 0]
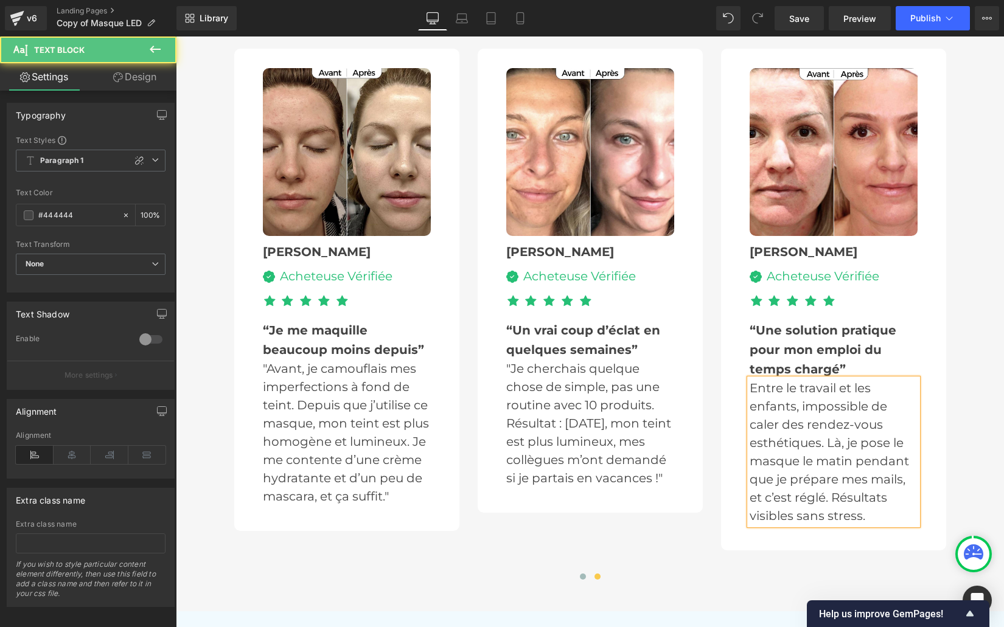
click at [751, 423] on p "Entre le travail et les enfants, impossible de caler des rendez-vous esthétique…" at bounding box center [833, 452] width 168 height 146
click at [886, 525] on p ""Entre le travail et les enfants, impossible de caler des rendez-vous esthétiqu…" at bounding box center [833, 452] width 168 height 146
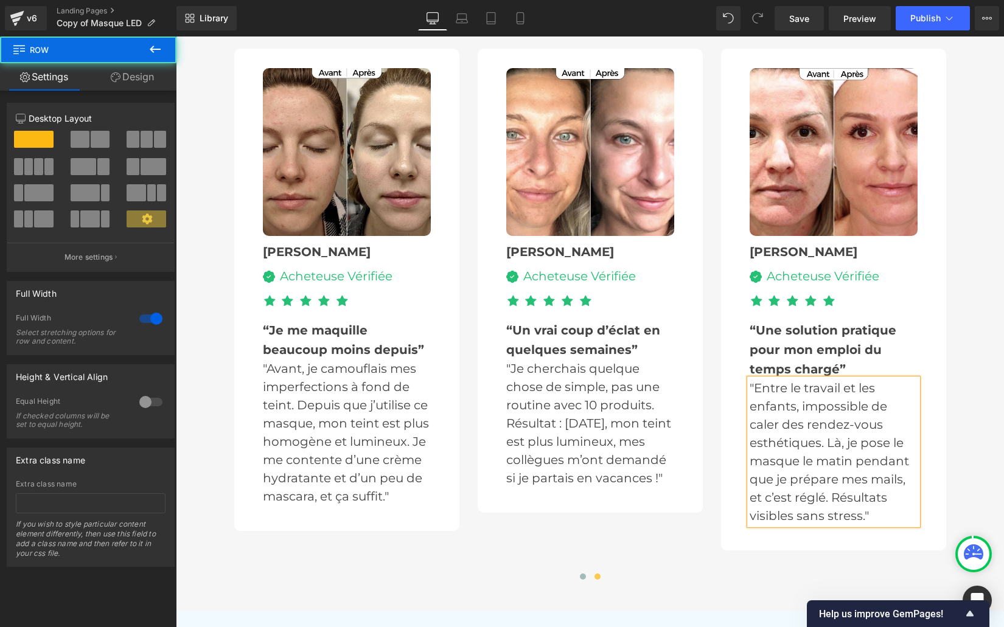
click at [222, 461] on div "Le Masque led Préféré Des Suisses 🇨🇭 Heading Noté 4.8/5 Heading Image Nathalie …" at bounding box center [590, 261] width 828 height 651
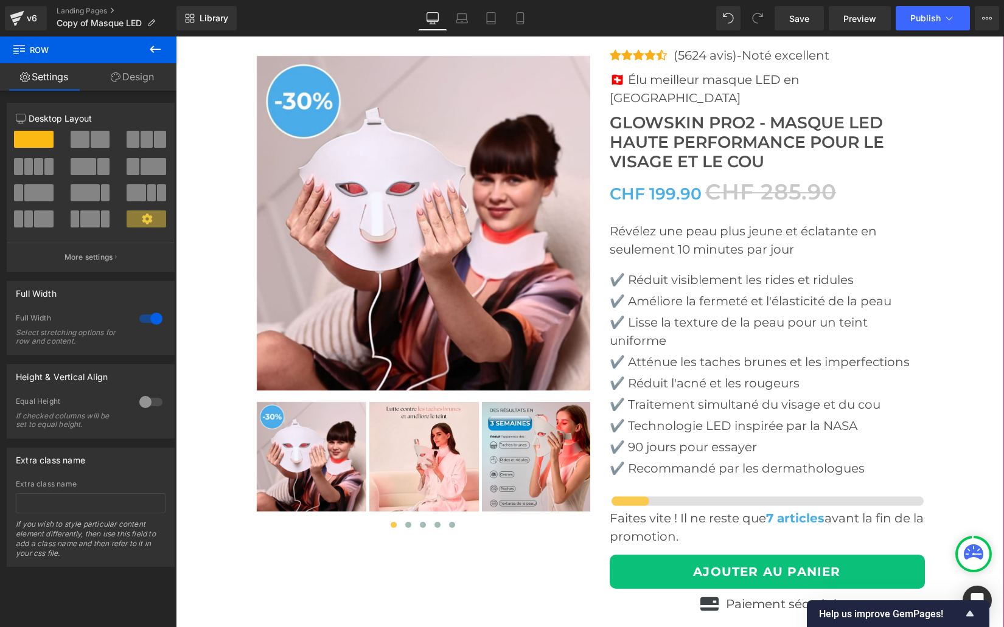
scroll to position [4171, 0]
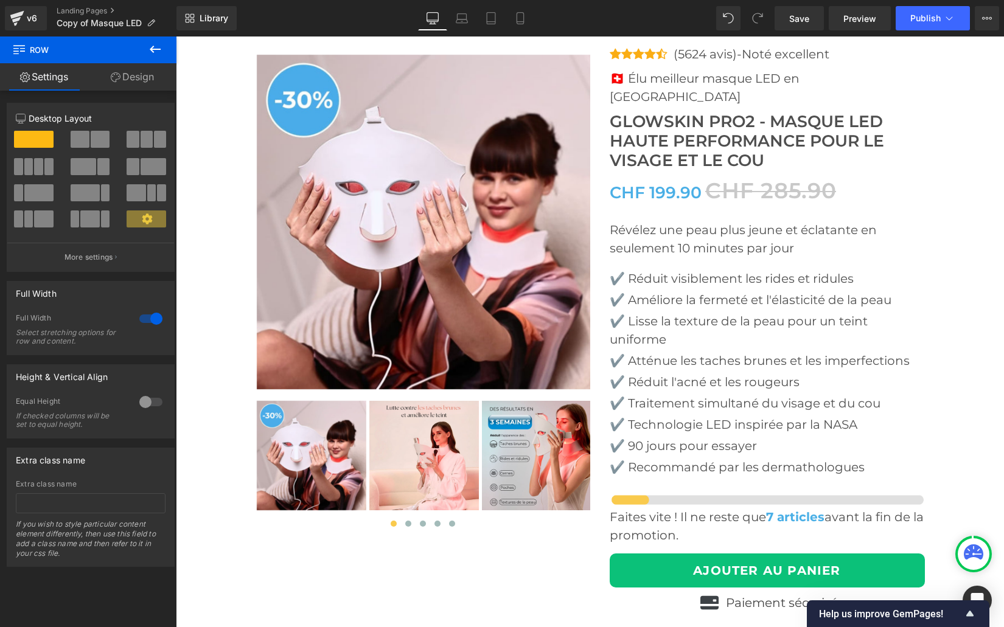
click at [669, 288] on p "✔️ Réduit visiblement les rides et ridules" at bounding box center [767, 278] width 315 height 18
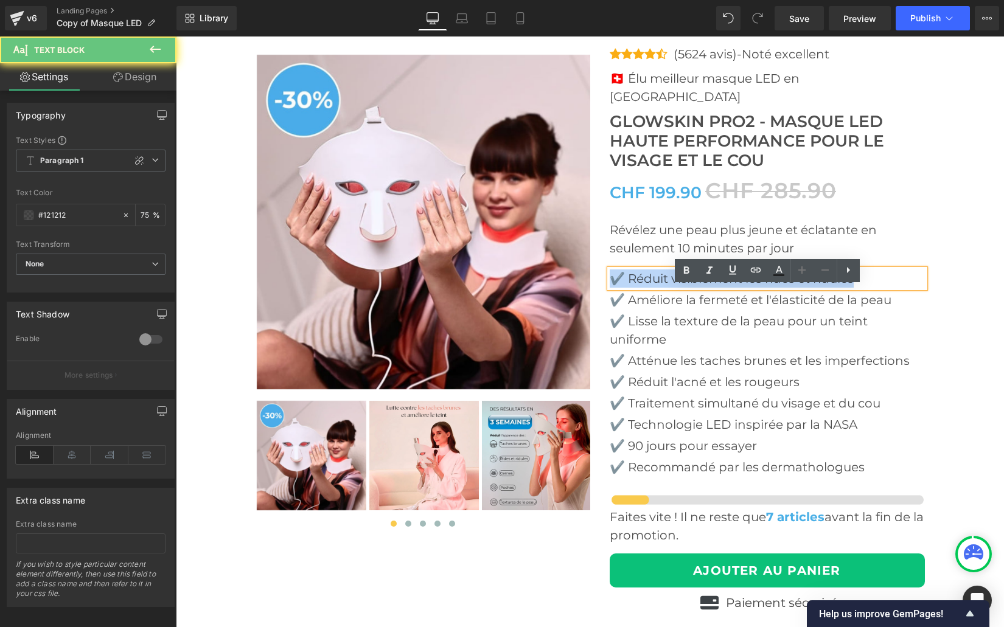
click at [669, 288] on p "✔️ Réduit visiblement les rides et ridules" at bounding box center [767, 278] width 315 height 18
click at [626, 288] on p "✔️ Réduit visiblement les rides et ridules" at bounding box center [767, 278] width 315 height 18
drag, startPoint x: 626, startPoint y: 295, endPoint x: 648, endPoint y: 294, distance: 22.5
click at [648, 288] on p "✔️ Réduit visiblement les rides et ridules" at bounding box center [767, 278] width 315 height 18
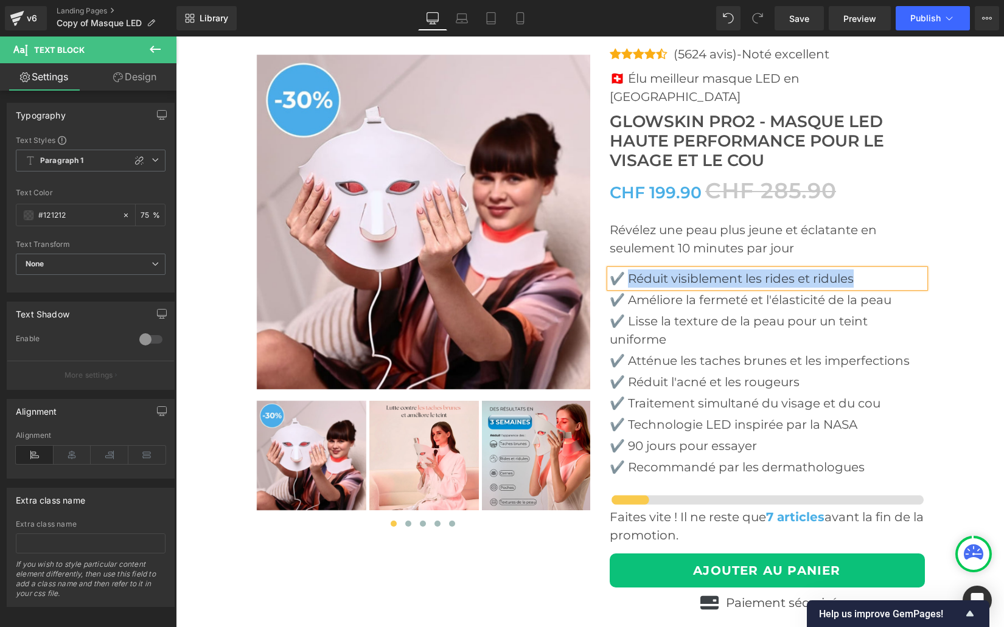
paste div
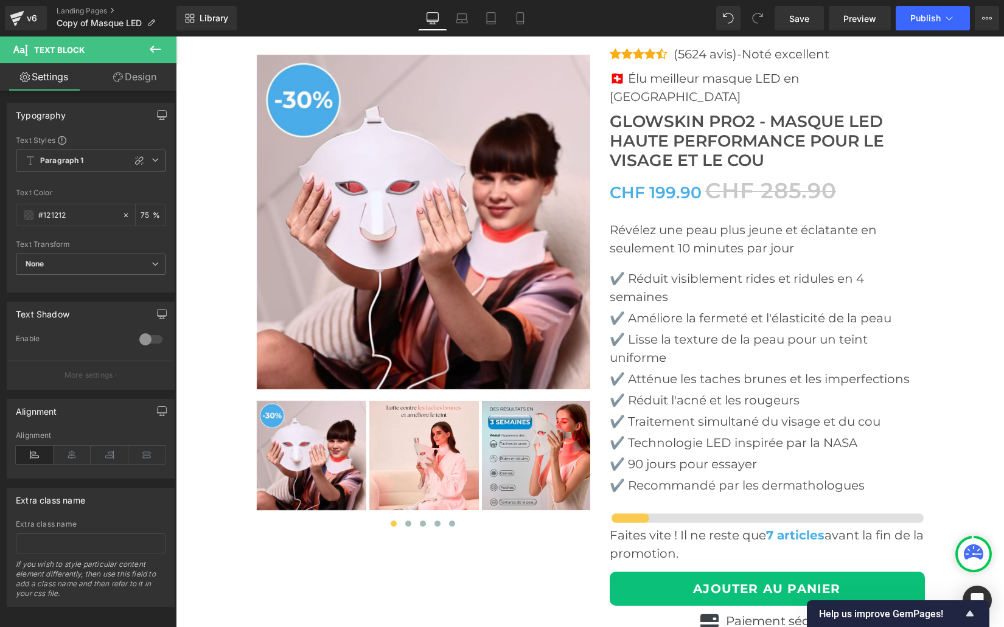
click at [649, 316] on p "✔️ Améliore la fermeté et l'élasticité de la peau" at bounding box center [767, 318] width 315 height 18
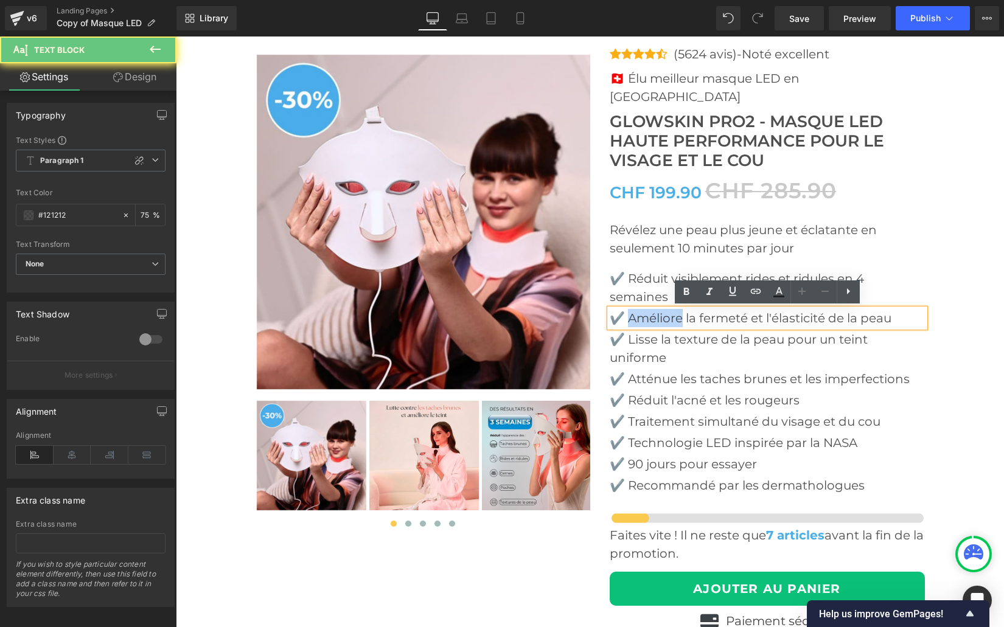
click at [649, 316] on p "✔️ Améliore la fermeté et l'élasticité de la peau" at bounding box center [767, 318] width 315 height 18
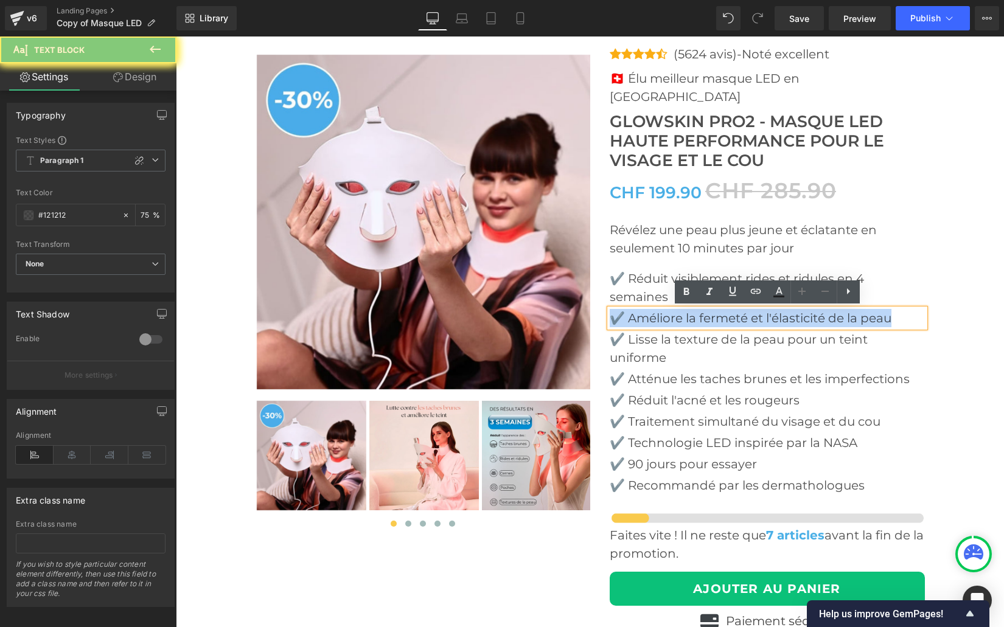
click at [649, 316] on p "✔️ Améliore la fermeté et l'élasticité de la peau" at bounding box center [767, 318] width 315 height 18
drag, startPoint x: 627, startPoint y: 318, endPoint x: 808, endPoint y: 317, distance: 181.9
click at [808, 317] on p "✔️ Améliore la fermeté et l'élasticité de la peau" at bounding box center [767, 318] width 315 height 18
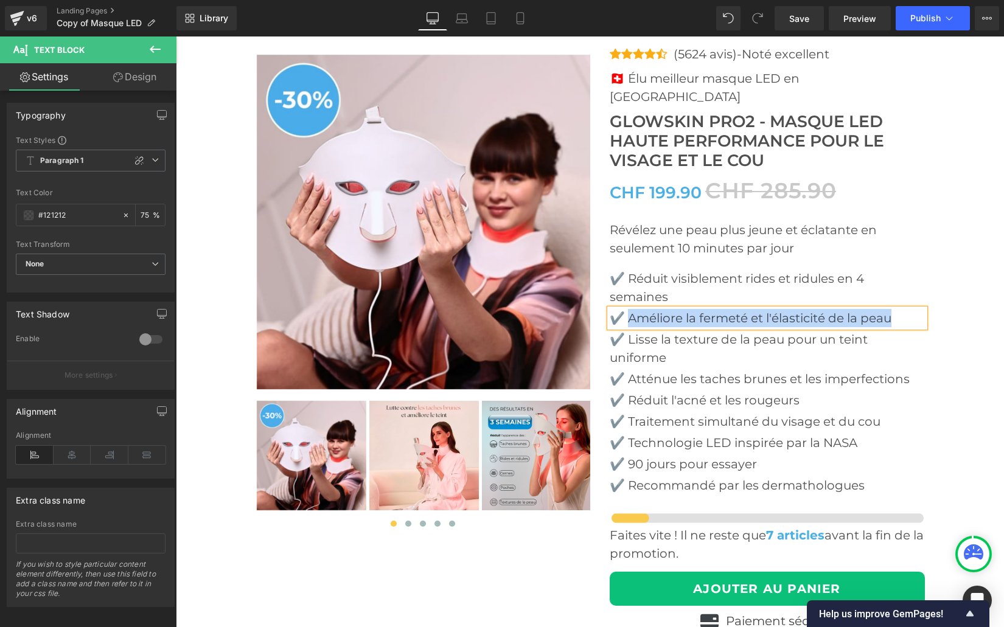
paste div
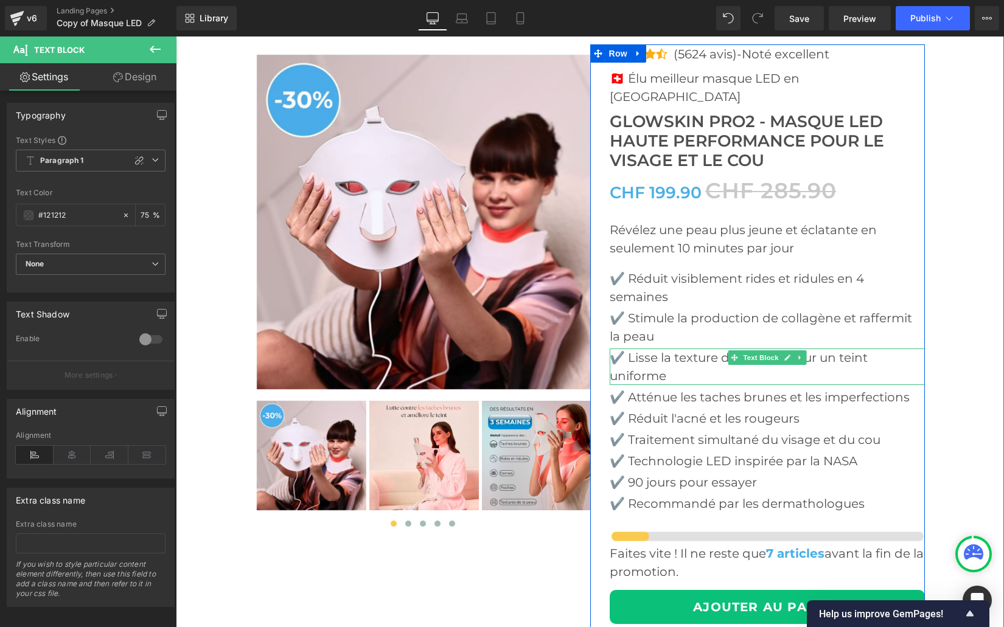
click at [647, 359] on p "✔️ Lisse la texture de la peau pour un teint uniforme" at bounding box center [767, 367] width 315 height 37
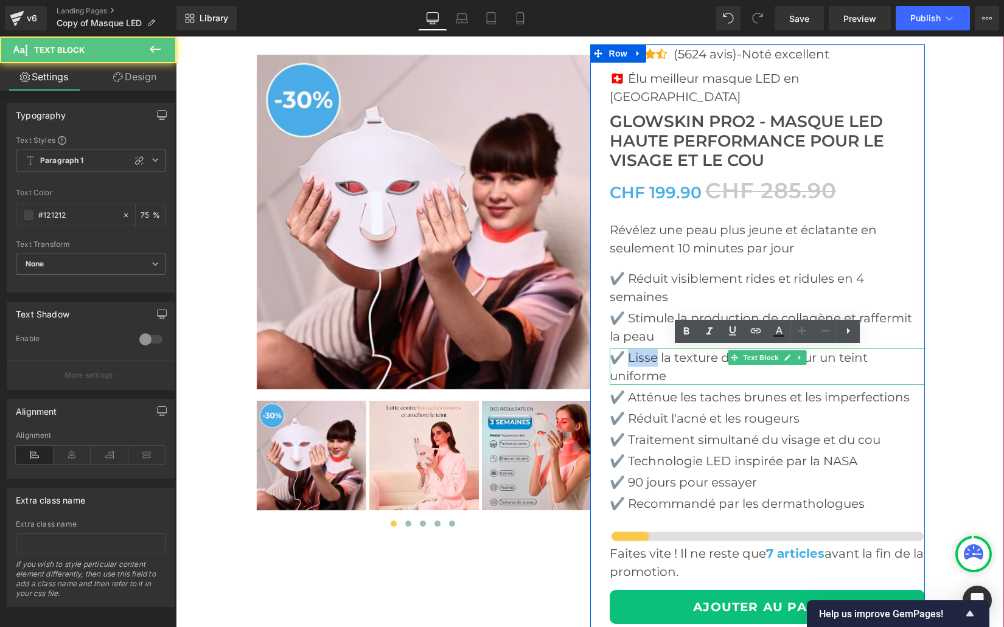
click at [647, 359] on p "✔️ Lisse la texture de la peau pour un teint uniforme" at bounding box center [767, 367] width 315 height 37
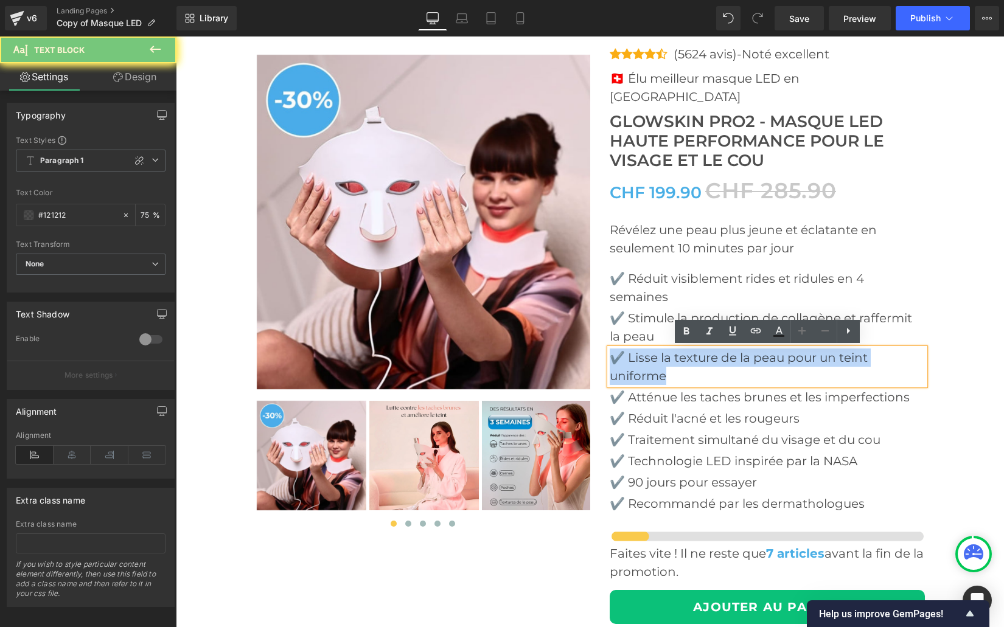
click at [647, 359] on p "✔️ Lisse la texture de la peau pour un teint uniforme" at bounding box center [767, 367] width 315 height 37
click at [666, 356] on p "✔️ Lisse la texture de la peau pour un teint uniforme" at bounding box center [767, 367] width 315 height 37
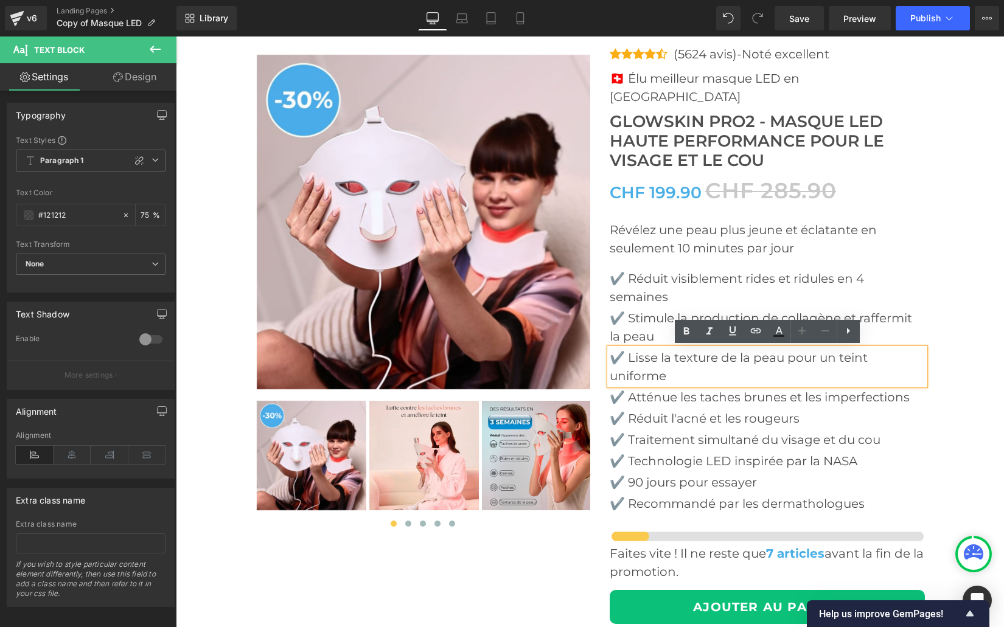
click at [627, 357] on p "✔️ Lisse la texture de la peau pour un teint uniforme" at bounding box center [767, 367] width 315 height 37
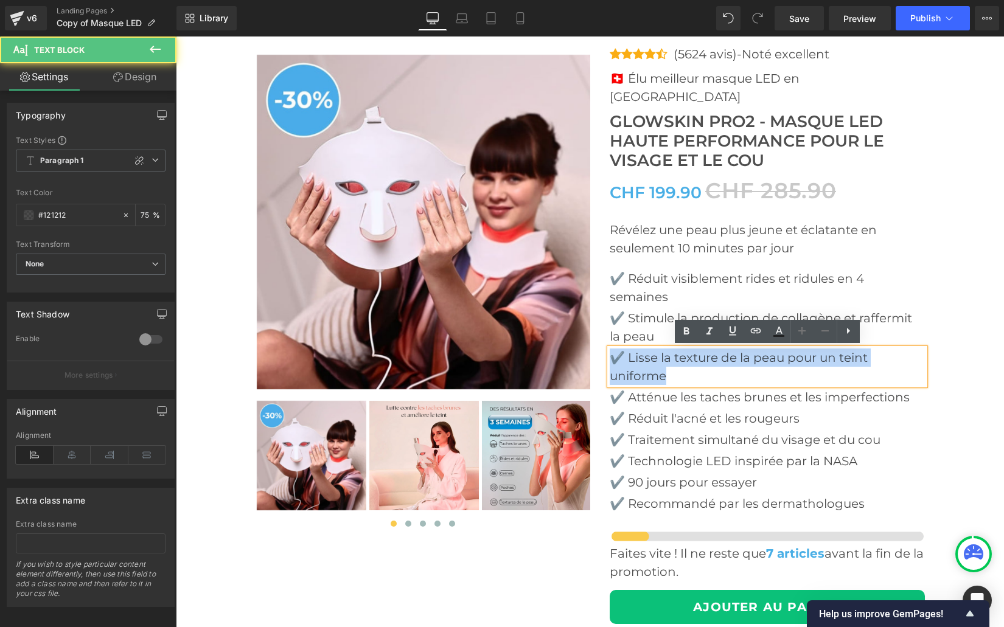
click at [627, 357] on p "✔️ Lisse la texture de la peau pour un teint uniforme" at bounding box center [767, 367] width 315 height 37
click at [625, 356] on p "✔️ Lisse la texture de la peau pour un teint uniforme" at bounding box center [767, 367] width 315 height 37
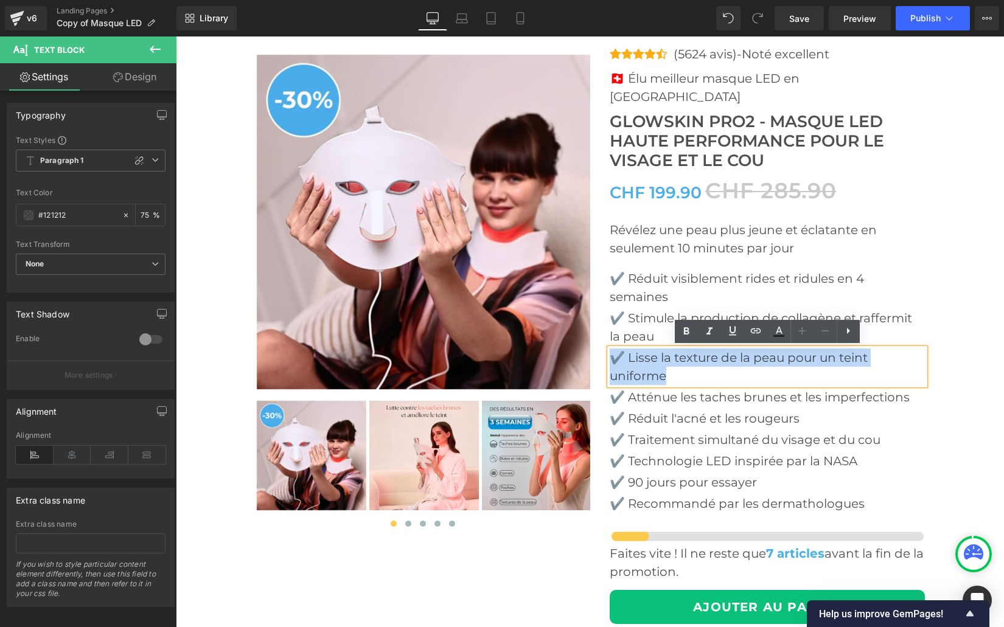
click at [625, 356] on p "✔️ Lisse la texture de la peau pour un teint uniforme" at bounding box center [767, 367] width 315 height 37
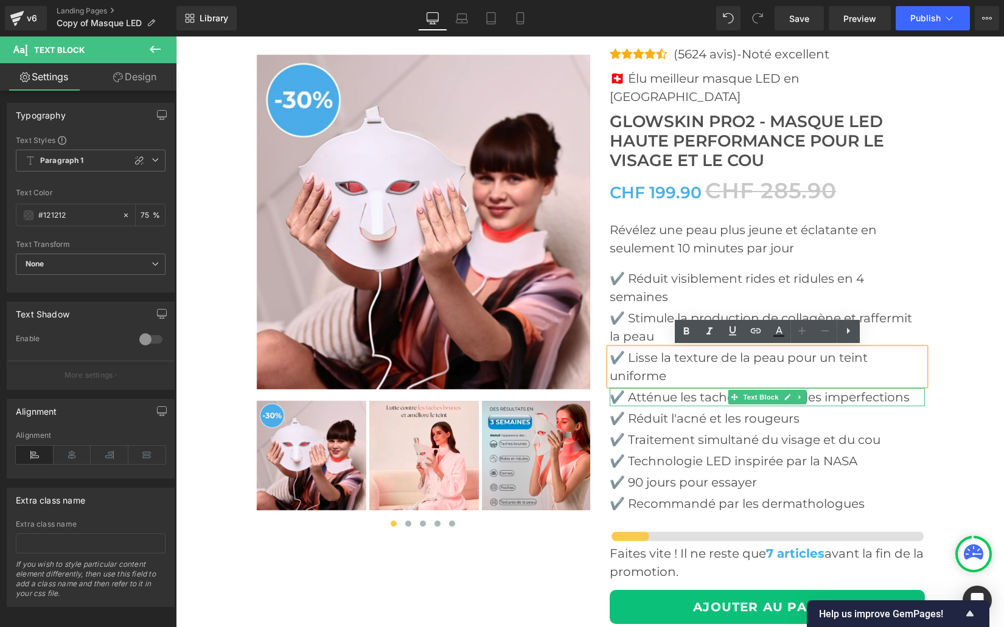
drag, startPoint x: 636, startPoint y: 373, endPoint x: 626, endPoint y: 364, distance: 13.8
click at [636, 388] on p "✔️ Atténue les taches brunes et les imperfections" at bounding box center [767, 397] width 315 height 18
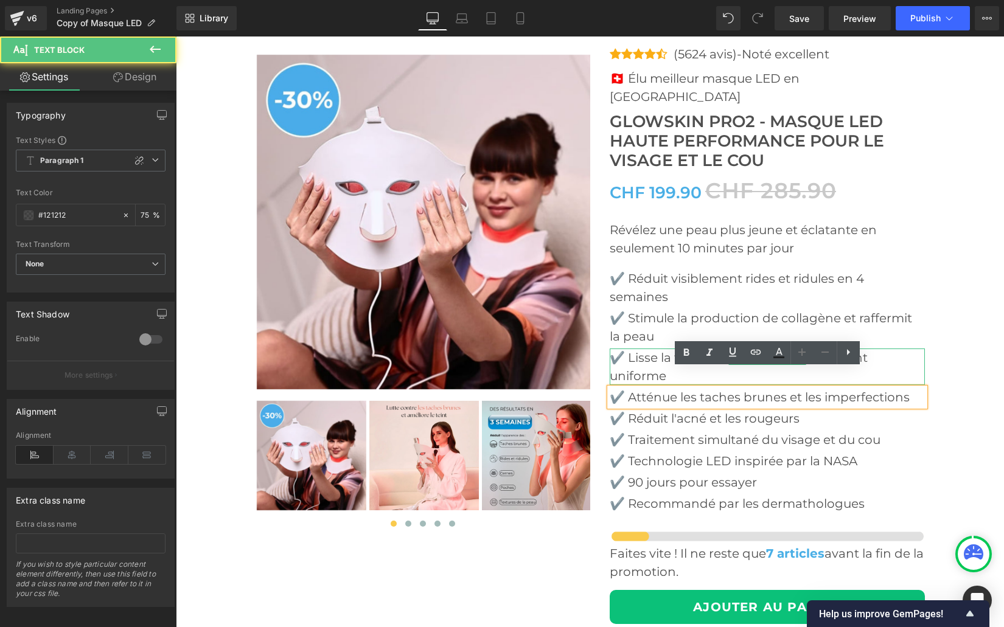
click at [625, 359] on p "✔️ Lisse la texture de la peau pour un teint uniforme" at bounding box center [767, 367] width 315 height 37
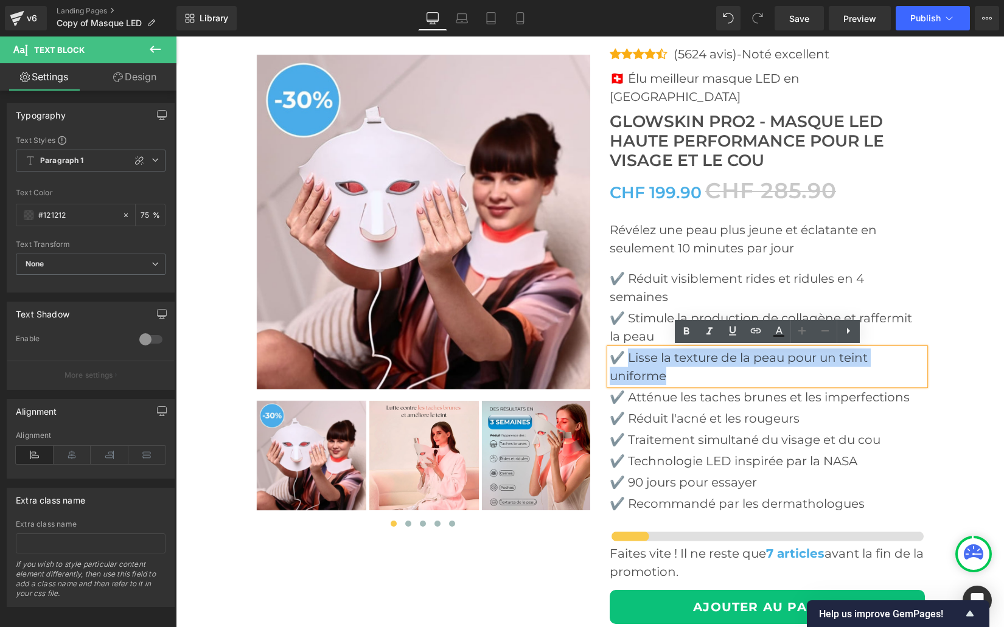
drag, startPoint x: 625, startPoint y: 359, endPoint x: 969, endPoint y: 358, distance: 344.3
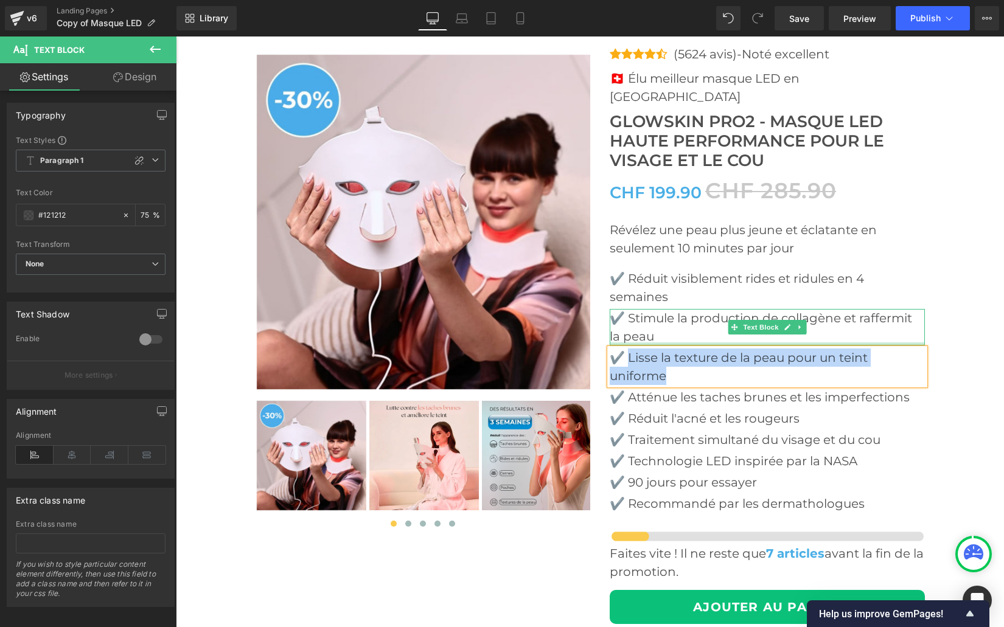
paste div
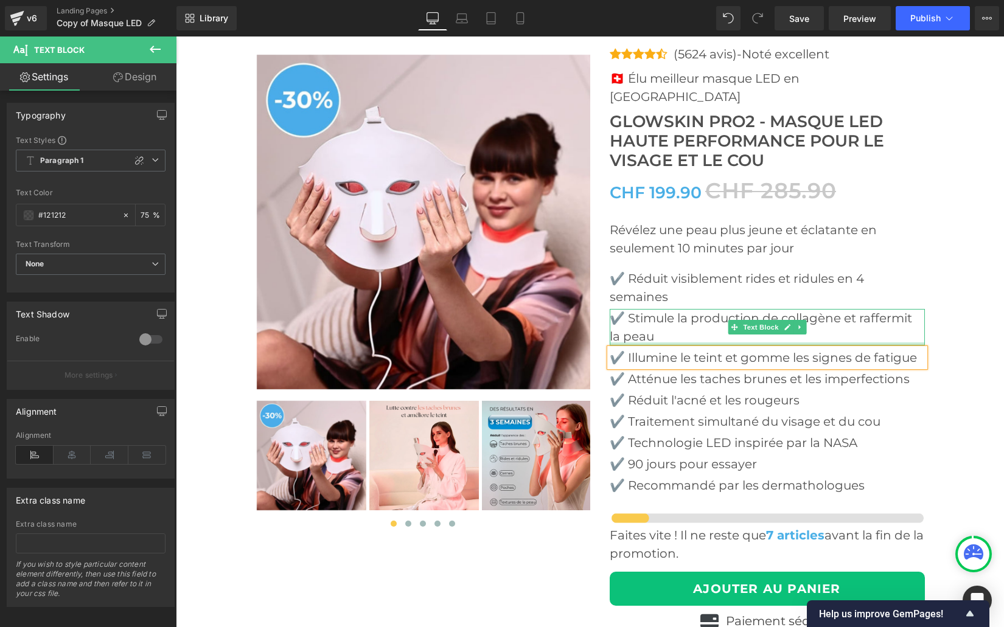
scroll to position [4178, 0]
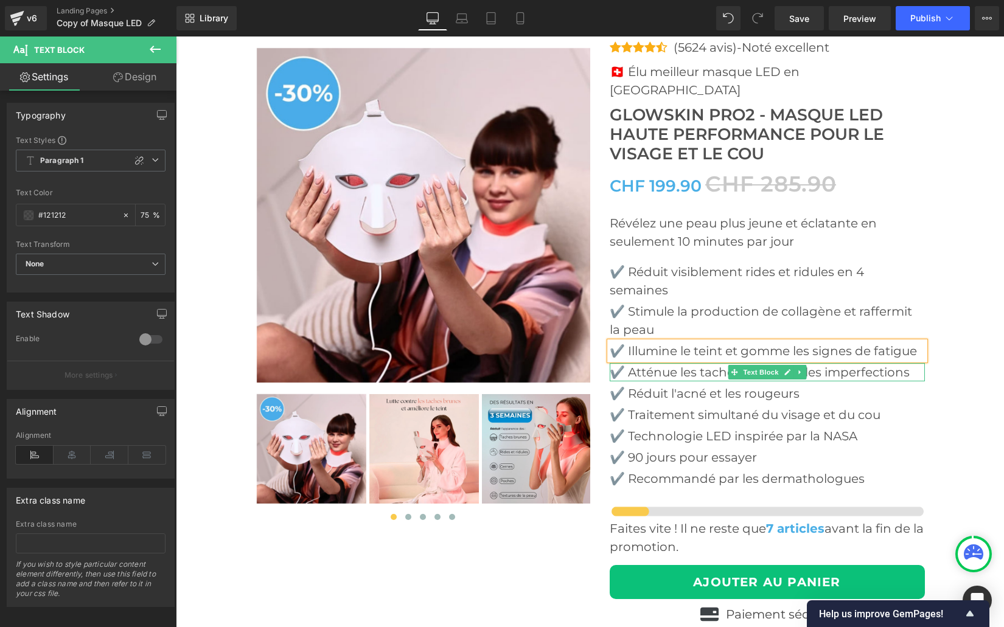
drag, startPoint x: 641, startPoint y: 371, endPoint x: 632, endPoint y: 372, distance: 9.2
click at [641, 371] on p "✔️ Atténue les taches brunes et les imperfections" at bounding box center [767, 372] width 315 height 18
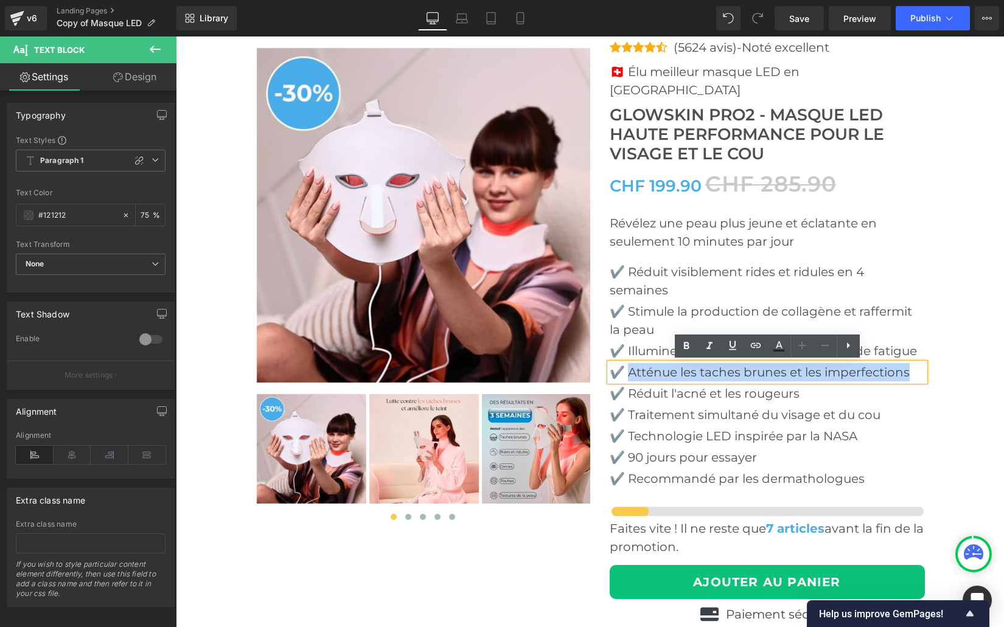
drag, startPoint x: 633, startPoint y: 372, endPoint x: 919, endPoint y: 363, distance: 286.1
click at [919, 363] on p "✔️ Atténue les taches brunes et les imperfections" at bounding box center [767, 372] width 315 height 18
paste div
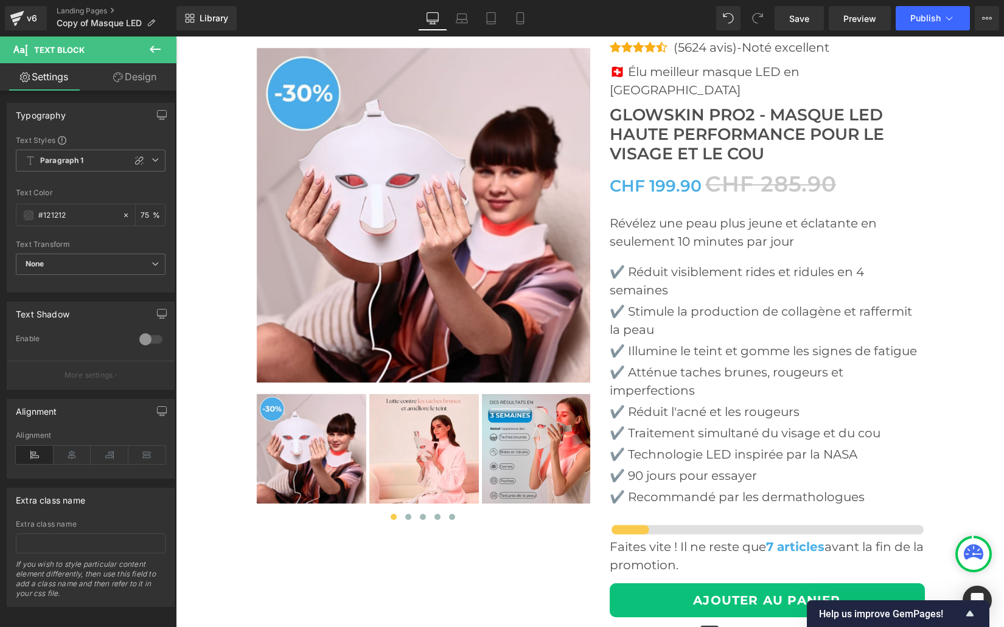
click at [652, 414] on p "✔️ Réduit l'acné et les rougeurs" at bounding box center [767, 412] width 315 height 18
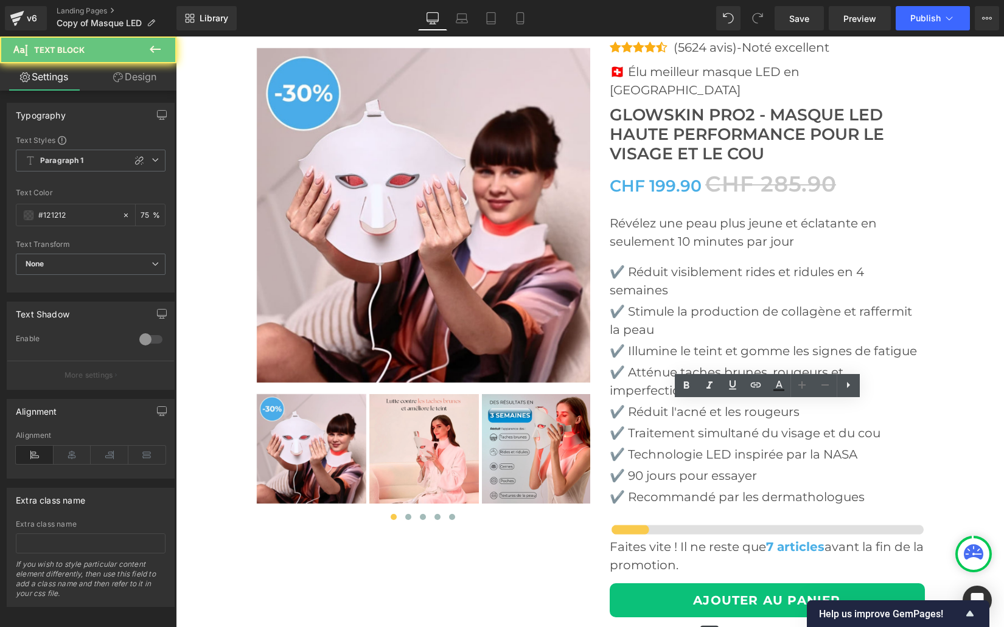
click at [652, 414] on p "✔️ Réduit l'acné et les rougeurs" at bounding box center [767, 412] width 315 height 18
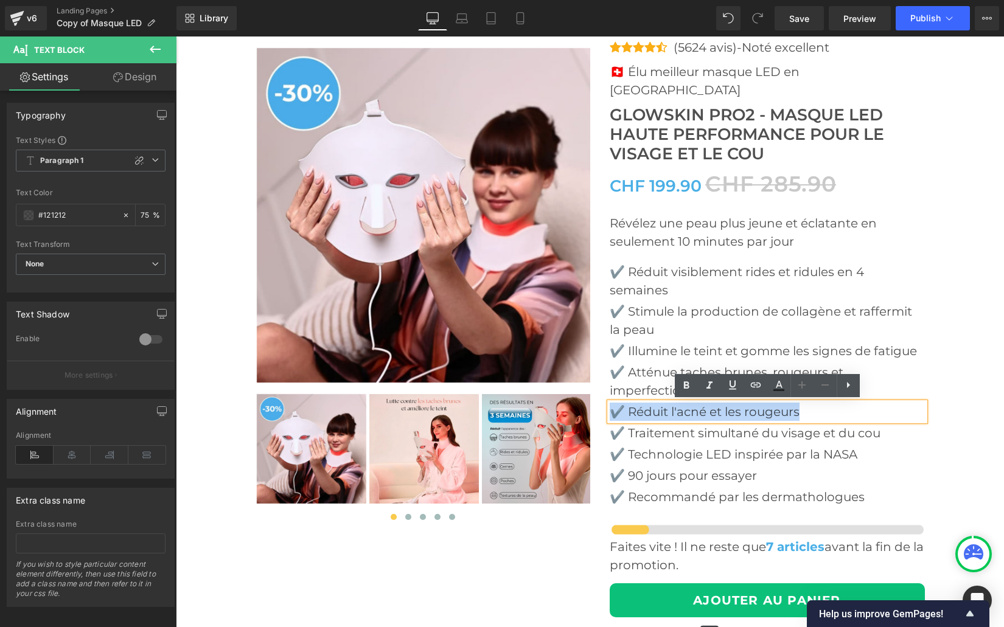
click at [652, 414] on p "✔️ Réduit l'acné et les rougeurs" at bounding box center [767, 412] width 315 height 18
drag, startPoint x: 626, startPoint y: 412, endPoint x: 855, endPoint y: 411, distance: 228.7
click at [854, 411] on p "✔️ Réduit l'acné et les rougeurs" at bounding box center [767, 412] width 315 height 18
paste div
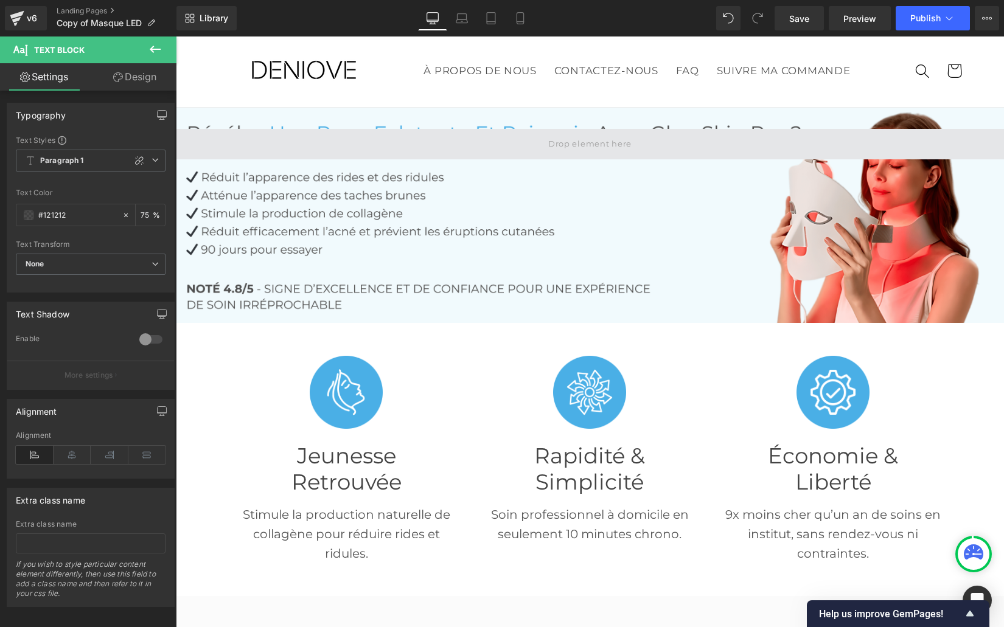
scroll to position [30, 0]
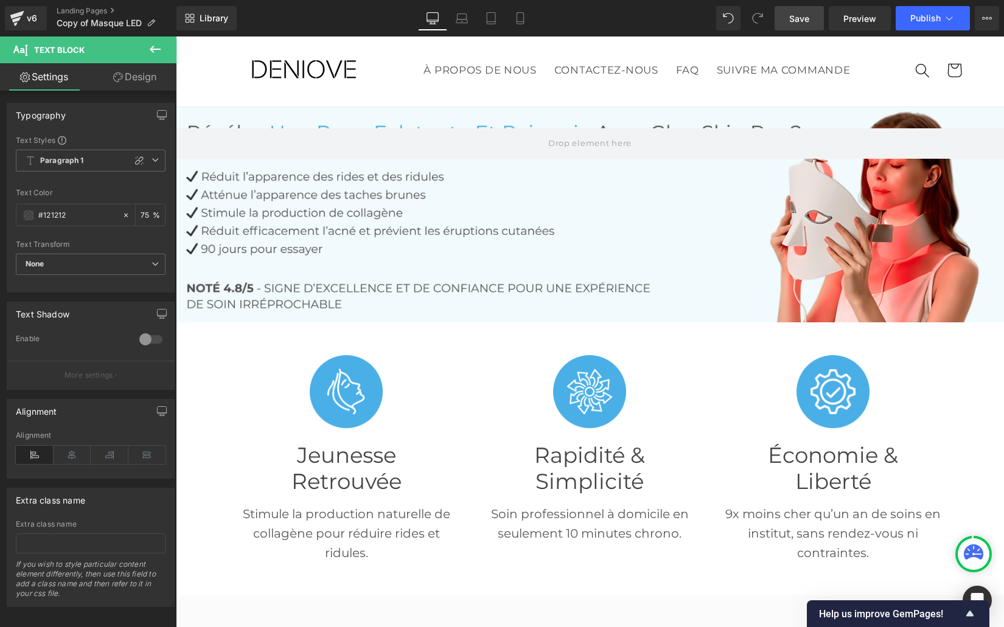
click at [795, 23] on span "Save" at bounding box center [799, 18] width 20 height 13
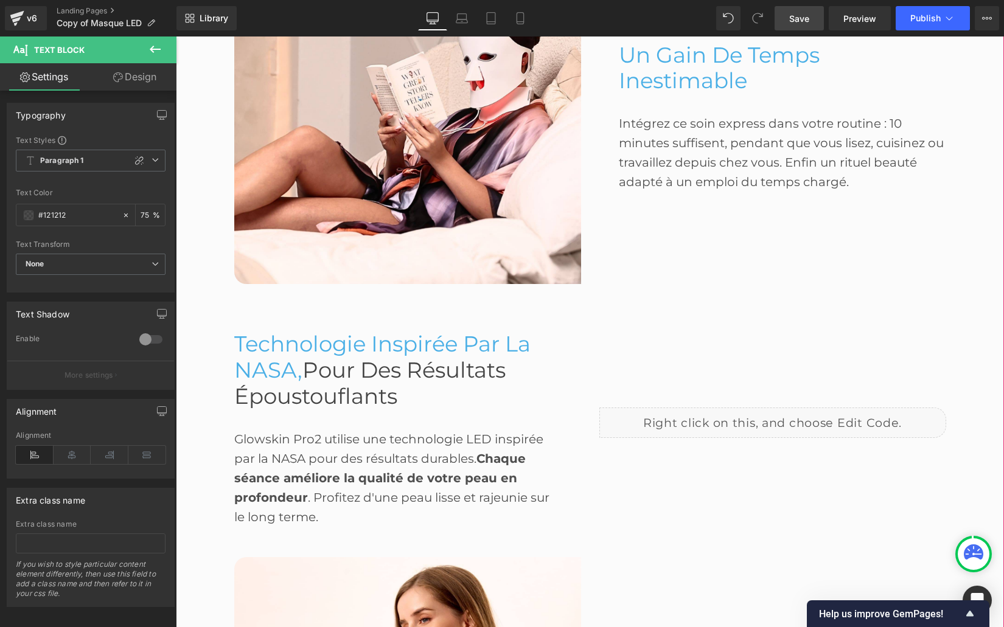
scroll to position [1114, 0]
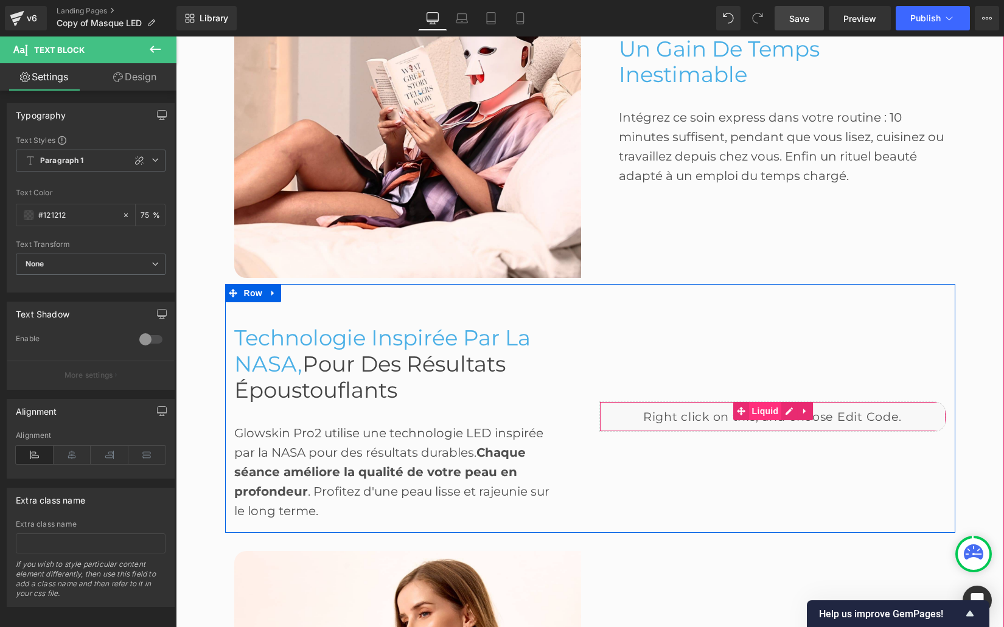
click at [764, 417] on span "Liquid" at bounding box center [765, 411] width 33 height 18
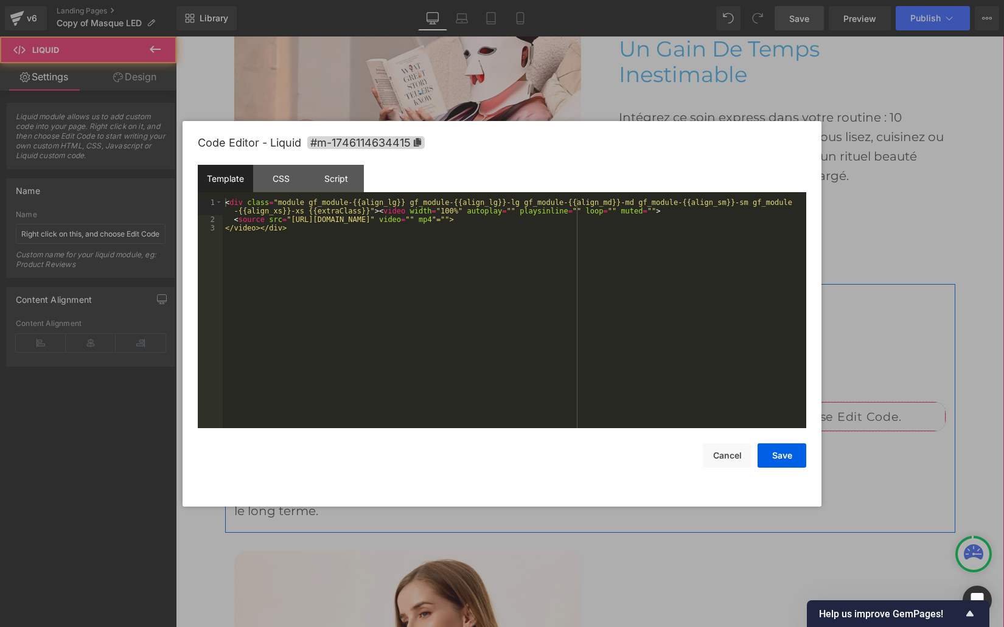
click at [787, 411] on div "Liquid" at bounding box center [772, 417] width 347 height 30
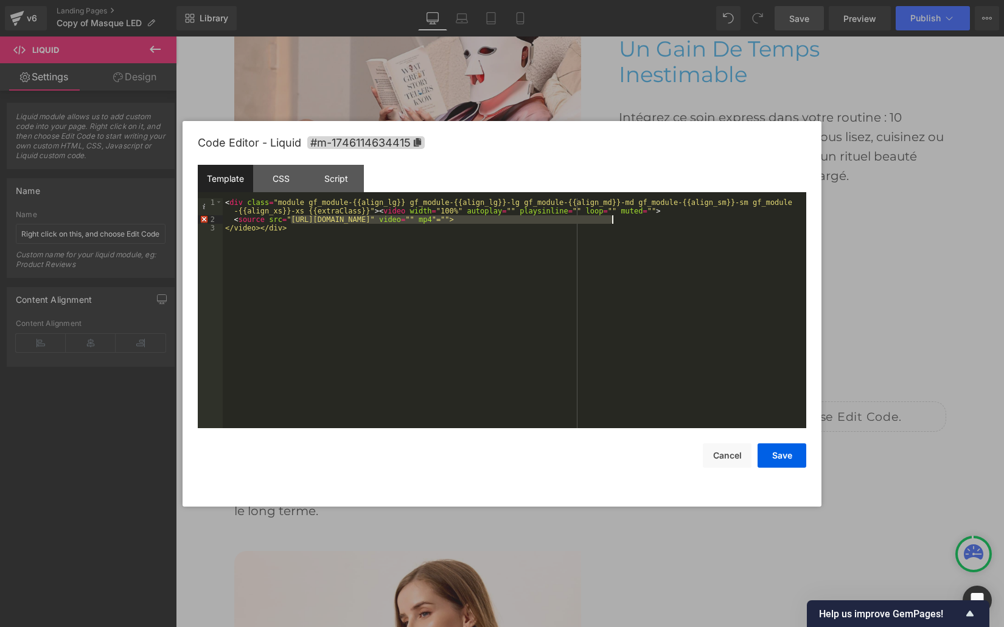
drag, startPoint x: 291, startPoint y: 218, endPoint x: 610, endPoint y: 225, distance: 318.8
click at [611, 221] on div "< div class = "module gf_module-{{align_lg}} gf_module-{{align_lg}}-lg gf_modul…" at bounding box center [514, 326] width 583 height 256
click at [779, 461] on button "Save" at bounding box center [781, 455] width 49 height 24
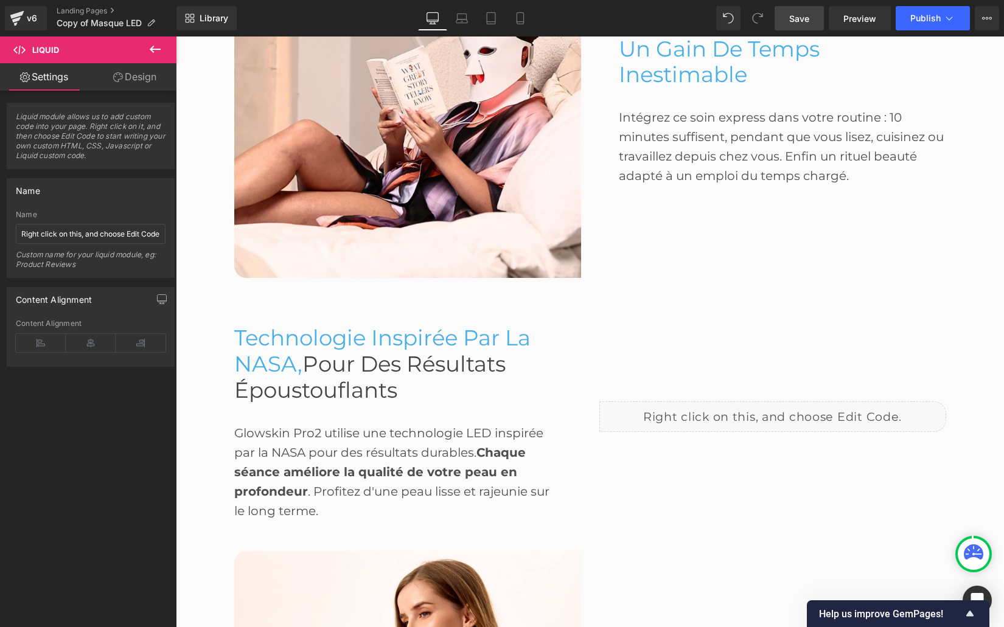
click at [371, 352] on span "pour des Résultats Époustouflants" at bounding box center [369, 377] width 271 height 52
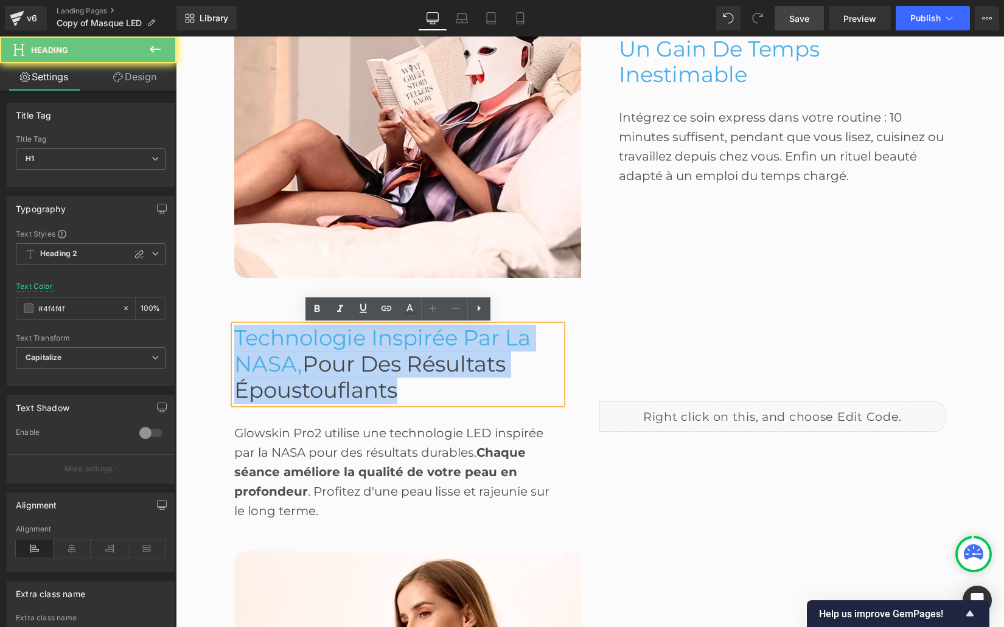
click at [371, 352] on span "pour des Résultats Époustouflants" at bounding box center [369, 377] width 271 height 52
paste div
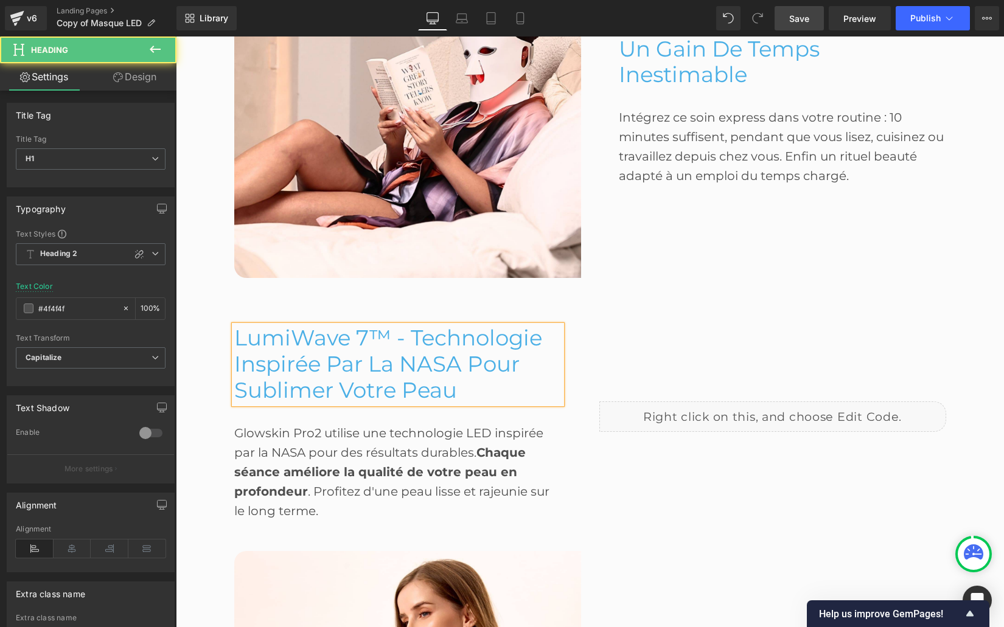
click at [470, 367] on span "LumiWave 7™ - Technologie Inspirée par la NASA pour Sublimer Votre Peau" at bounding box center [388, 364] width 308 height 78
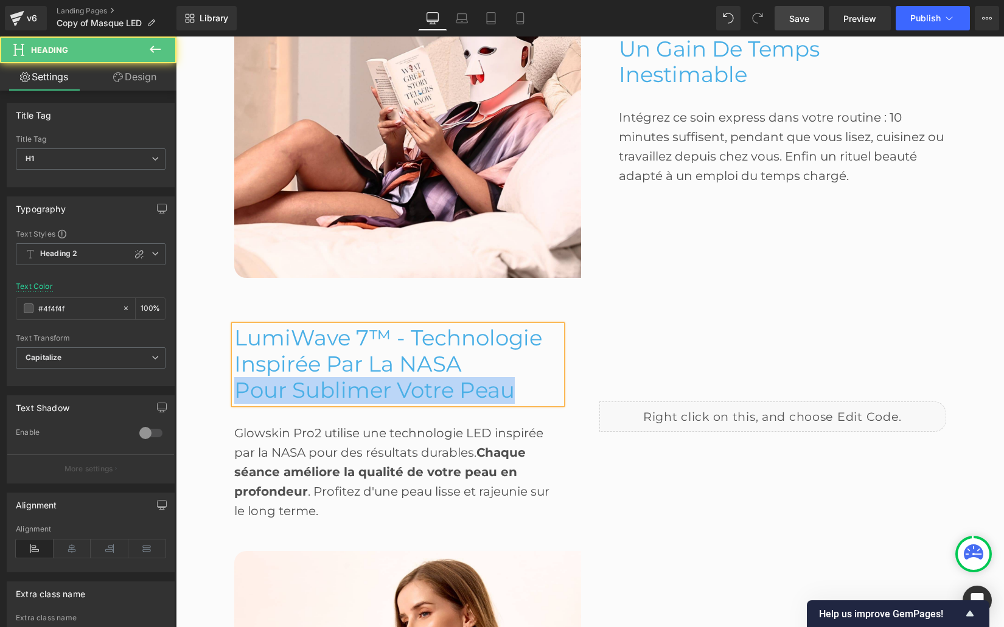
drag, startPoint x: 236, startPoint y: 389, endPoint x: 511, endPoint y: 382, distance: 275.1
click at [511, 382] on span "pour Sublimer Votre Peau" at bounding box center [374, 390] width 280 height 26
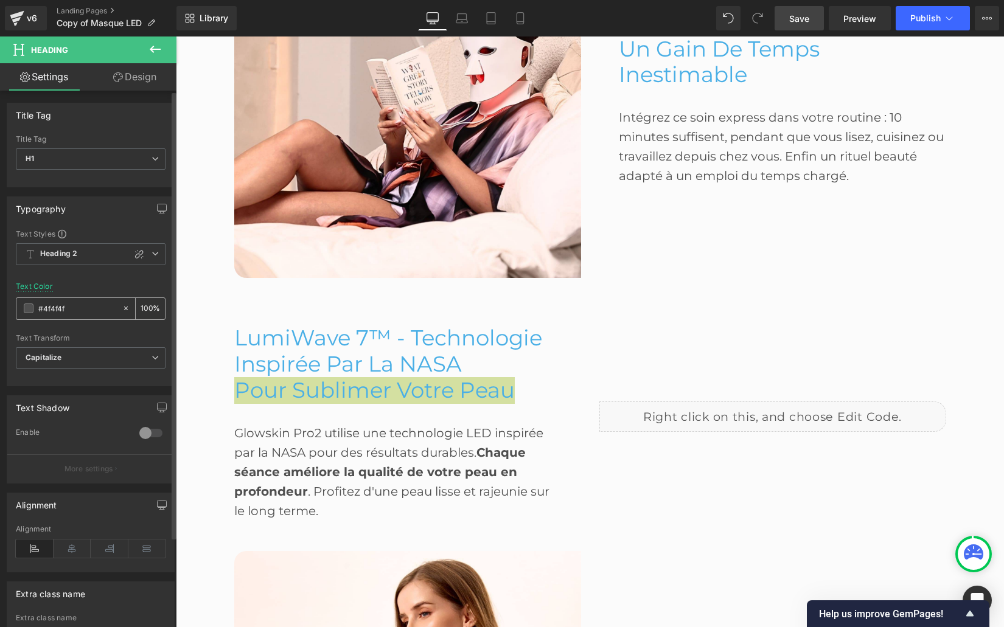
drag, startPoint x: 76, startPoint y: 308, endPoint x: 36, endPoint y: 306, distance: 40.2
click at [36, 306] on div "#4f4f4f" at bounding box center [68, 308] width 105 height 21
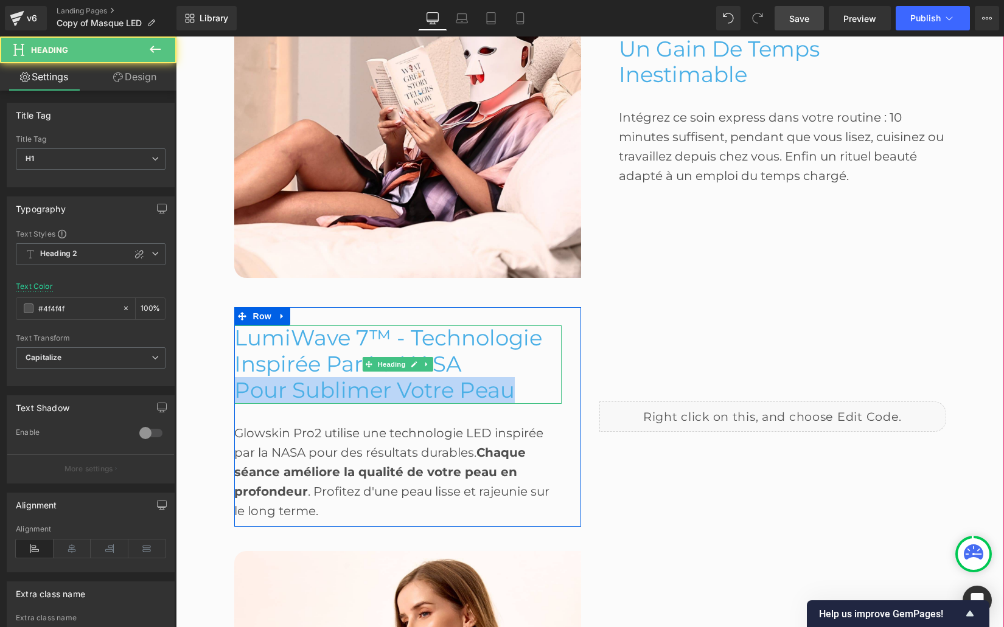
click at [516, 389] on h1 "pour Sublimer Votre Peau" at bounding box center [397, 391] width 327 height 26
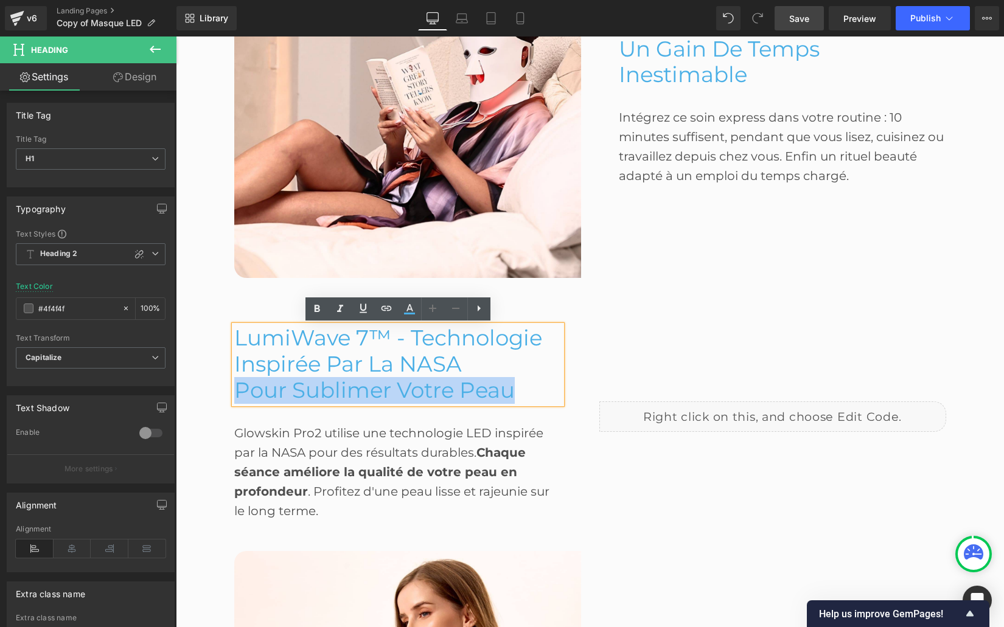
drag, startPoint x: 513, startPoint y: 389, endPoint x: 239, endPoint y: 388, distance: 274.4
click at [239, 388] on span "pour Sublimer Votre Peau" at bounding box center [374, 390] width 280 height 26
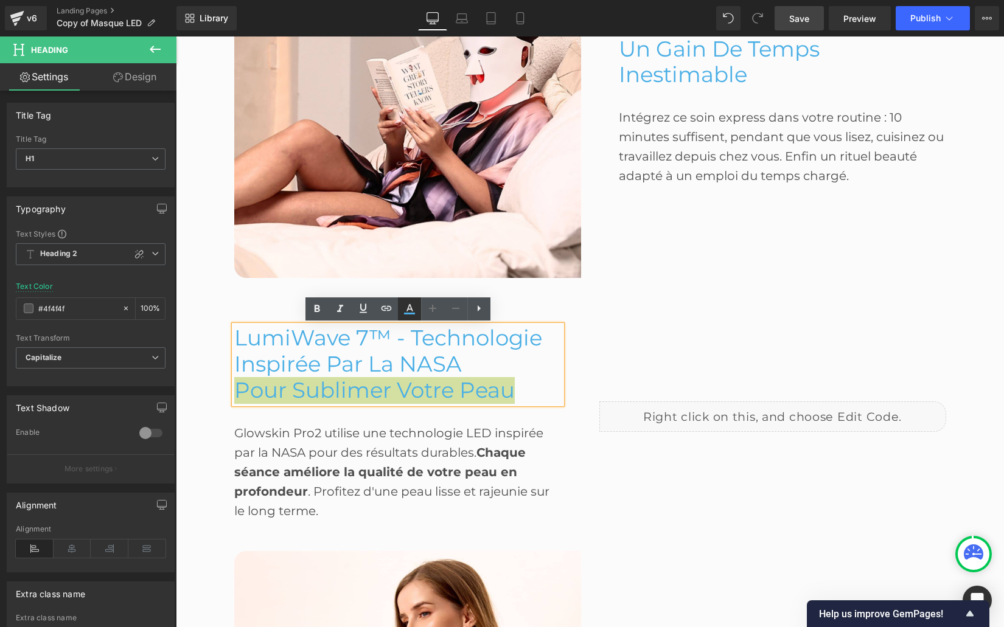
click at [407, 310] on icon at bounding box center [409, 307] width 7 height 7
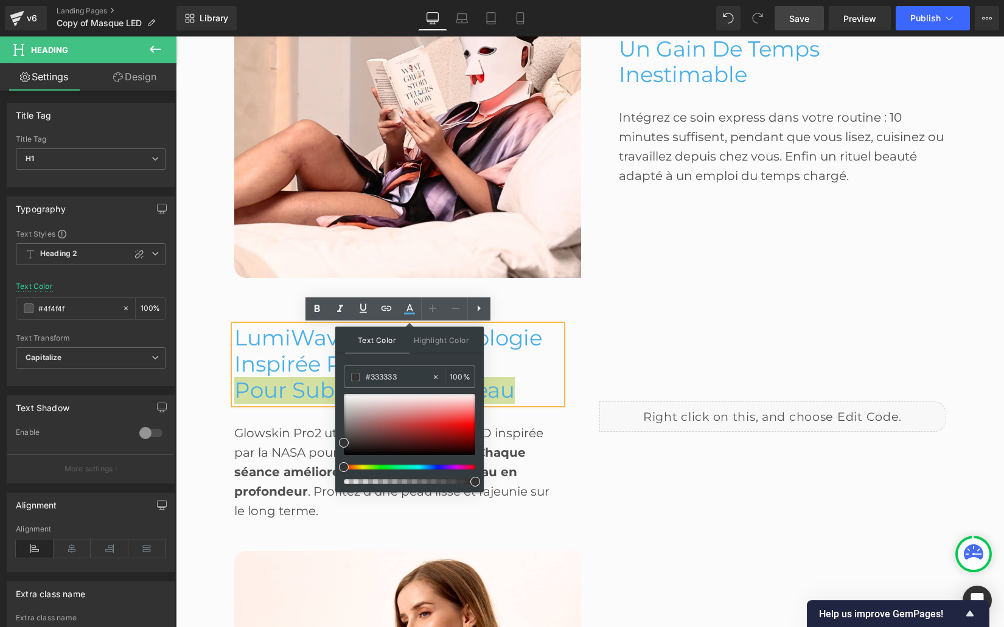
drag, startPoint x: 585, startPoint y: 416, endPoint x: 272, endPoint y: 378, distance: 315.6
paste input "4f4f4f"
type input "#4f4f4f"
click at [371, 343] on span "Text Color" at bounding box center [377, 340] width 64 height 27
click at [378, 339] on span "Text Color" at bounding box center [377, 340] width 64 height 27
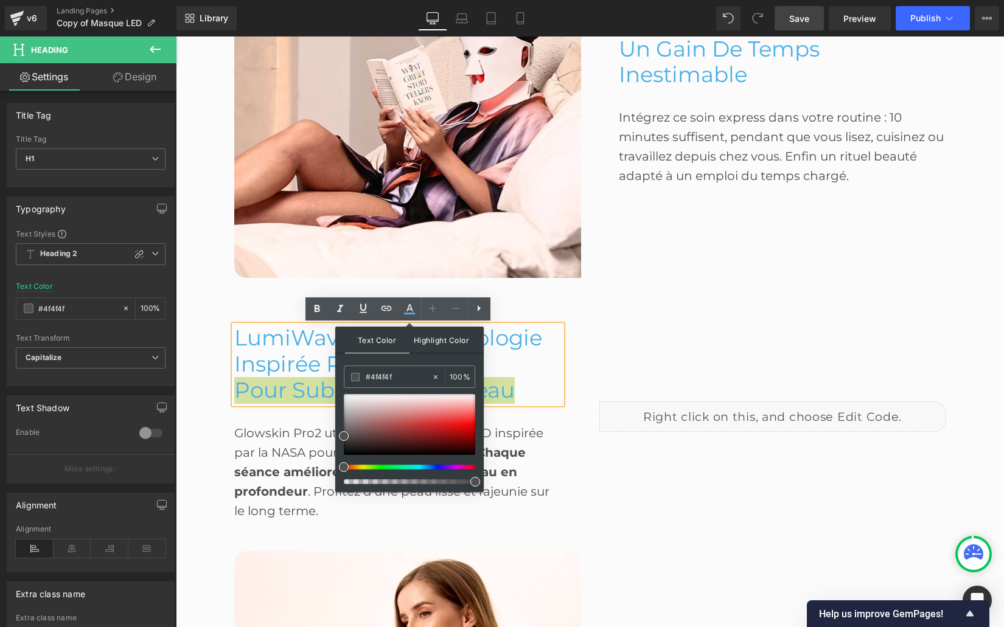
click at [434, 342] on span "Highlight Color" at bounding box center [441, 340] width 64 height 26
click at [362, 343] on span "Text Color" at bounding box center [377, 340] width 64 height 26
drag, startPoint x: 632, startPoint y: 400, endPoint x: 620, endPoint y: 401, distance: 12.2
click at [632, 400] on div "Liquid" at bounding box center [772, 416] width 365 height 219
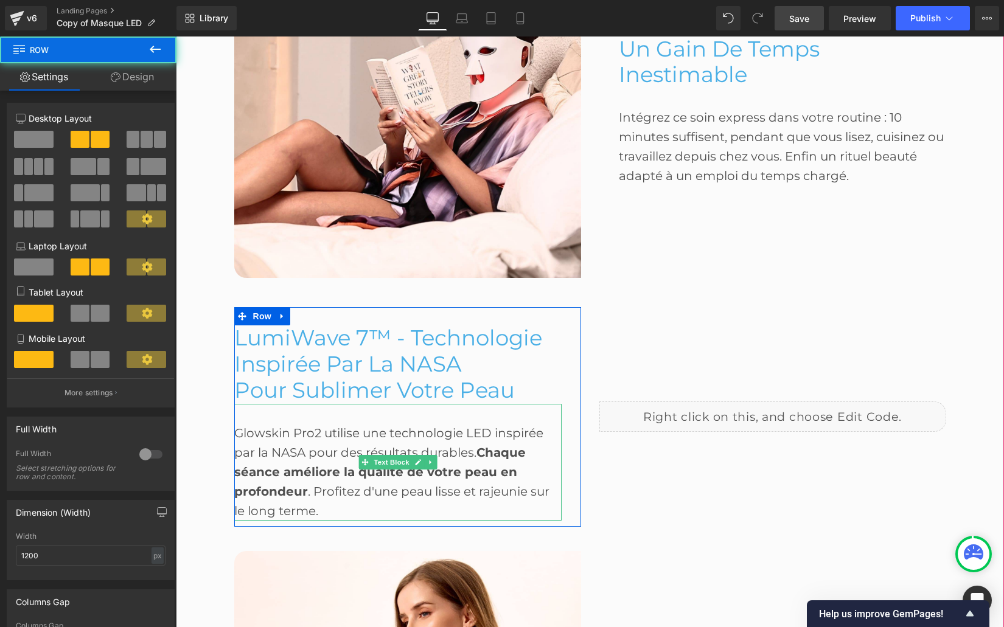
click at [303, 476] on strong "Chaque séance améliore la qualité de votre peau en profondeur" at bounding box center [379, 472] width 291 height 54
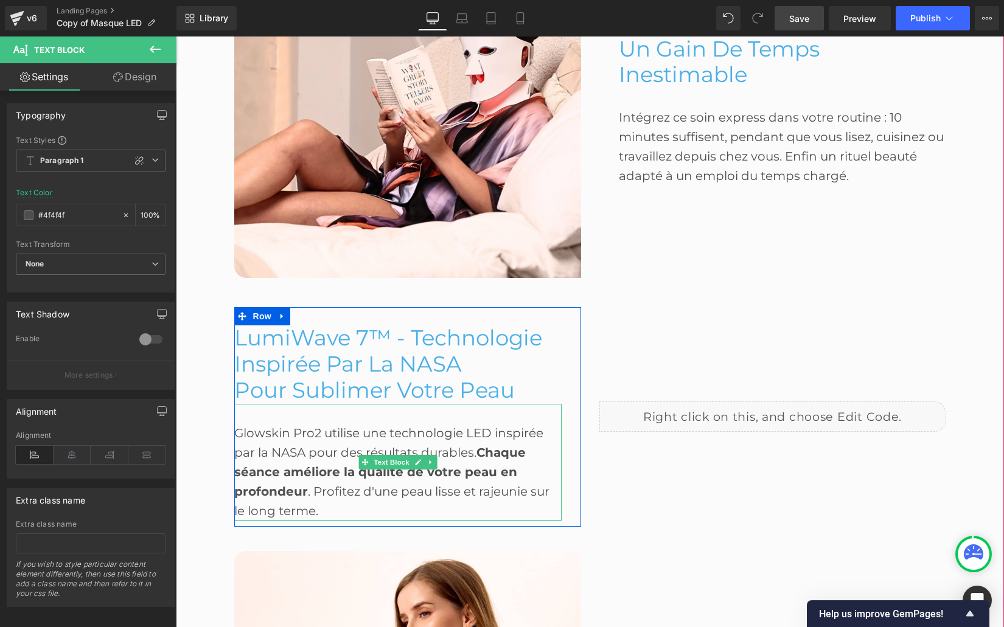
click at [246, 433] on div "Glowskin Pro2 utilise une technologie LED inspirée par la NASA pour des résulta…" at bounding box center [397, 462] width 327 height 117
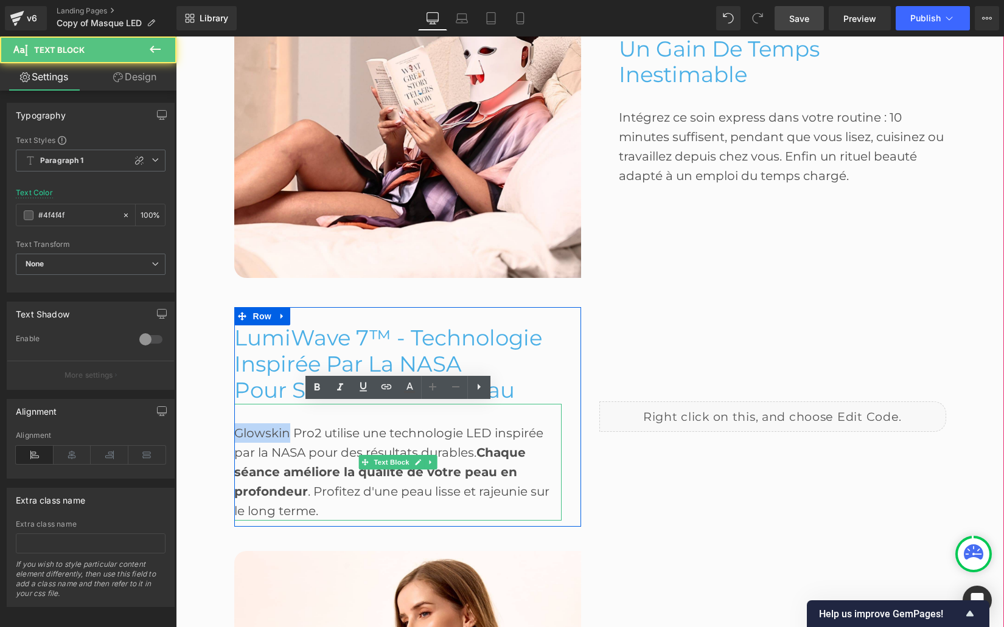
click at [246, 433] on div "Glowskin Pro2 utilise une technologie LED inspirée par la NASA pour des résulta…" at bounding box center [397, 462] width 327 height 117
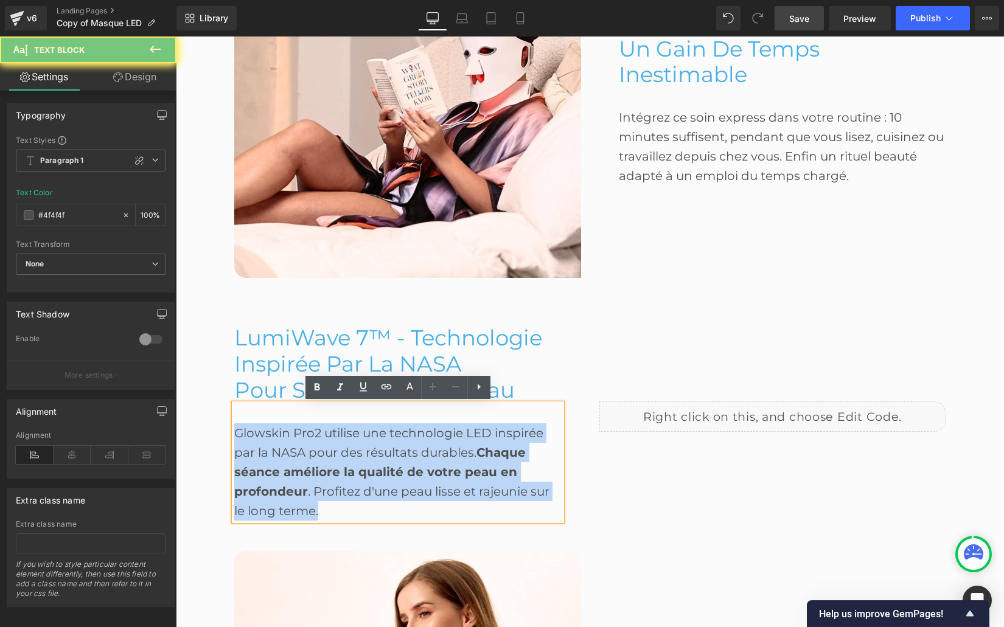
click at [246, 433] on div "Glowskin Pro2 utilise une technologie LED inspirée par la NASA pour des résulta…" at bounding box center [397, 462] width 327 height 117
paste div
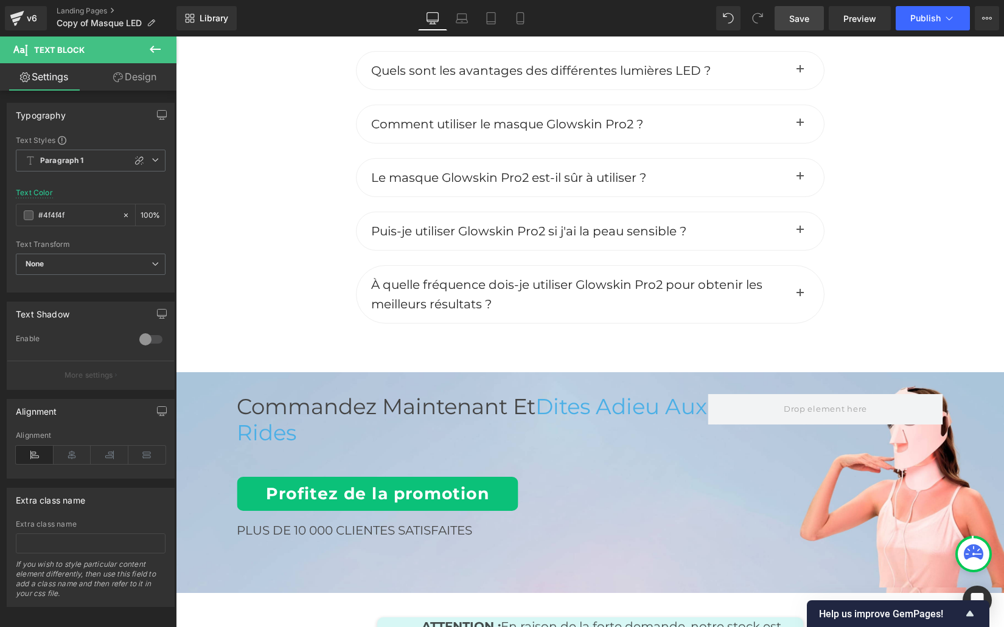
scroll to position [5359, 0]
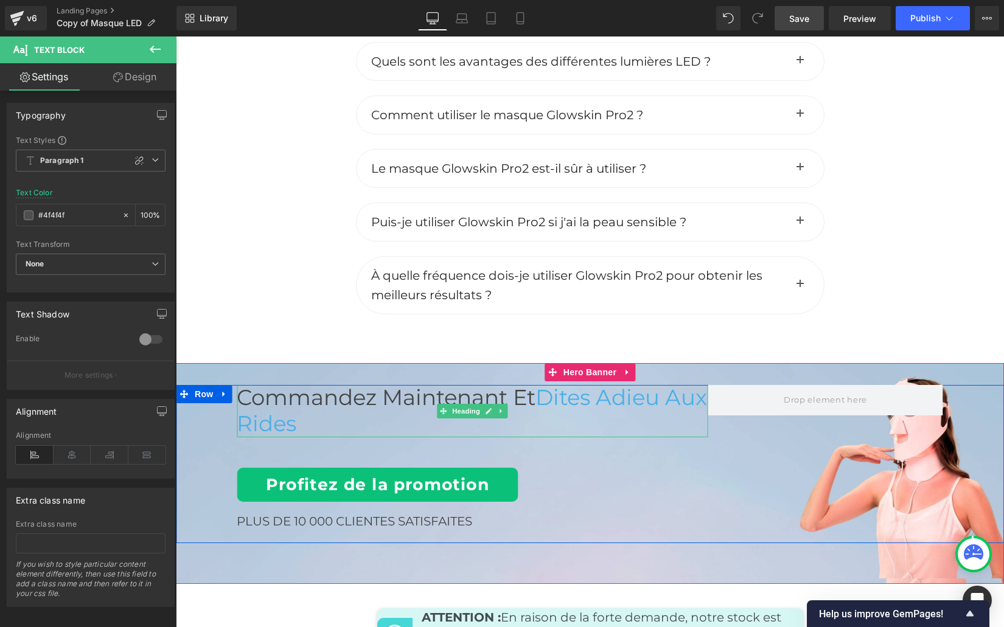
click at [297, 403] on span "Commandez maintenant et Dites Adieu aux rides" at bounding box center [472, 410] width 470 height 52
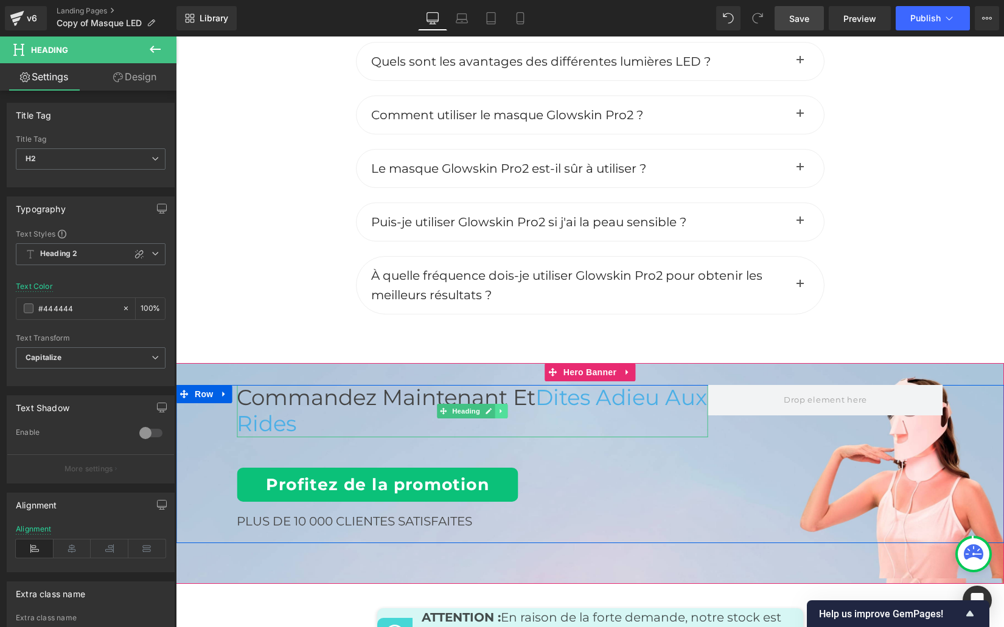
click at [501, 412] on icon at bounding box center [501, 411] width 7 height 7
click at [497, 412] on icon at bounding box center [495, 411] width 7 height 7
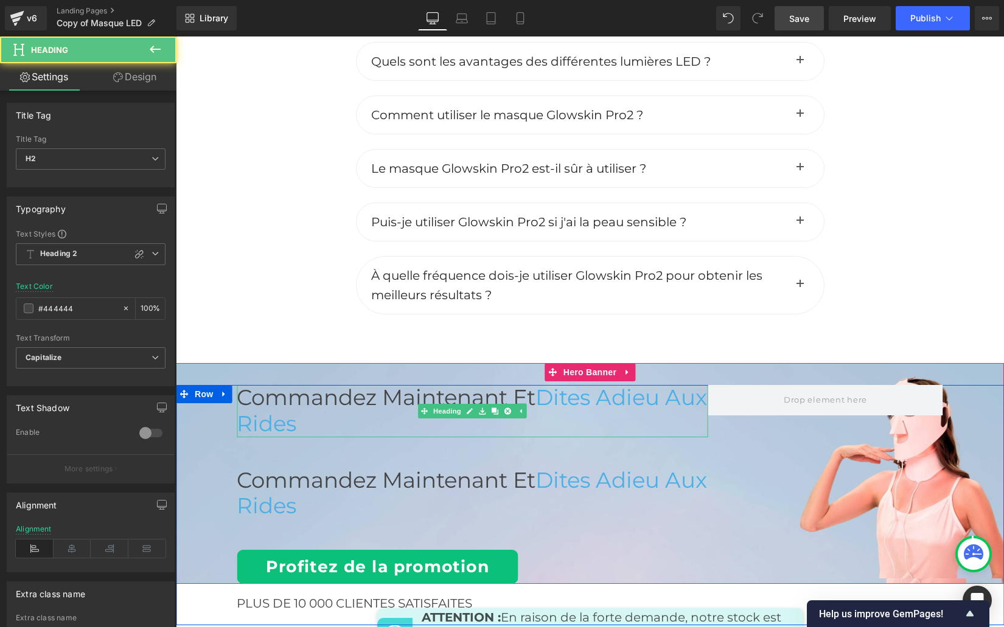
click at [315, 408] on span "Commandez maintenant et Dites Adieu aux rides" at bounding box center [472, 410] width 470 height 52
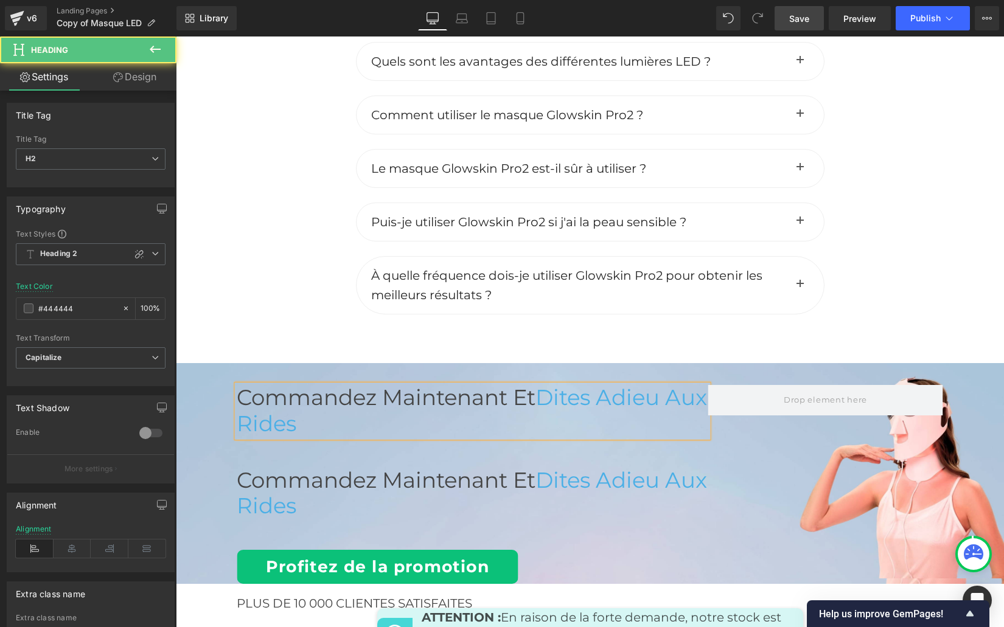
click at [315, 408] on span "Commandez maintenant et Dites Adieu aux rides" at bounding box center [472, 410] width 470 height 52
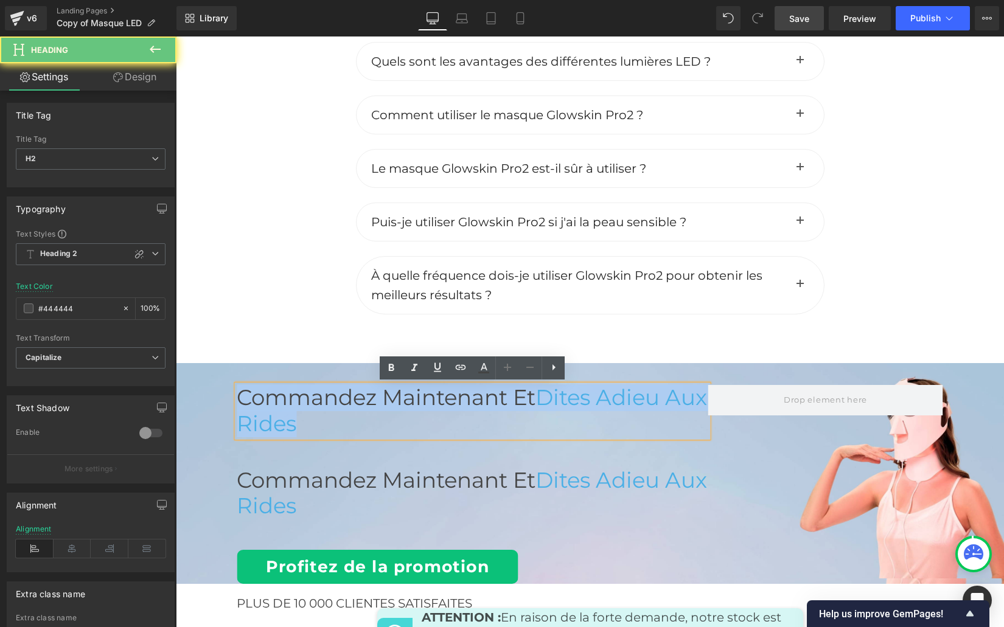
click at [315, 408] on span "Commandez maintenant et Dites Adieu aux rides" at bounding box center [472, 410] width 470 height 52
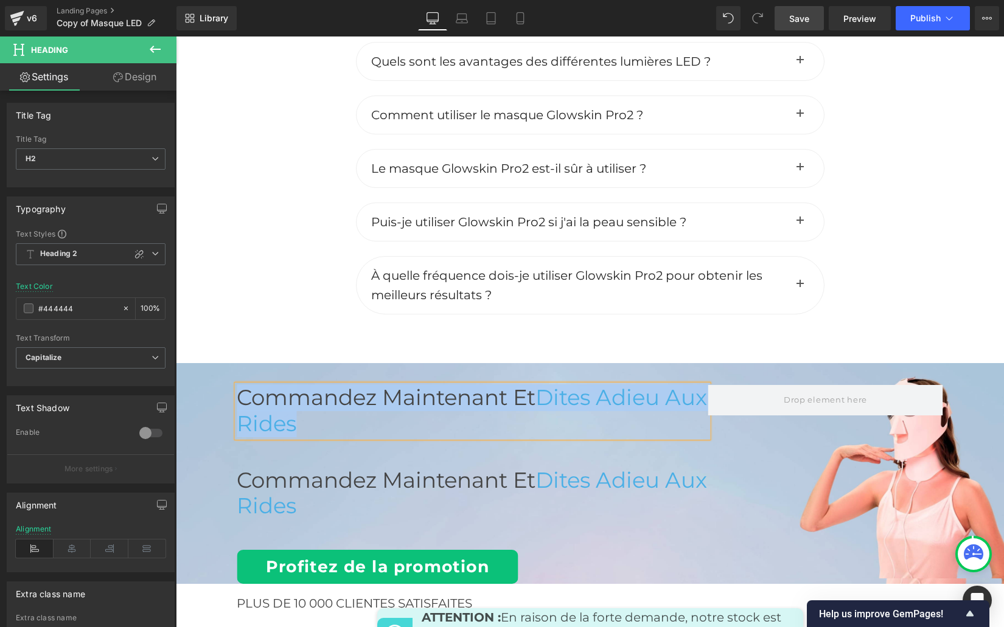
paste div
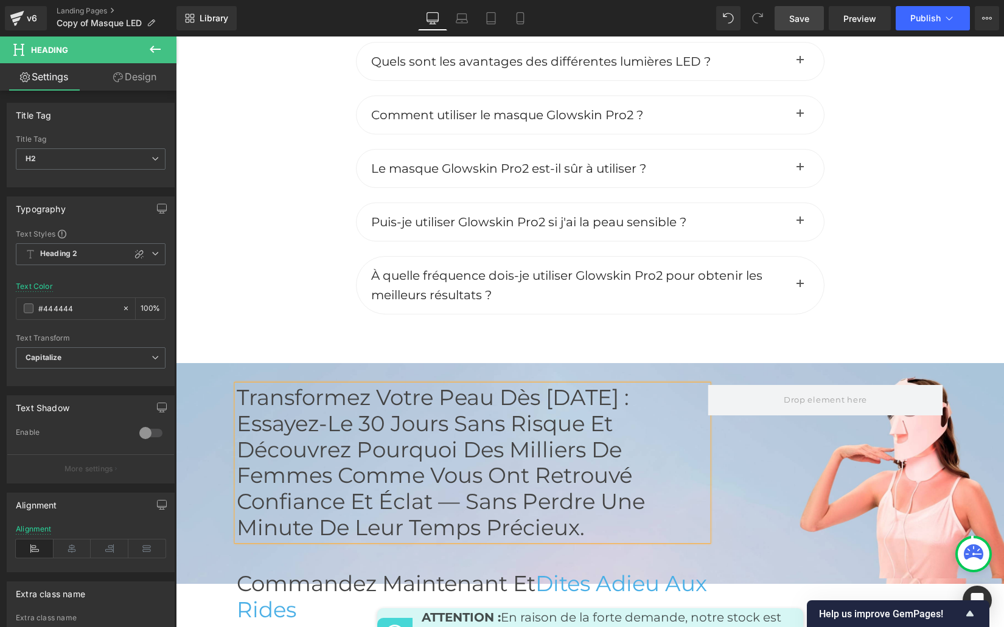
click at [745, 505] on div "Transformez votre peau dès aujourd’hui : essayez-le 30 jours sans risque et déc…" at bounding box center [590, 557] width 828 height 344
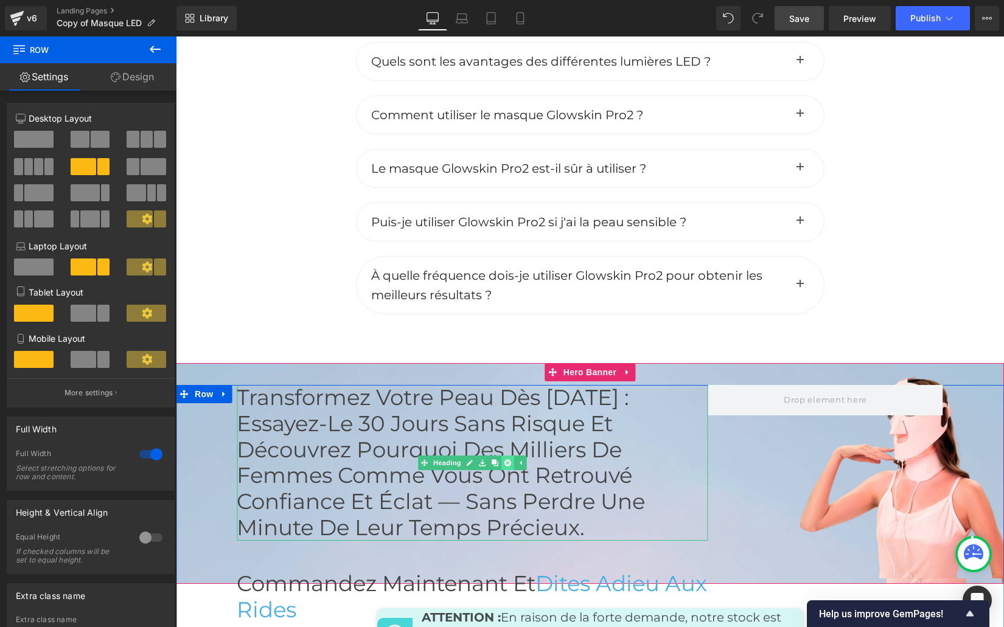
click at [507, 462] on icon at bounding box center [507, 462] width 7 height 7
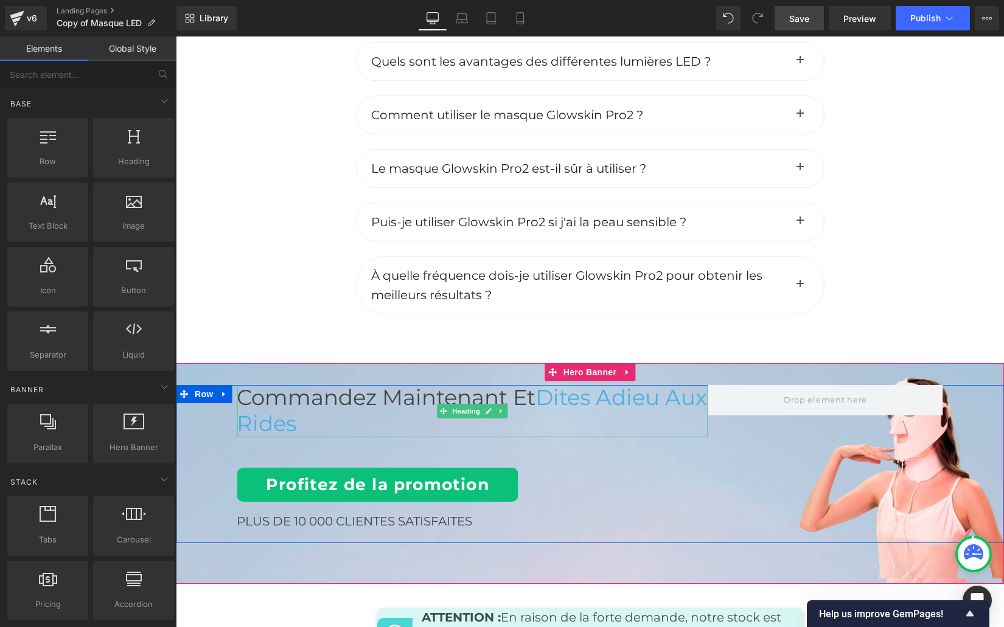
click at [244, 398] on span "Commandez maintenant et Dites Adieu aux rides" at bounding box center [472, 410] width 470 height 52
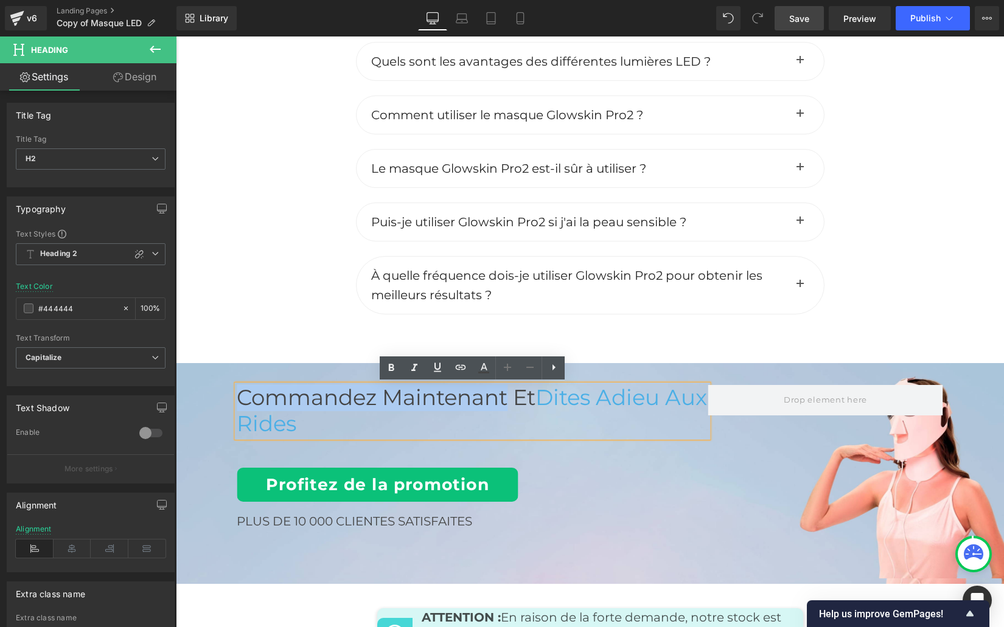
drag, startPoint x: 258, startPoint y: 397, endPoint x: 511, endPoint y: 400, distance: 253.1
click at [511, 400] on span "Commandez maintenant et Dites Adieu aux rides" at bounding box center [472, 410] width 470 height 52
paste div
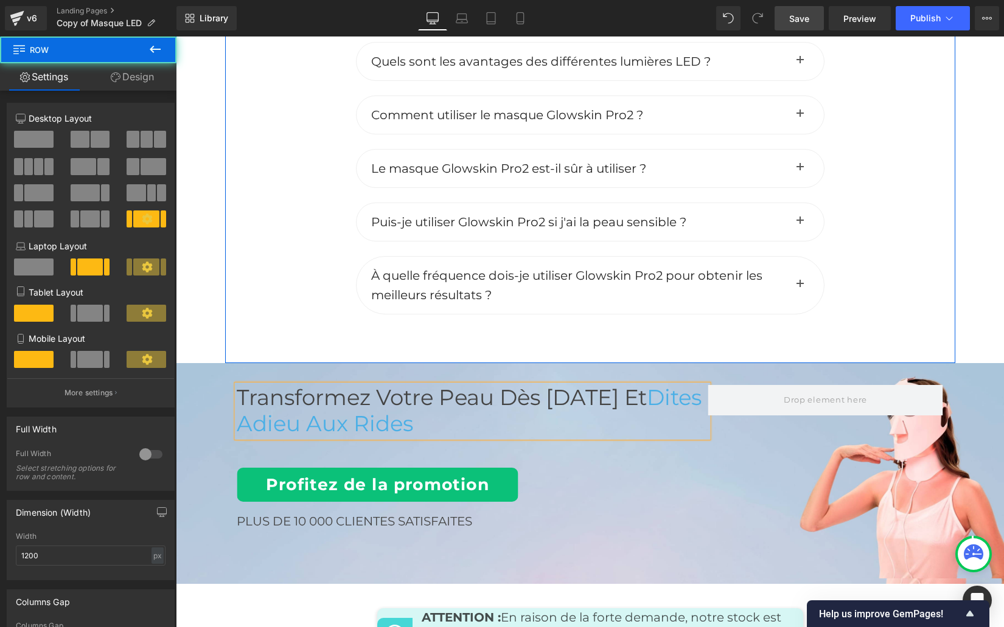
click at [253, 329] on div at bounding box center [286, 126] width 122 height 442
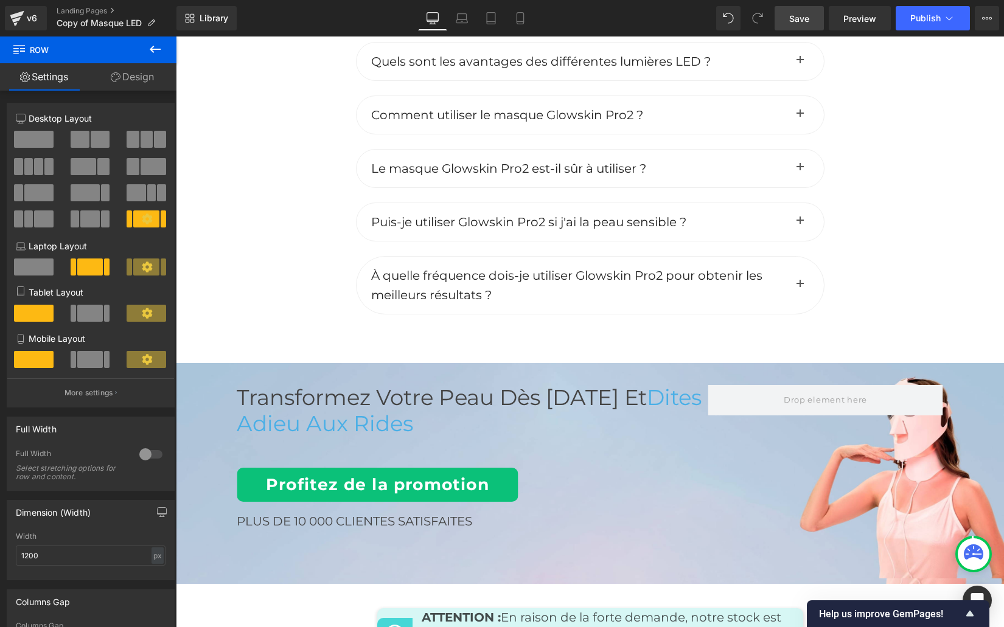
click at [806, 21] on span "Save" at bounding box center [799, 18] width 20 height 13
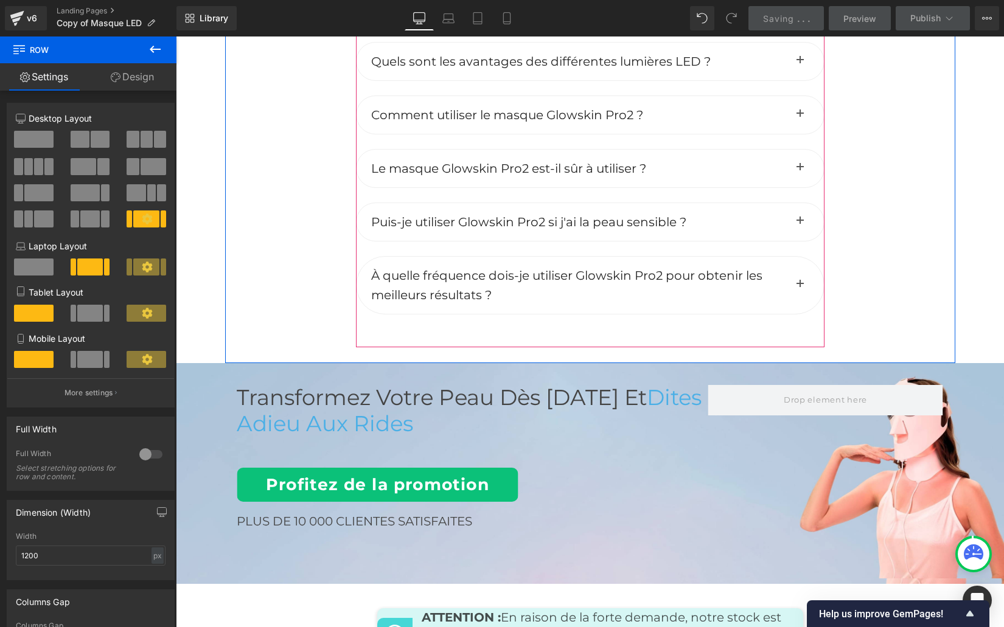
scroll to position [5394, 0]
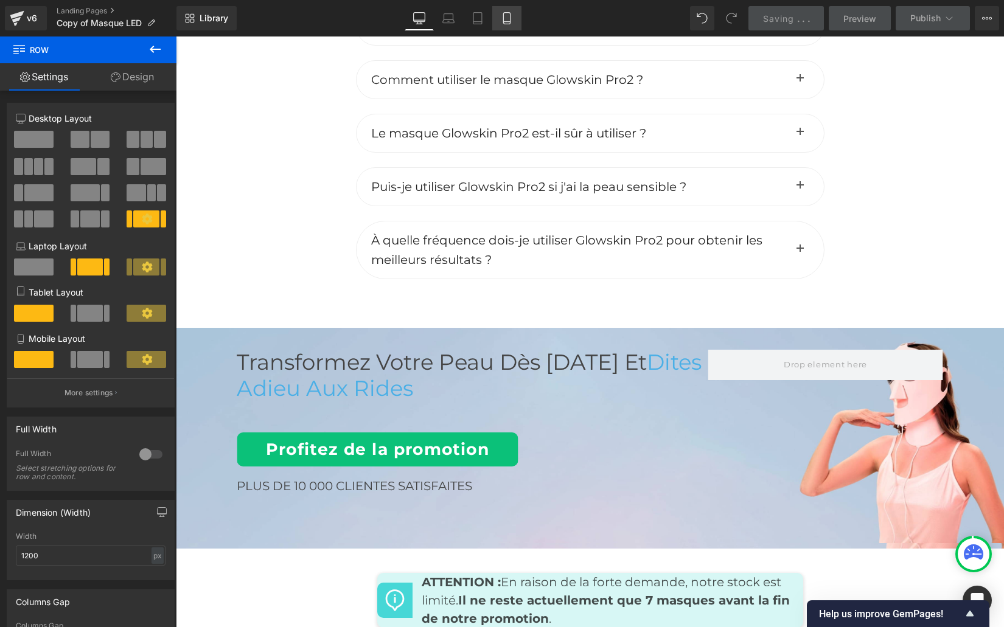
drag, startPoint x: 507, startPoint y: 15, endPoint x: 506, endPoint y: 21, distance: 6.4
click at [508, 15] on icon at bounding box center [507, 18] width 12 height 12
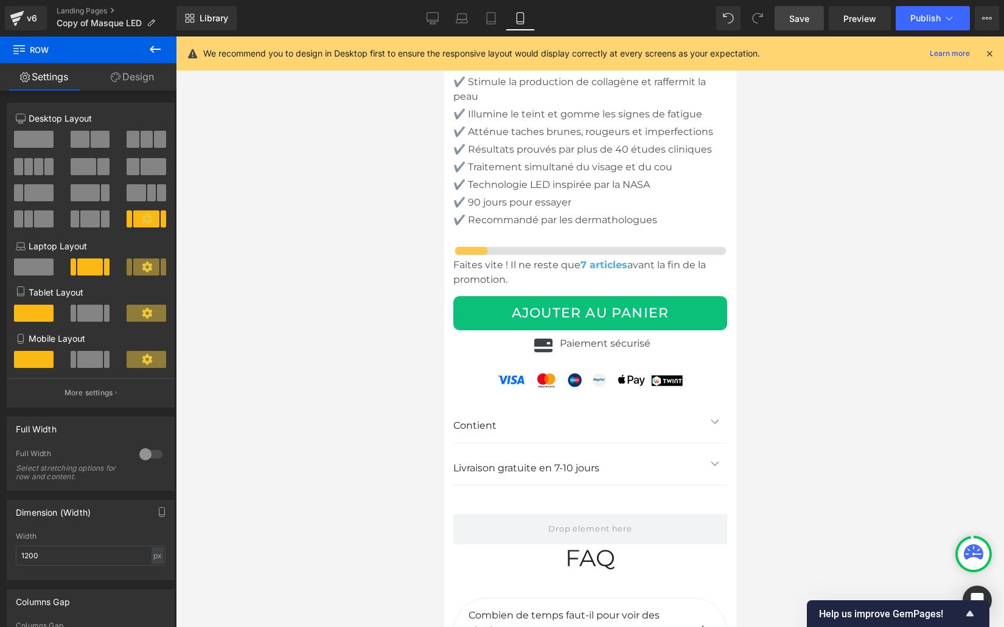
scroll to position [6212, 0]
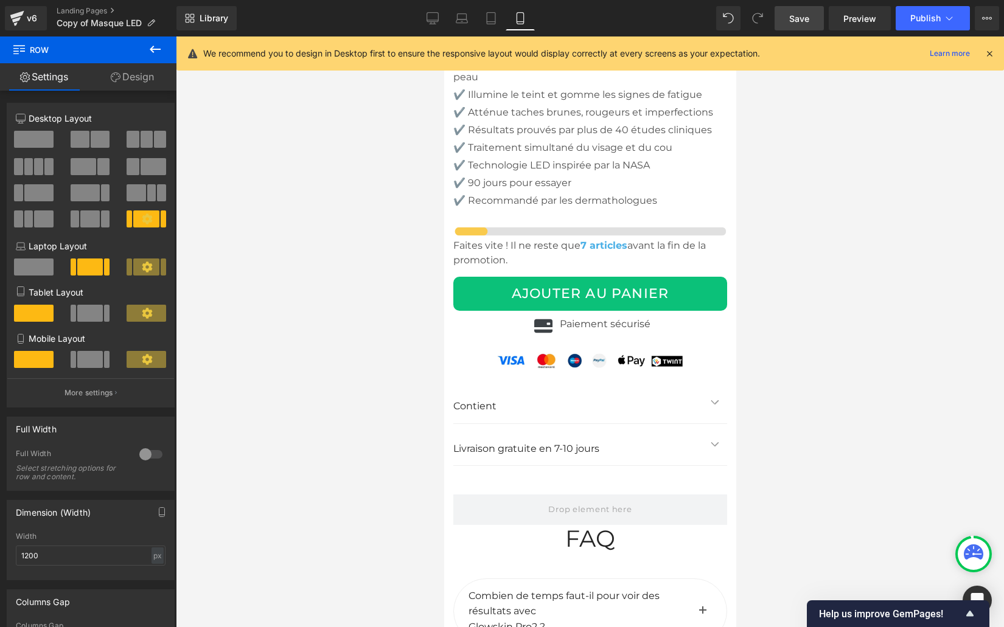
click at [586, 289] on div "AJOUTER AU PANIER (P) Cart Button" at bounding box center [590, 294] width 274 height 34
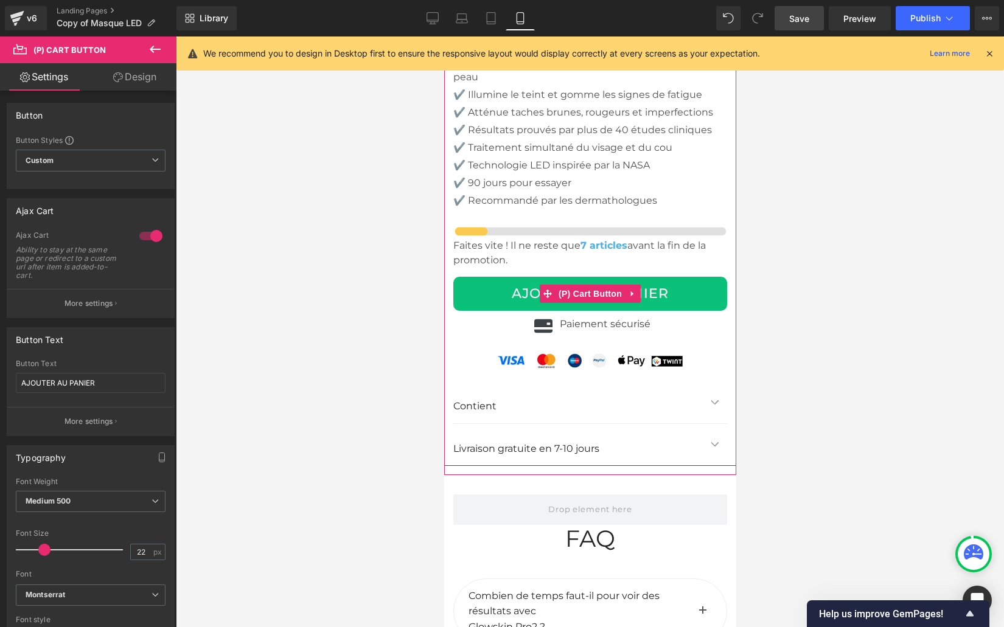
click at [510, 287] on button "AJOUTER AU PANIER" at bounding box center [590, 294] width 274 height 34
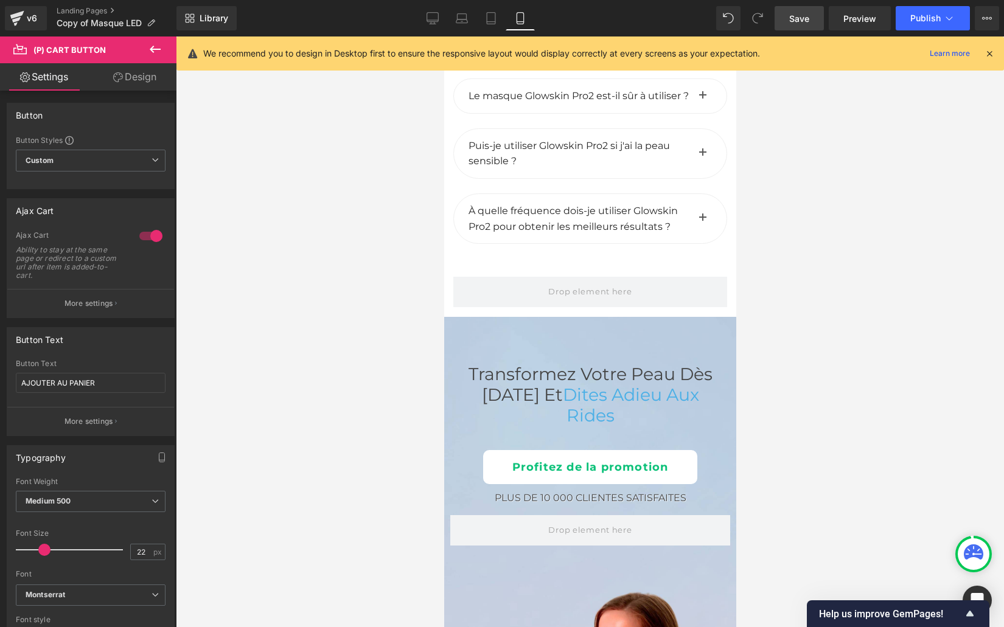
scroll to position [6908, 0]
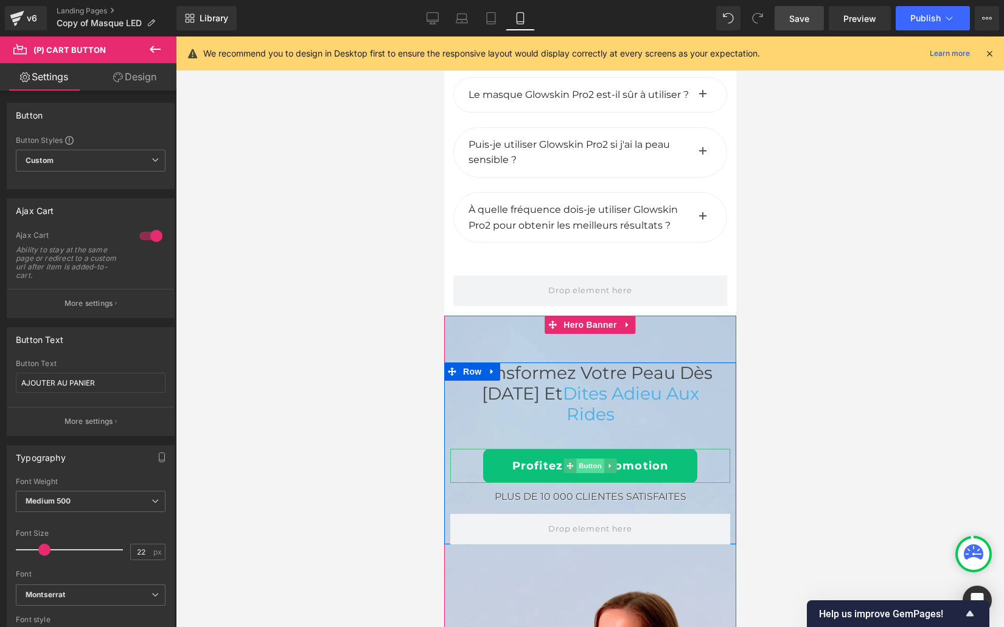
click at [586, 465] on span "Button" at bounding box center [589, 466] width 28 height 15
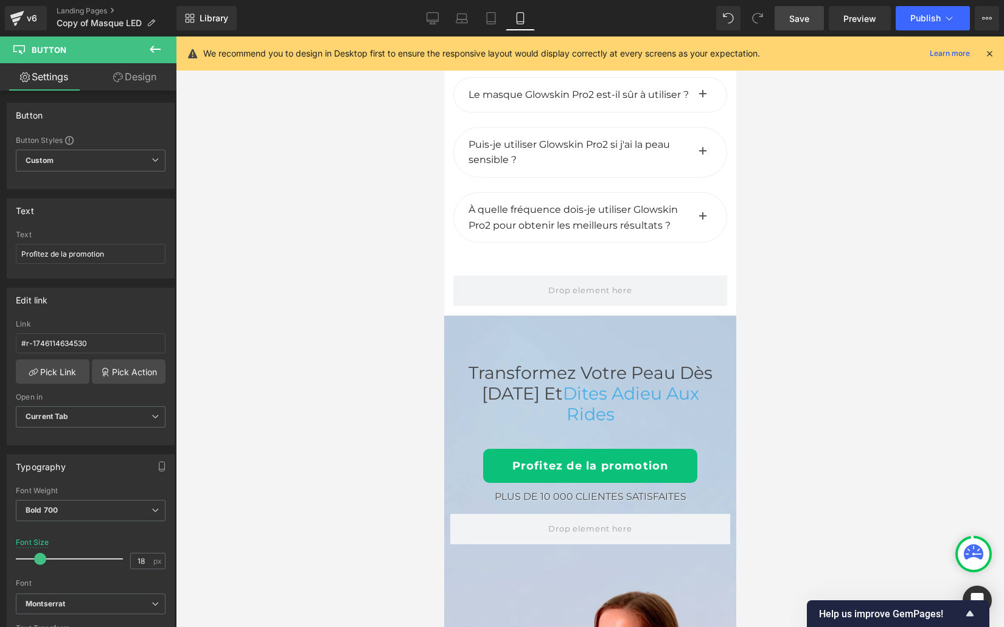
click at [153, 49] on icon at bounding box center [155, 49] width 11 height 7
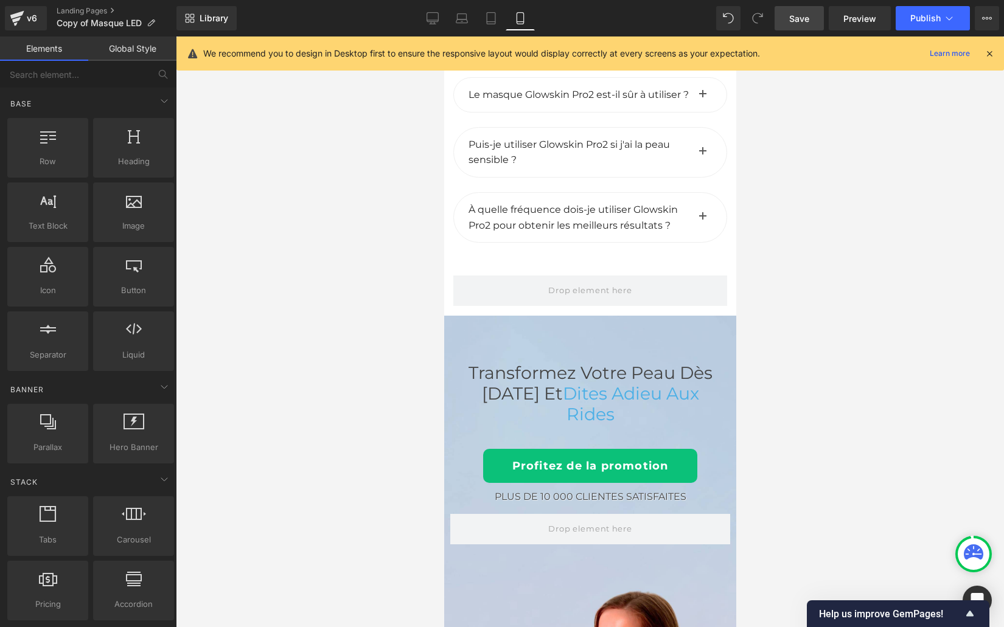
click at [135, 45] on link "Global Style" at bounding box center [132, 49] width 88 height 24
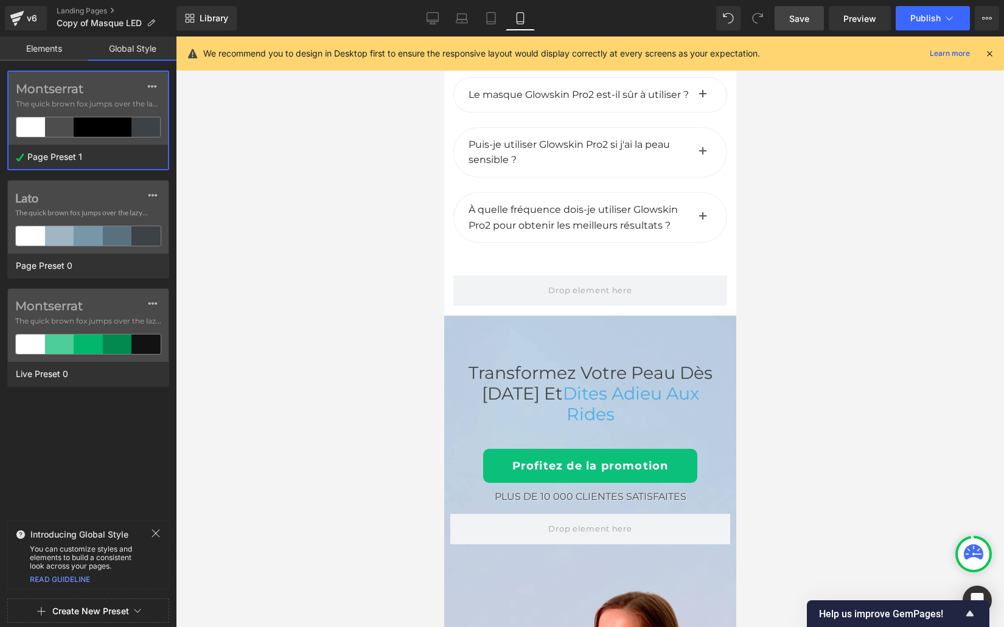
click at [74, 122] on div at bounding box center [88, 126] width 29 height 19
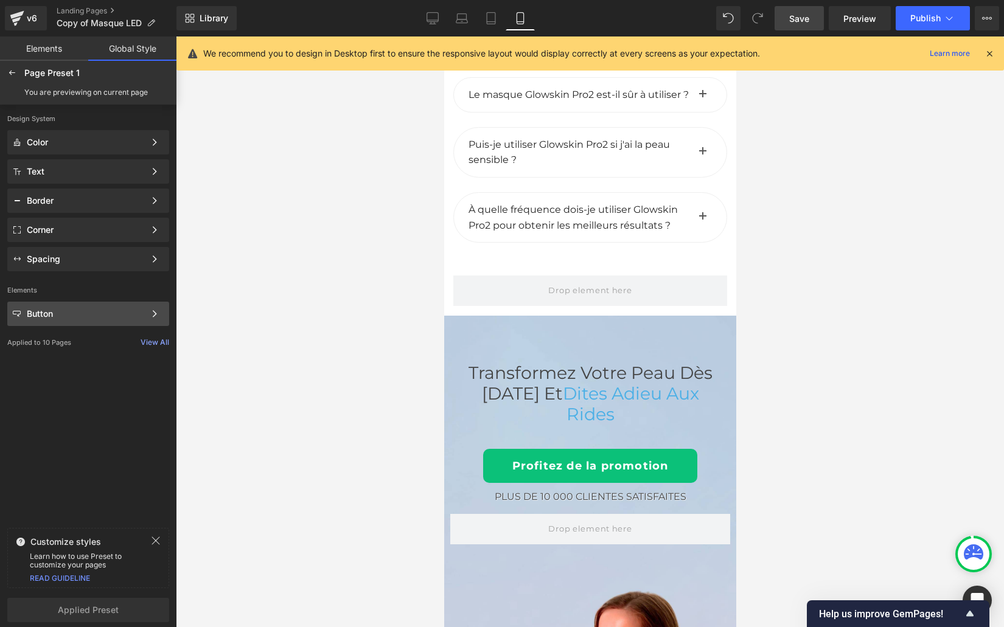
drag, startPoint x: 80, startPoint y: 330, endPoint x: 77, endPoint y: 321, distance: 9.6
click at [80, 325] on div "Design System Color Color Style Define a color palette and apply it to your pag…" at bounding box center [88, 314] width 176 height 419
click at [77, 321] on div "Button Color Style Define a color palette and apply it to your pages 1 of 3 Next" at bounding box center [88, 314] width 162 height 24
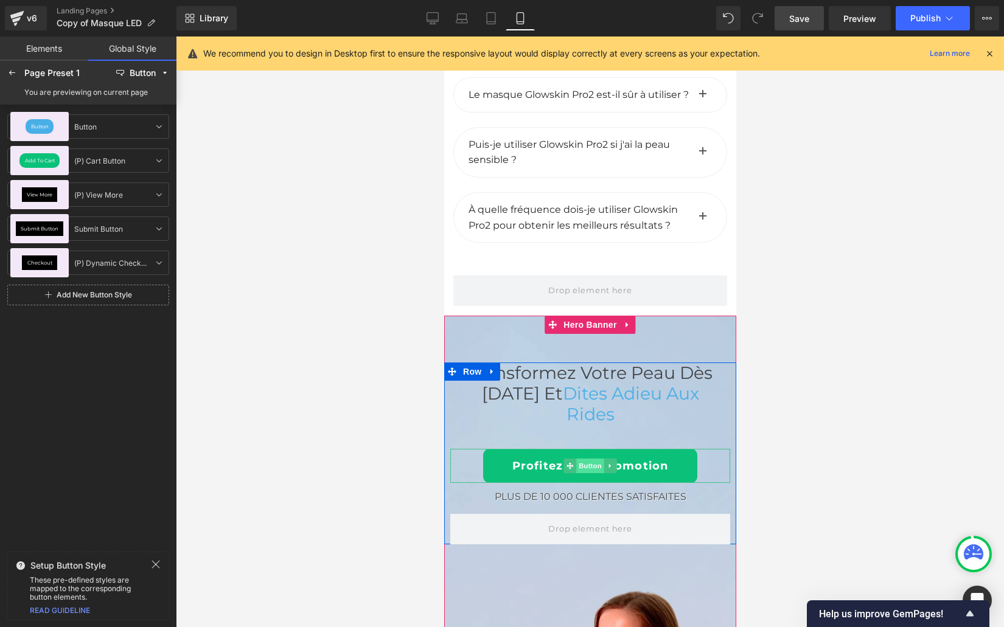
click at [589, 465] on span "Button" at bounding box center [589, 466] width 28 height 15
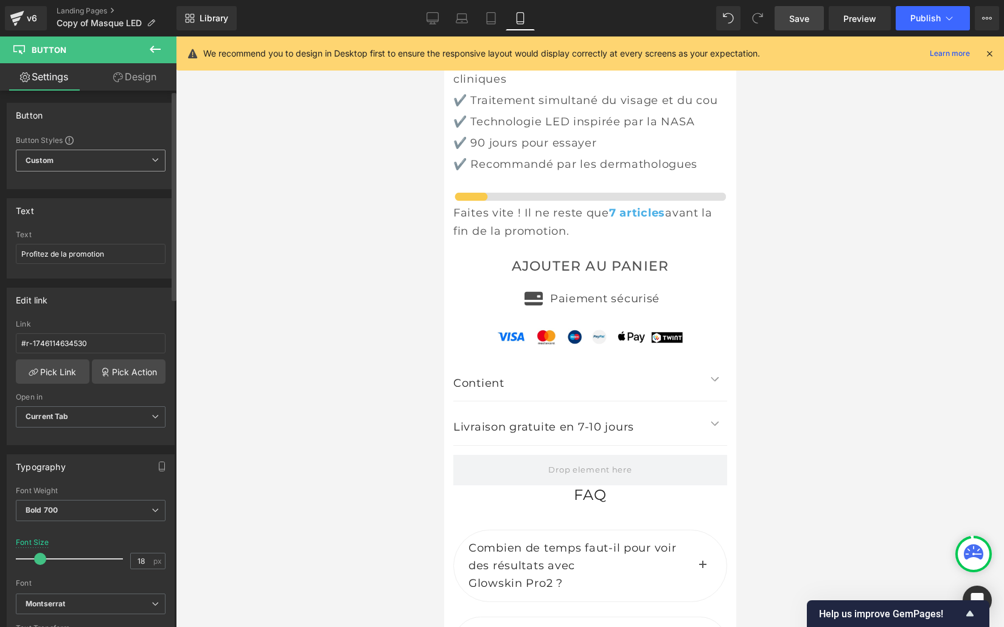
click at [151, 158] on icon at bounding box center [154, 159] width 7 height 7
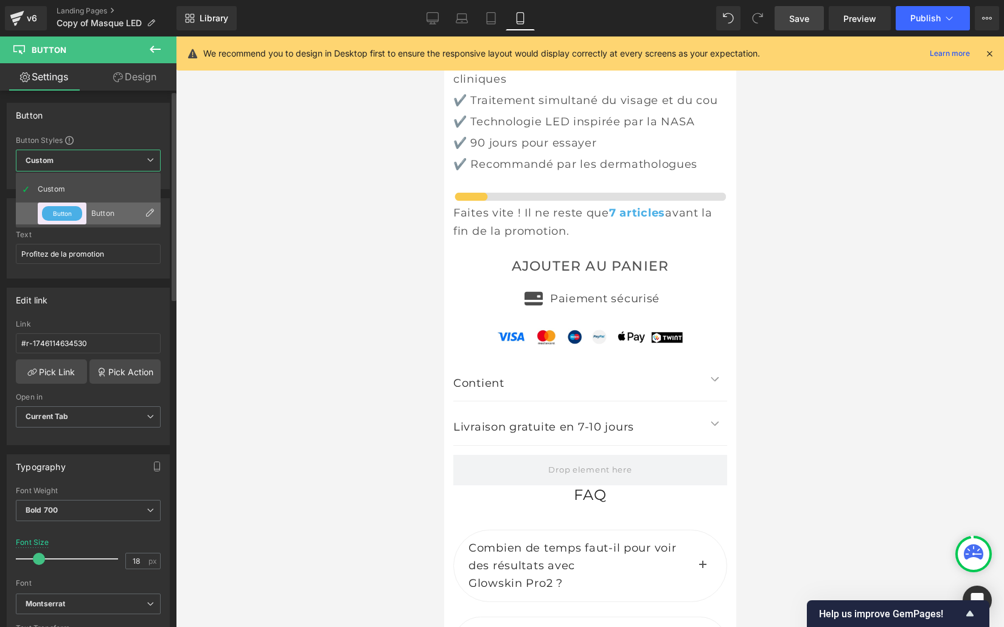
click at [54, 205] on div "Button" at bounding box center [62, 214] width 49 height 22
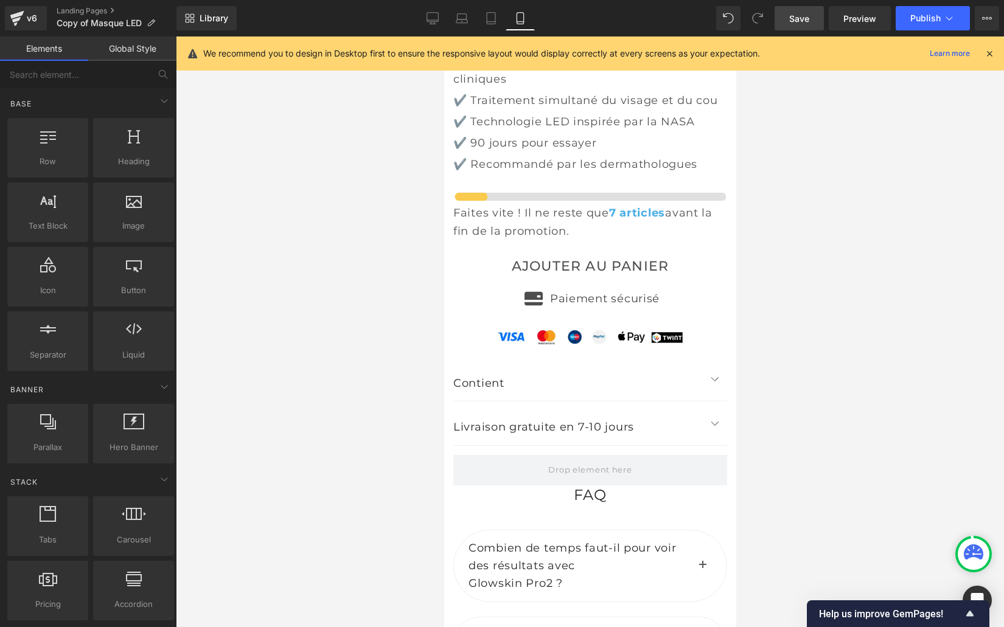
click at [246, 240] on div at bounding box center [590, 332] width 828 height 591
click at [806, 25] on link "Save" at bounding box center [798, 18] width 49 height 24
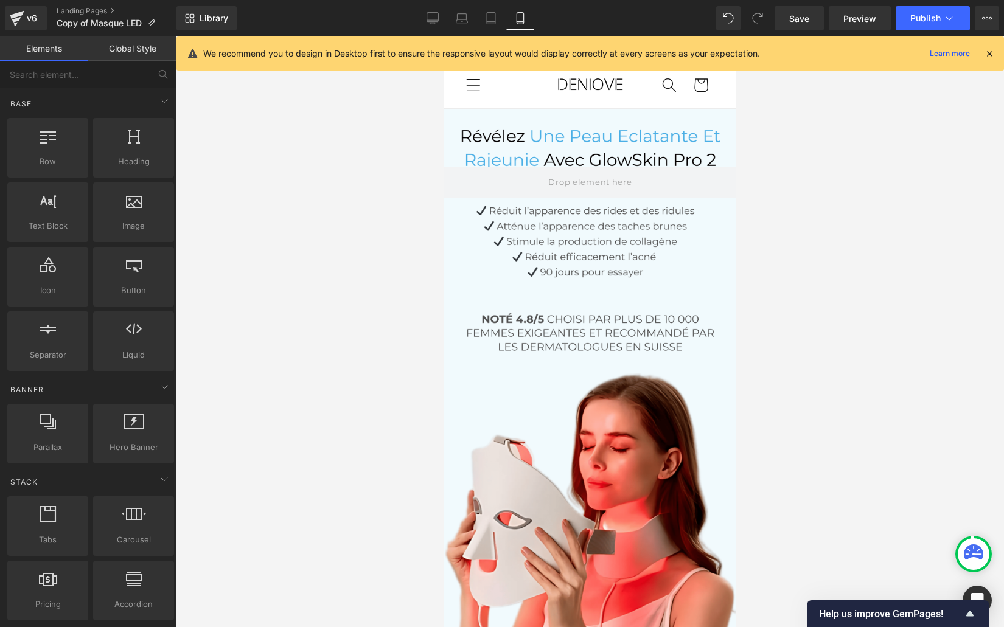
scroll to position [11, 0]
drag, startPoint x: 788, startPoint y: 21, endPoint x: 238, endPoint y: 23, distance: 549.9
click at [788, 21] on link "Save" at bounding box center [798, 18] width 49 height 24
click at [21, 23] on icon at bounding box center [17, 18] width 15 height 30
